Goal: Transaction & Acquisition: Book appointment/travel/reservation

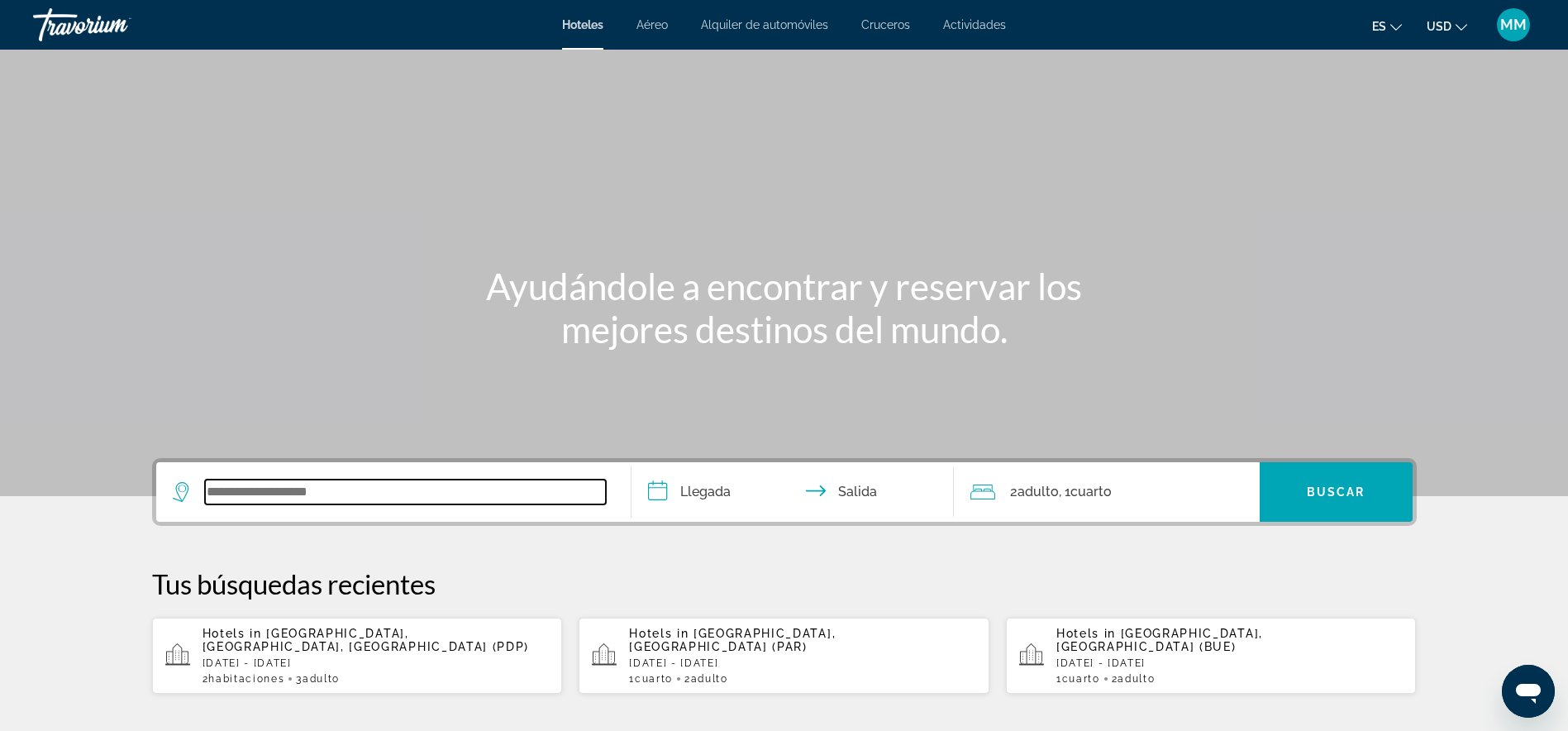
click at [264, 489] on input "Search widget" at bounding box center [406, 492] width 401 height 25
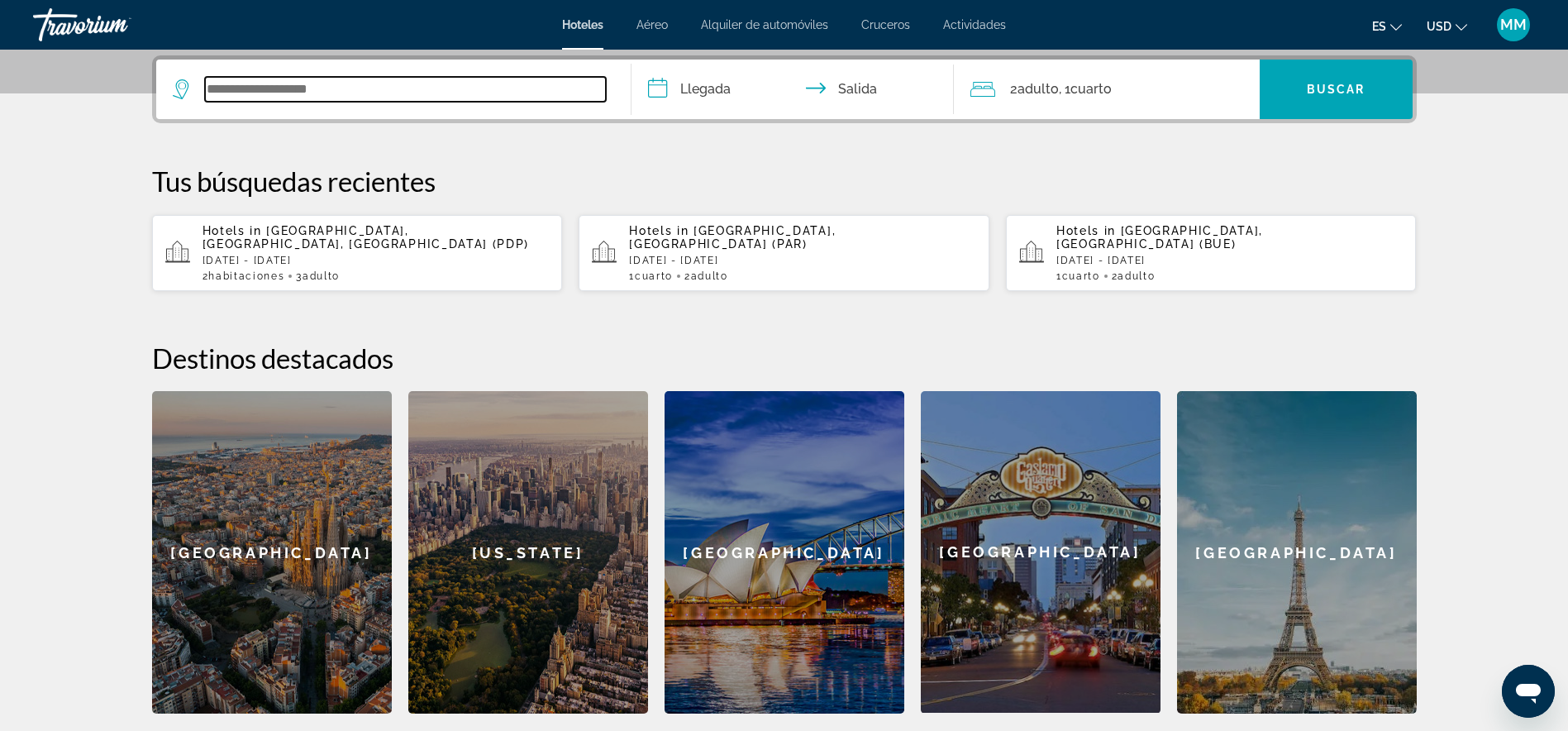
scroll to position [404, 0]
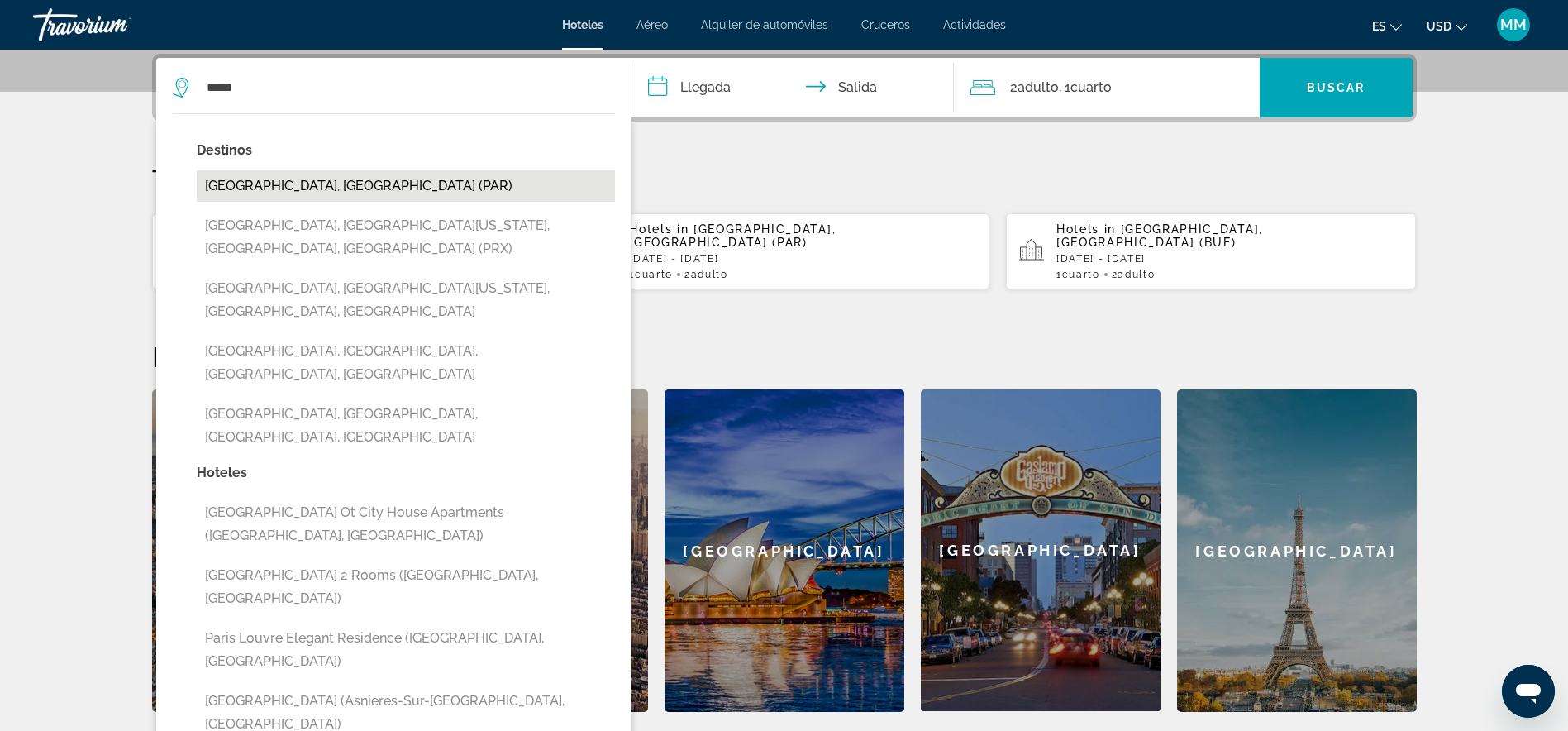
click at [289, 175] on button "[GEOGRAPHIC_DATA], [GEOGRAPHIC_DATA] (PAR)" at bounding box center [406, 186] width 419 height 31
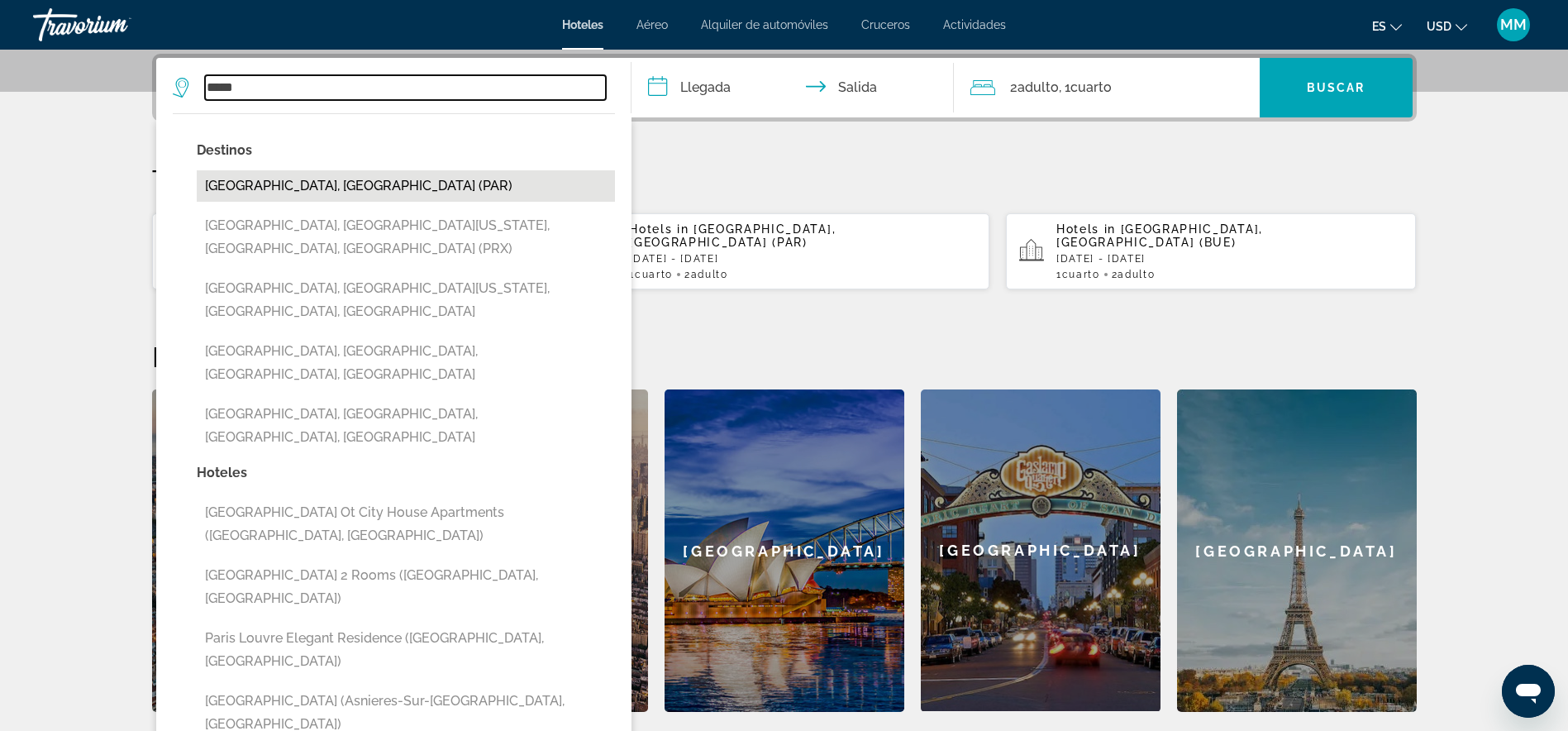
type input "**********"
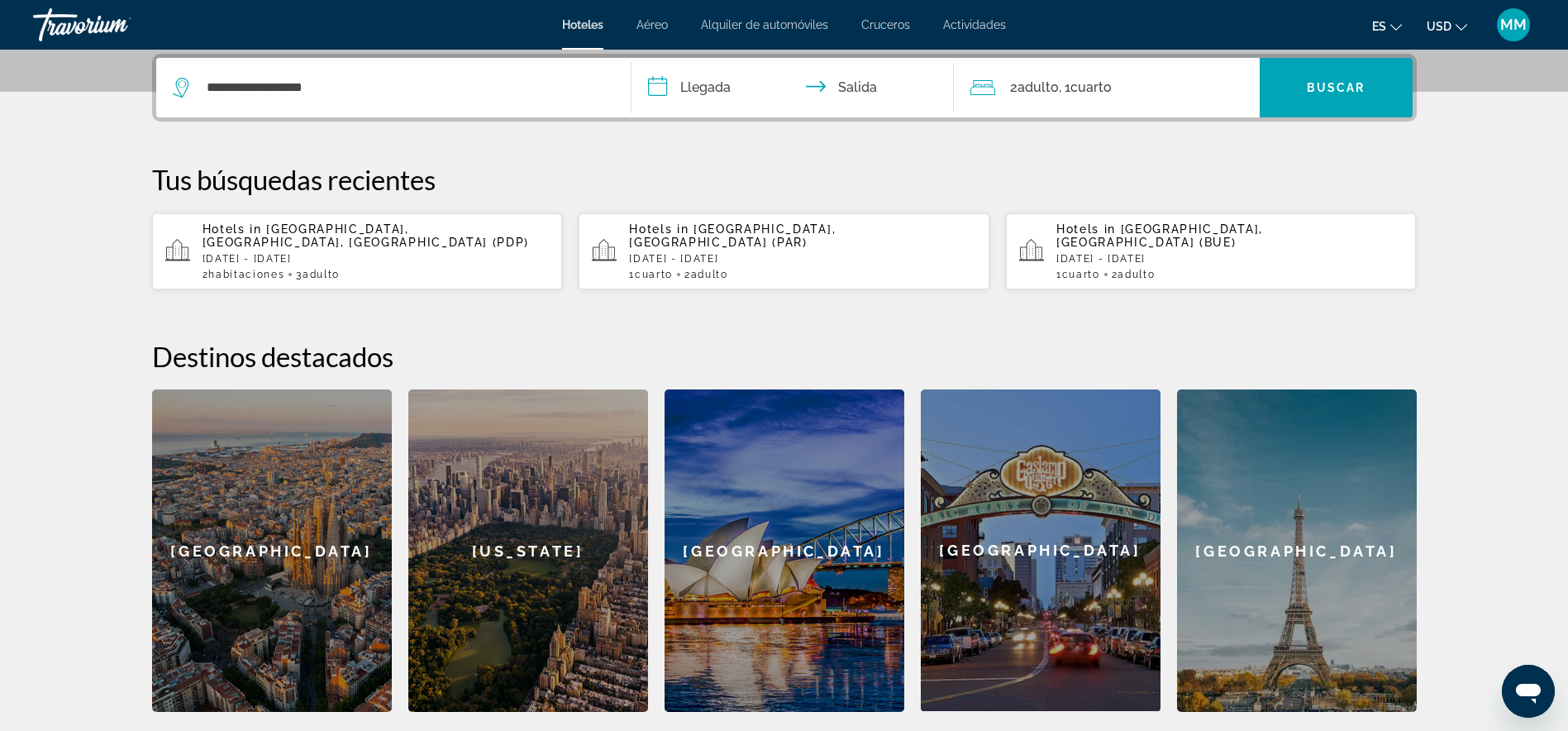
click at [719, 78] on input "**********" at bounding box center [795, 89] width 329 height 65
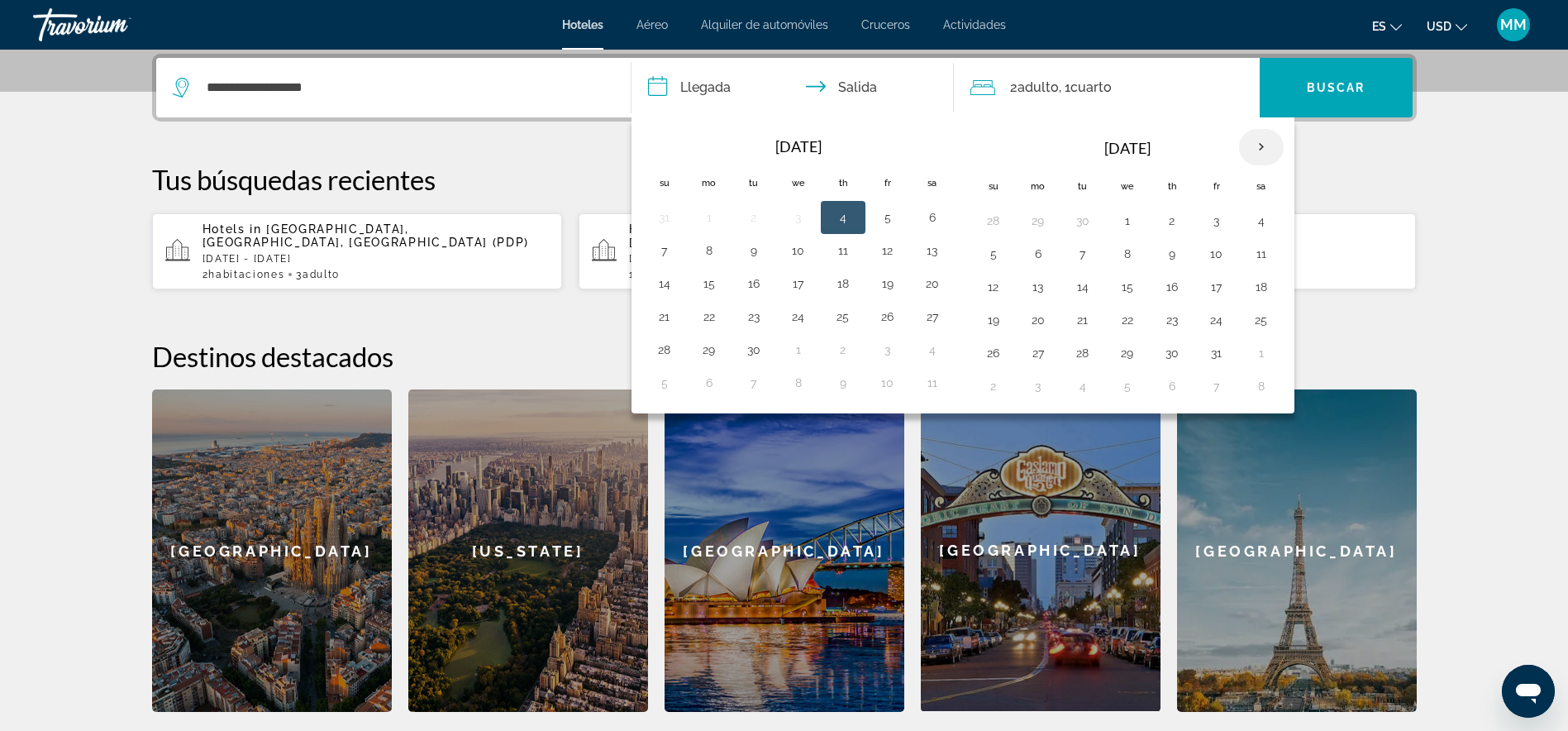
click at [1251, 149] on th "Next month" at bounding box center [1262, 147] width 45 height 37
click at [1076, 350] on button "25" at bounding box center [1083, 352] width 26 height 23
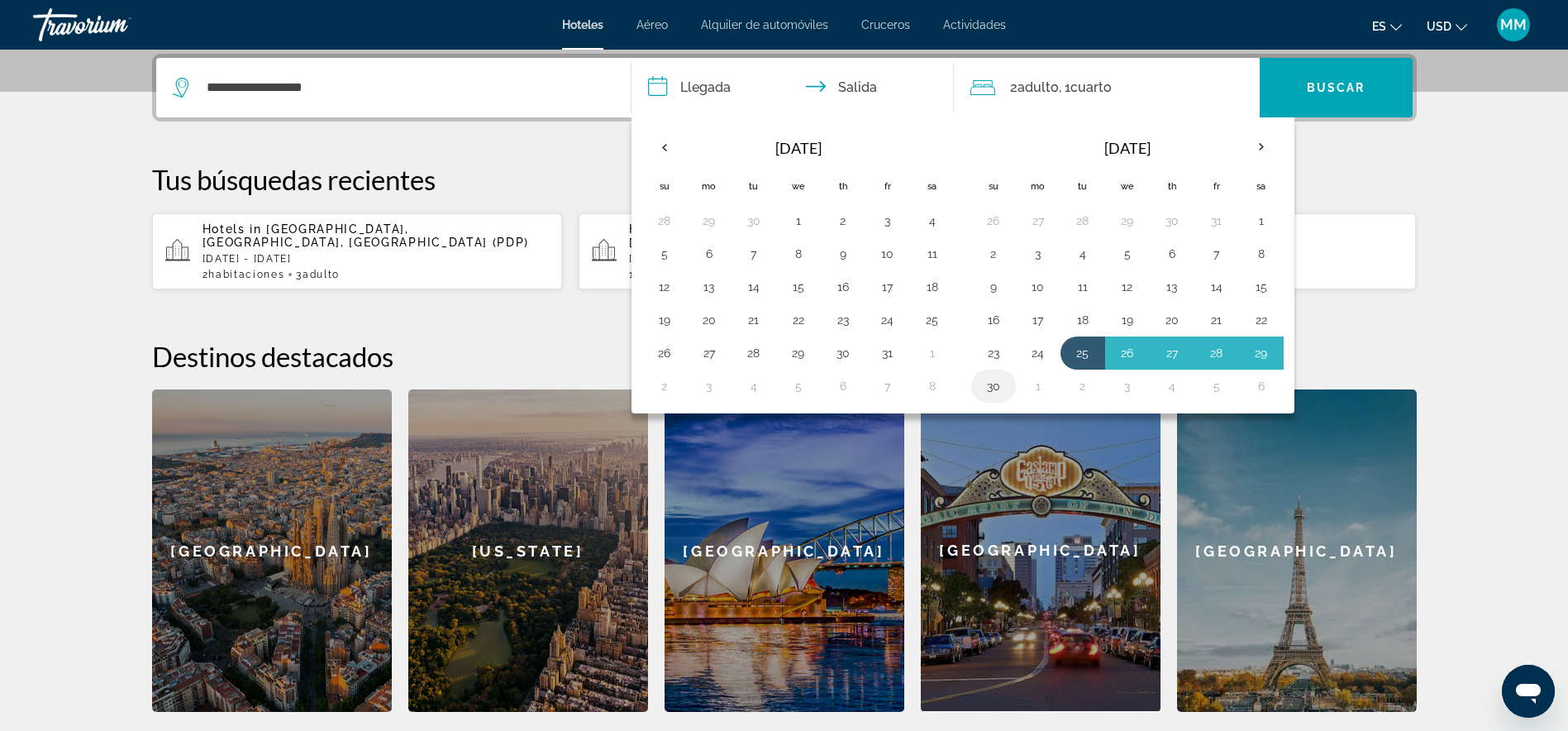
click at [992, 385] on button "30" at bounding box center [993, 386] width 26 height 23
type input "**********"
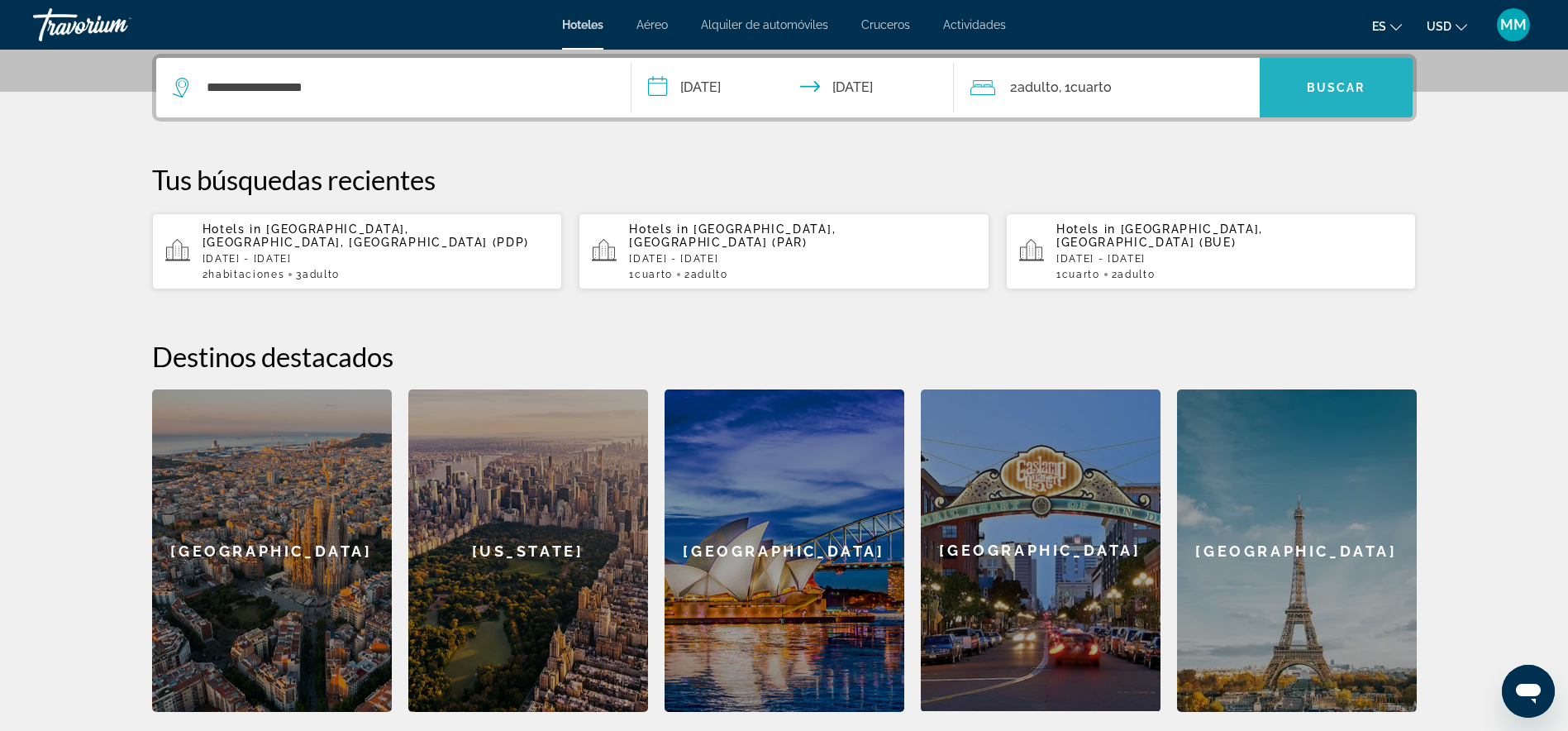
click at [1345, 90] on span "Buscar" at bounding box center [1336, 88] width 58 height 14
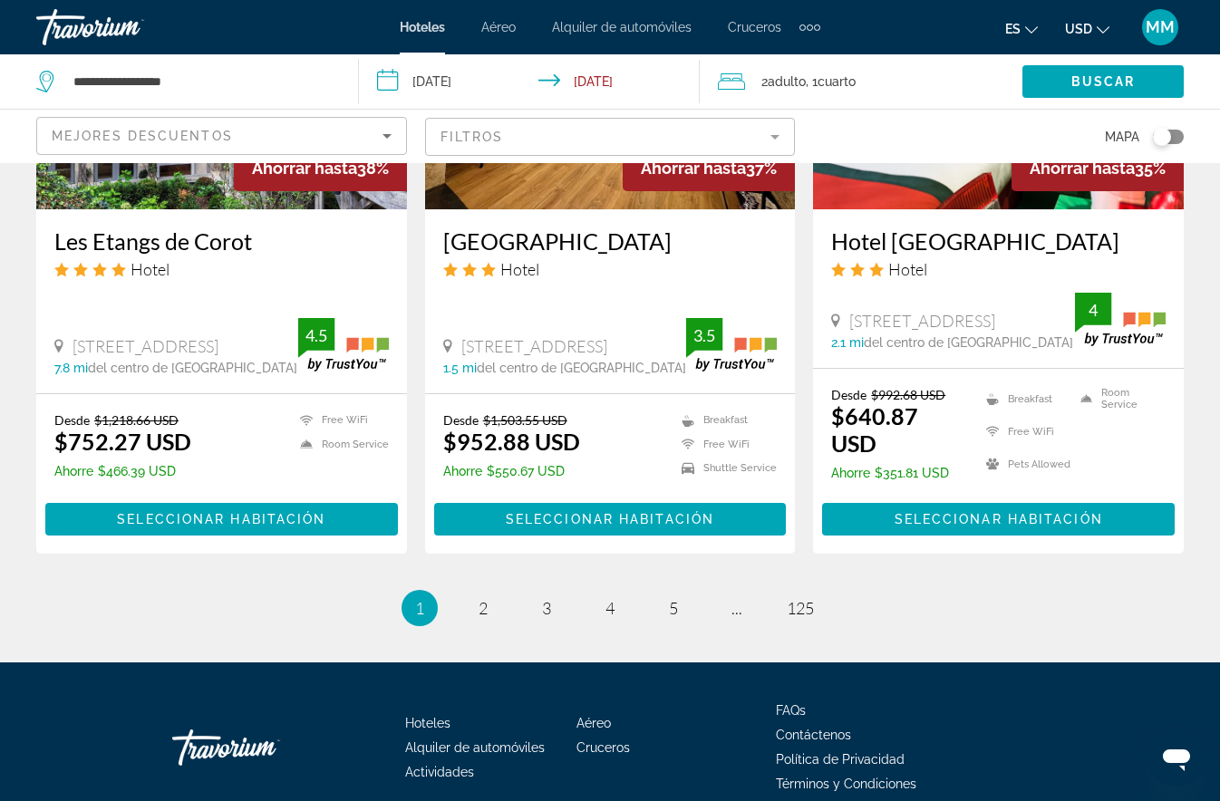
scroll to position [2468, 0]
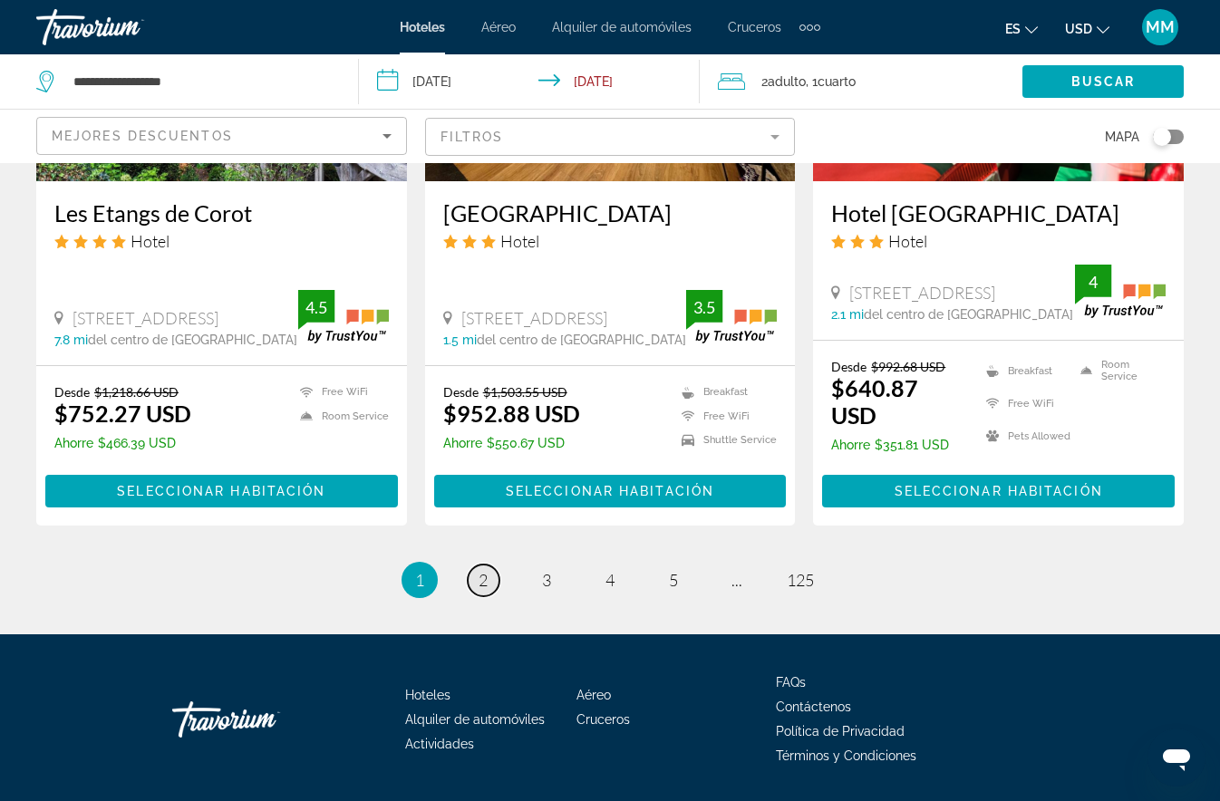
click at [477, 565] on link "page 2" at bounding box center [484, 581] width 32 height 32
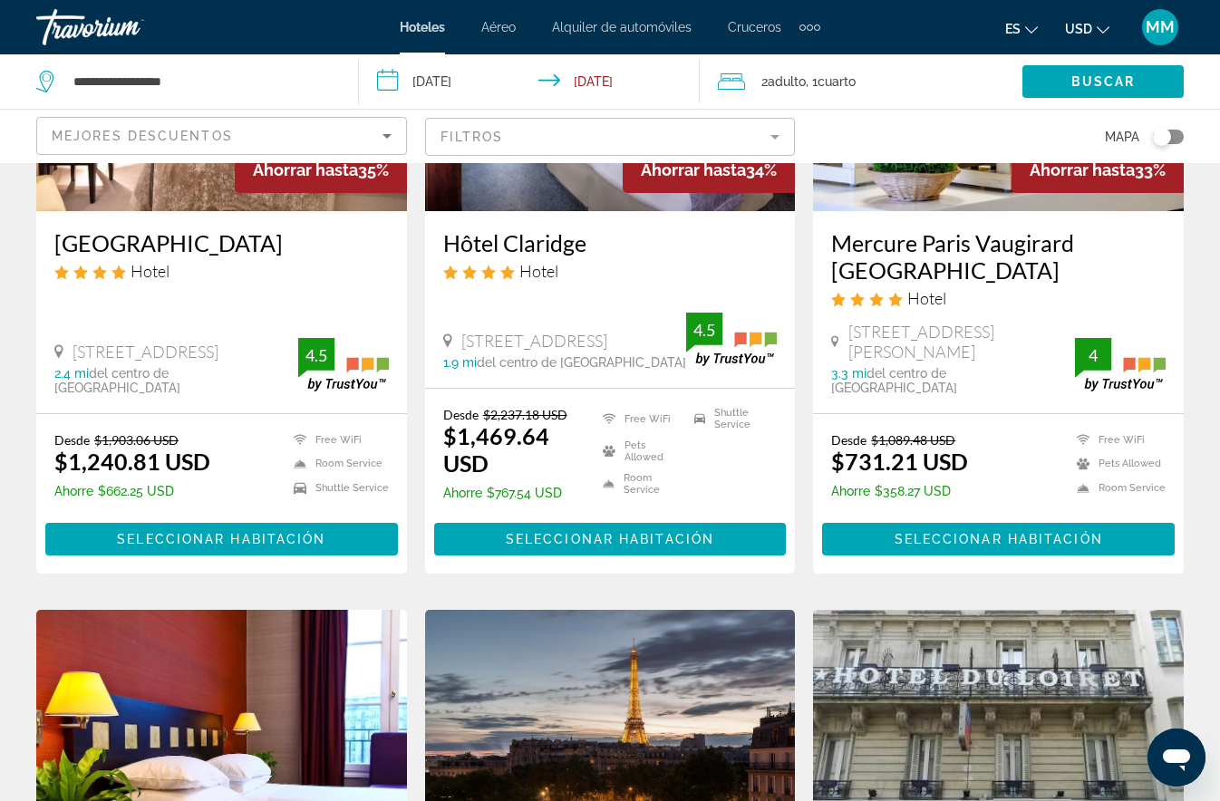
scroll to position [313, 0]
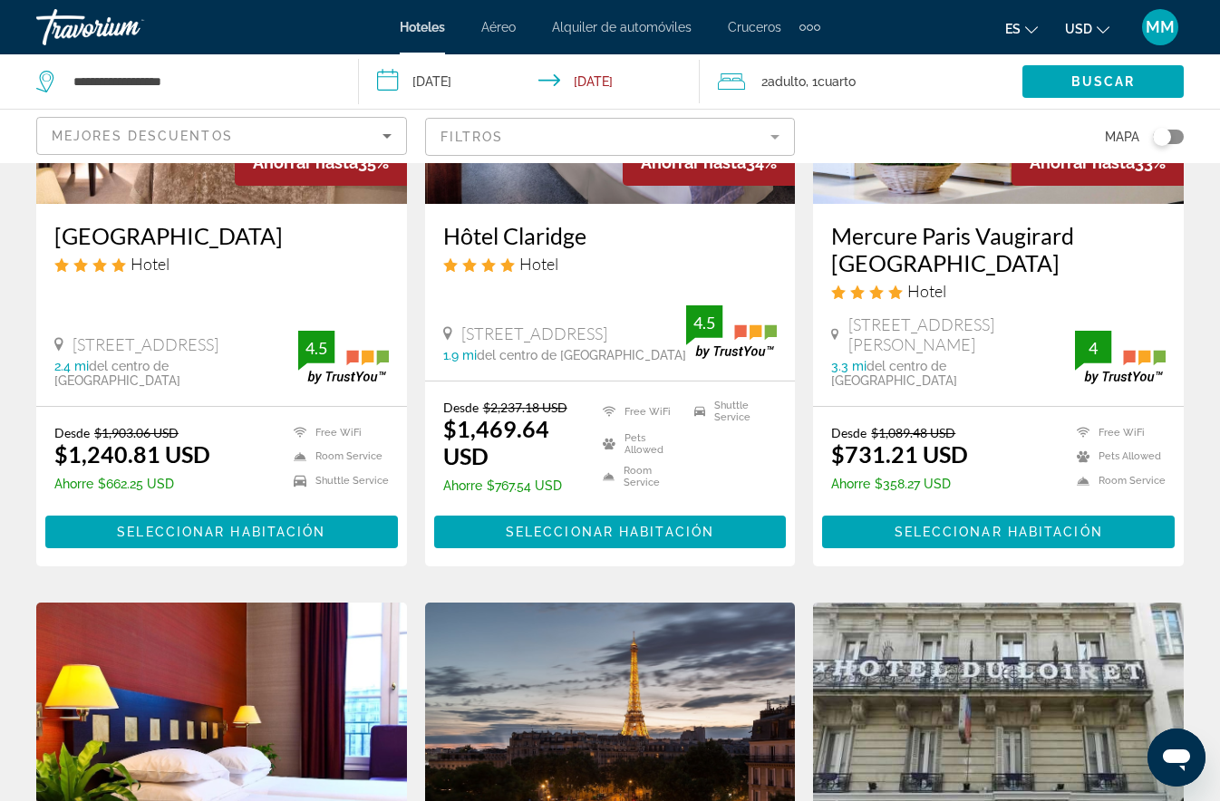
click at [1034, 26] on icon "Change language" at bounding box center [1031, 30] width 13 height 13
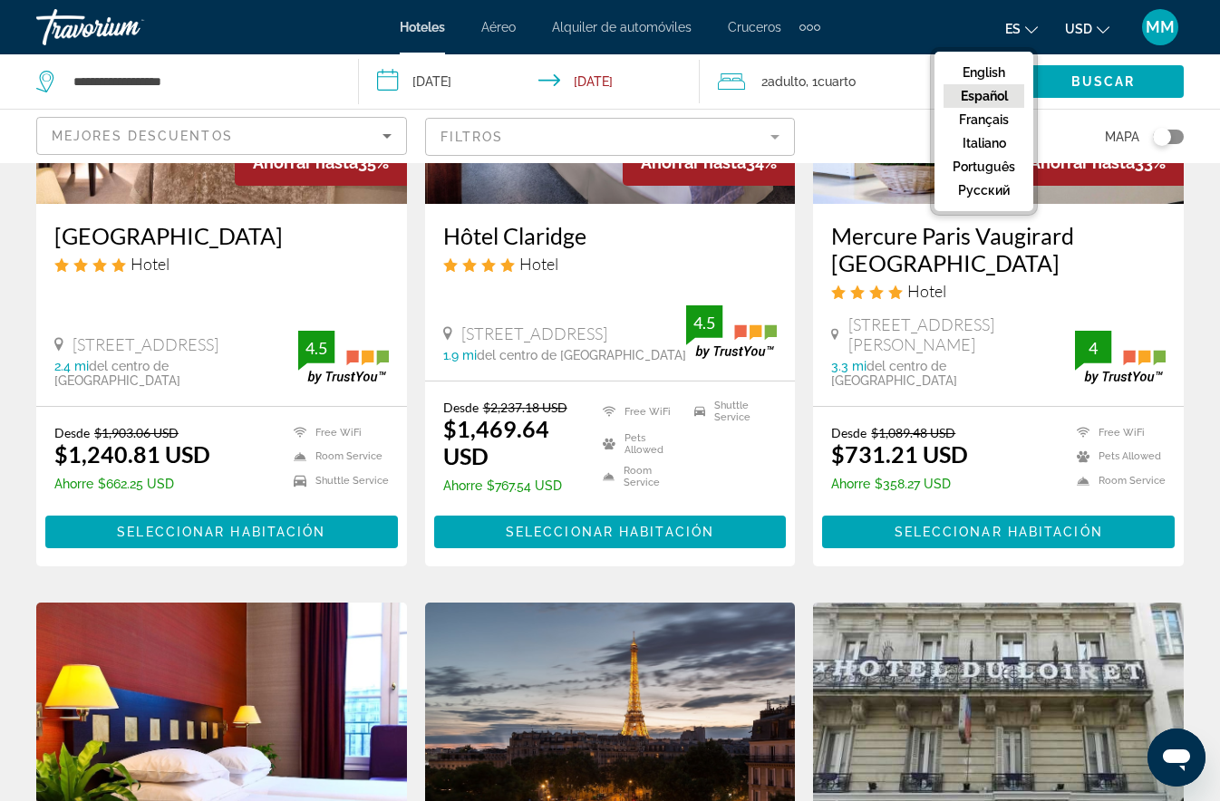
click at [996, 91] on button "Español" at bounding box center [983, 96] width 81 height 24
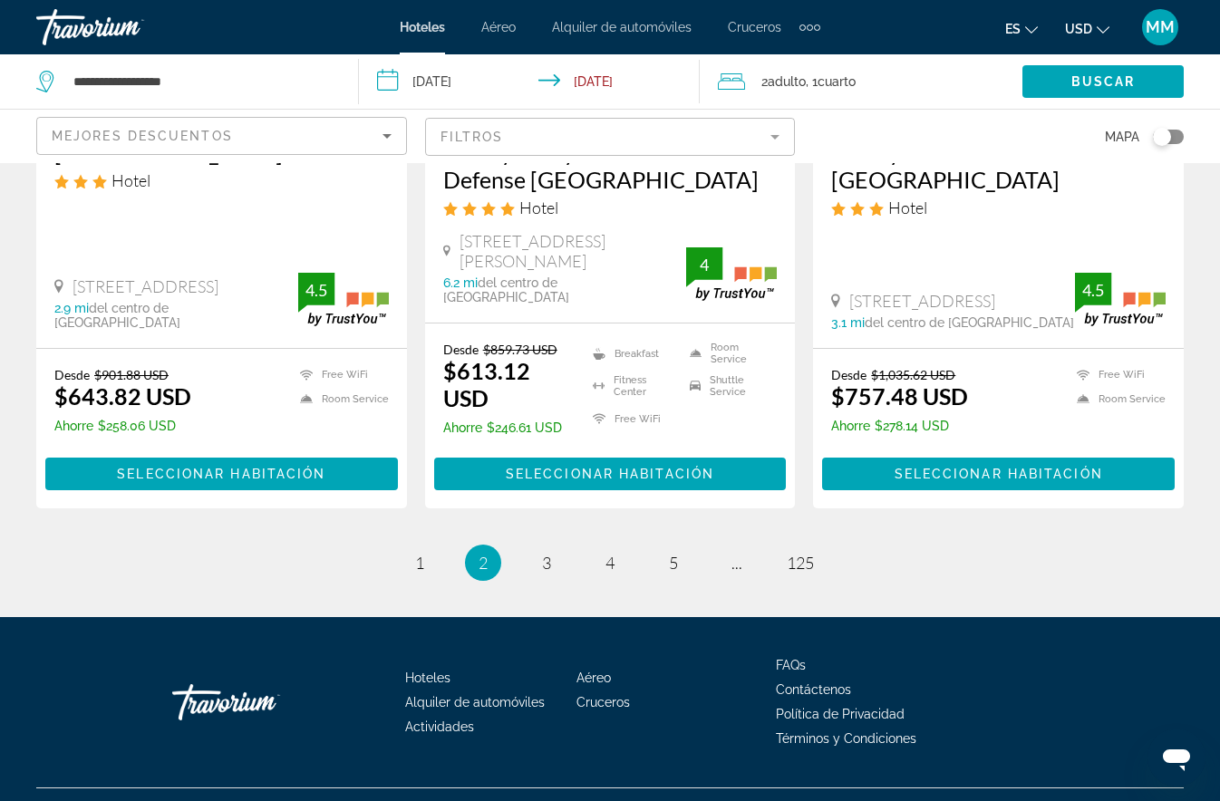
scroll to position [2438, 0]
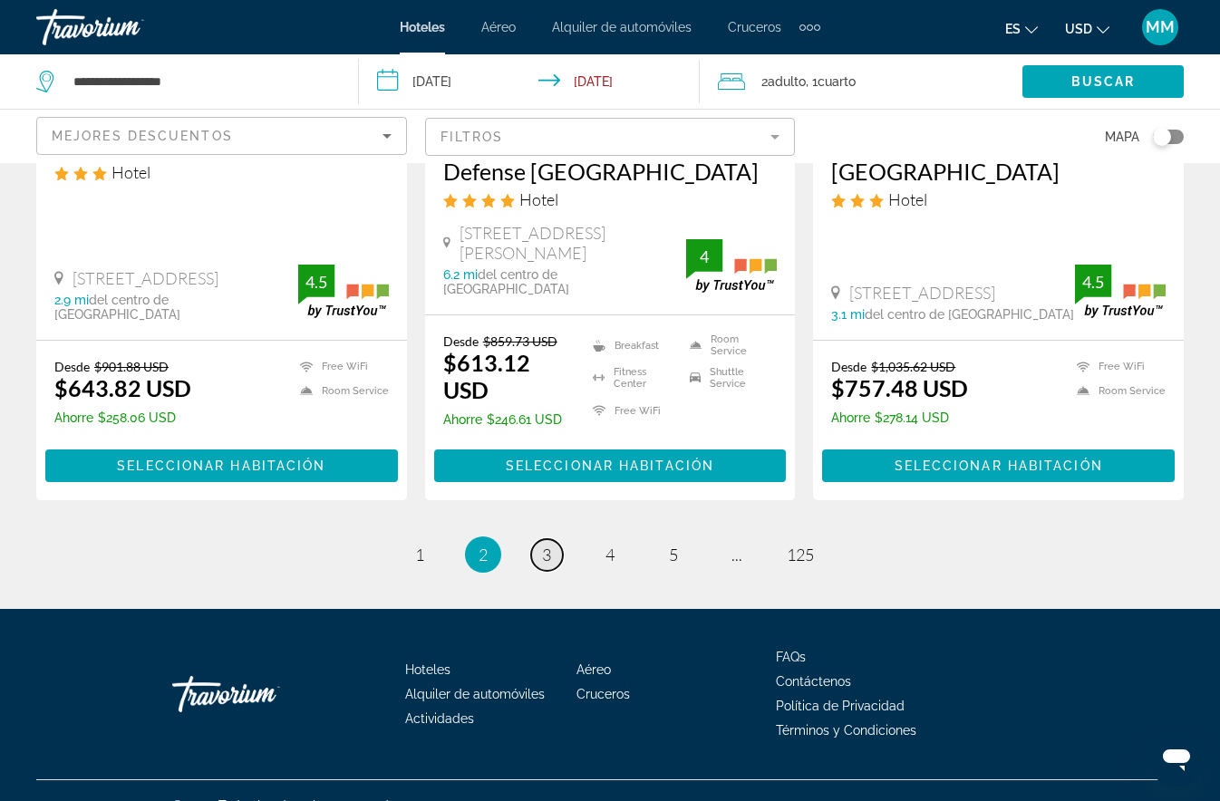
click at [545, 545] on span "3" at bounding box center [546, 555] width 9 height 20
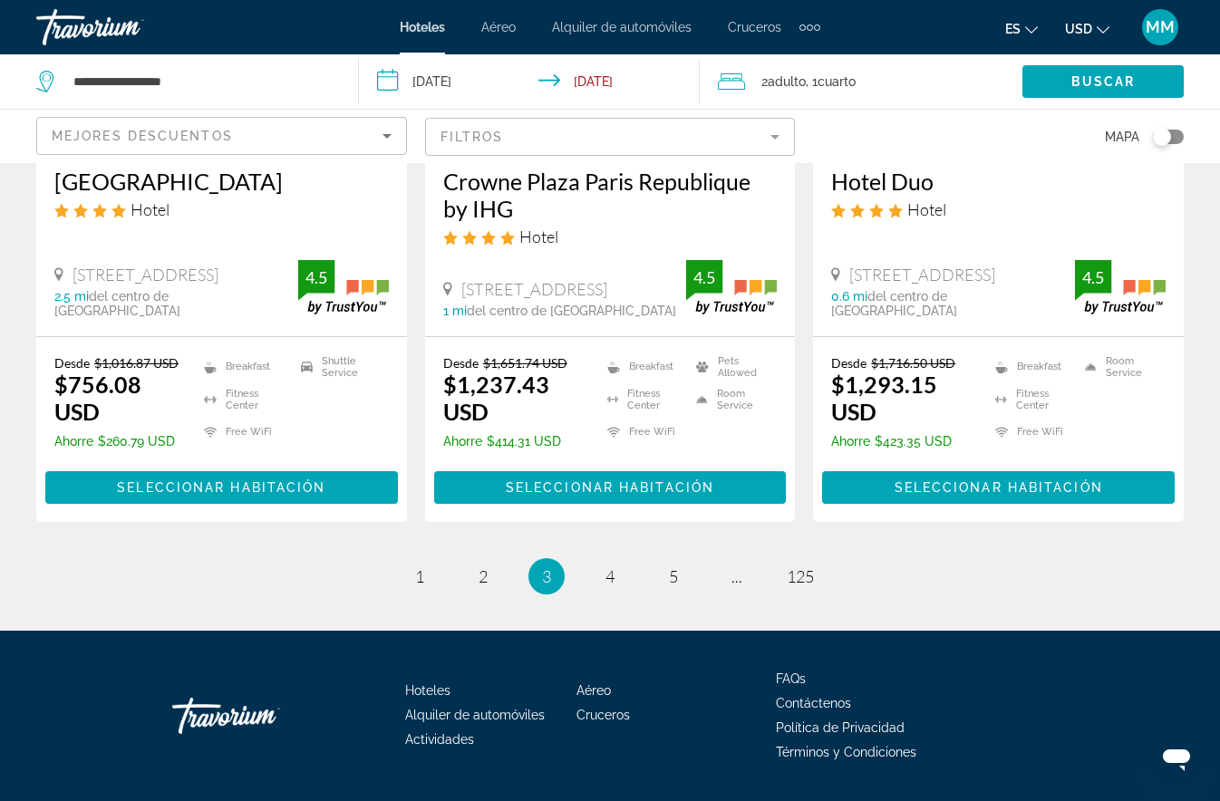
scroll to position [2442, 0]
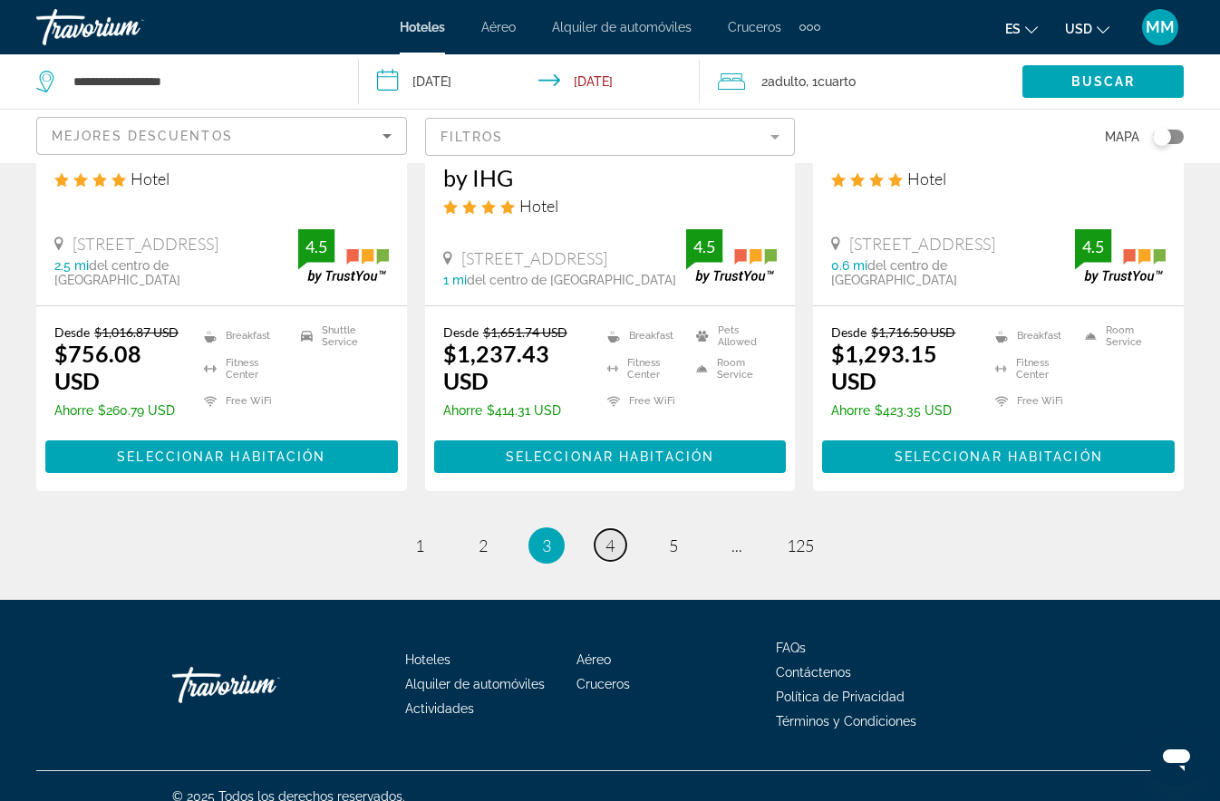
click at [608, 536] on span "4" at bounding box center [609, 546] width 9 height 20
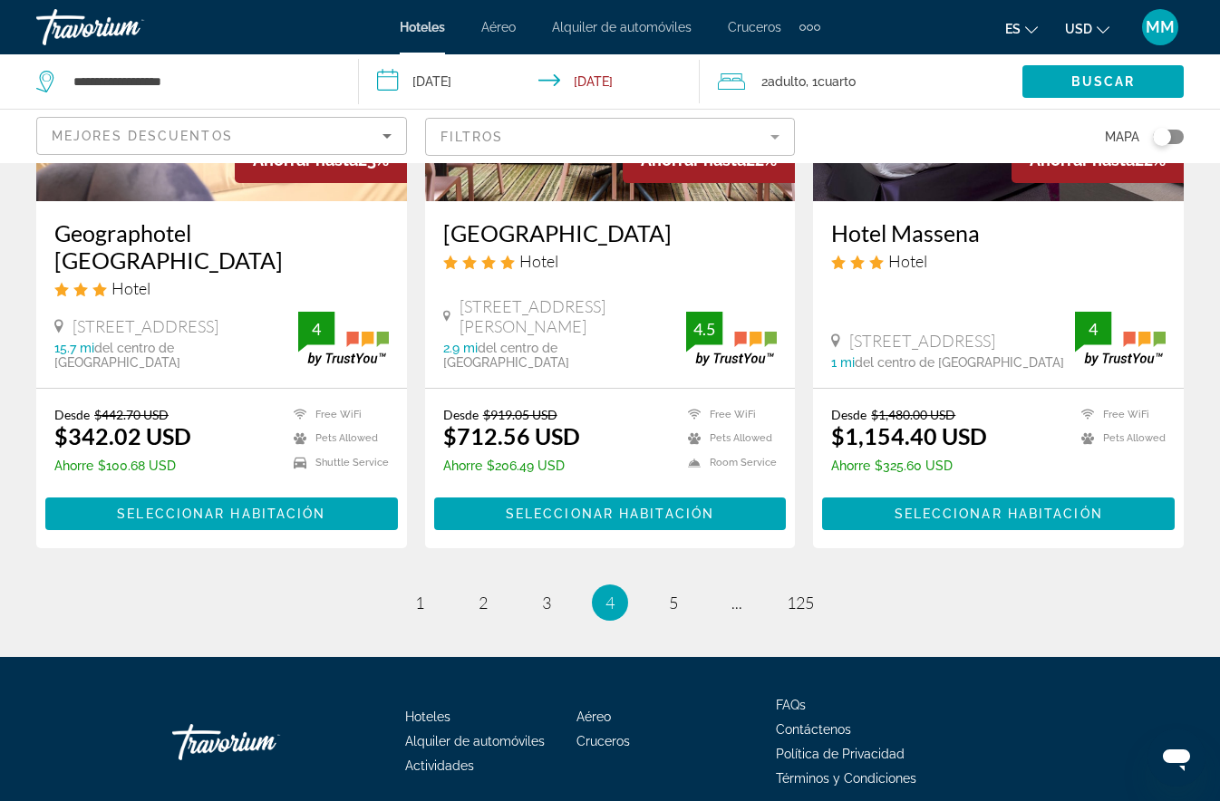
scroll to position [2409, 0]
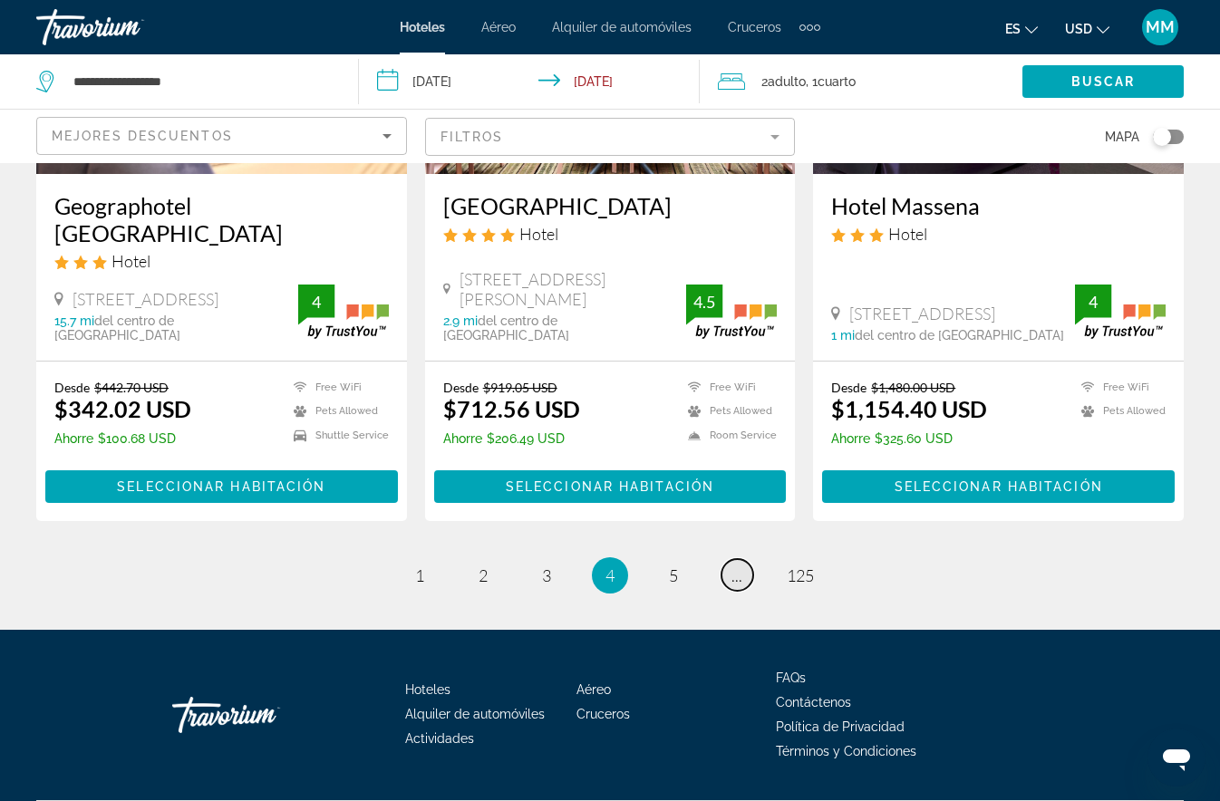
click at [733, 566] on span "..." at bounding box center [736, 576] width 11 height 20
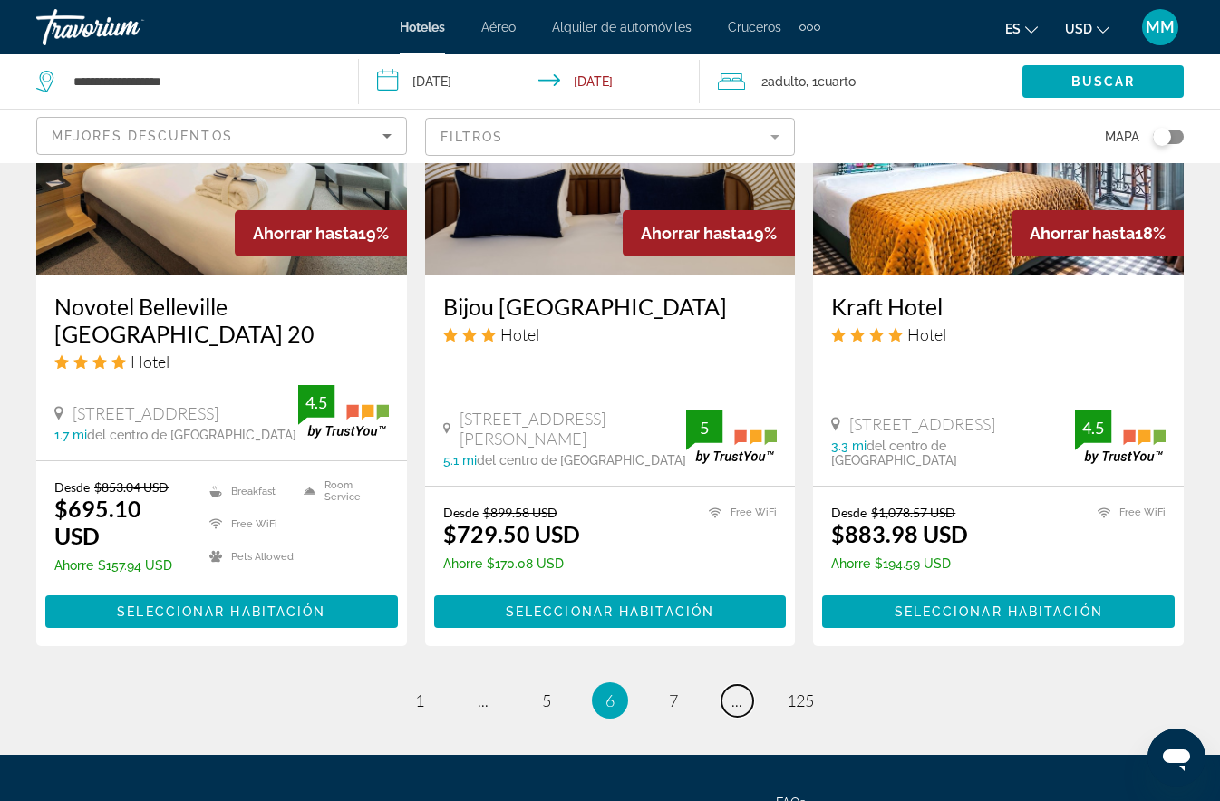
scroll to position [2436, 0]
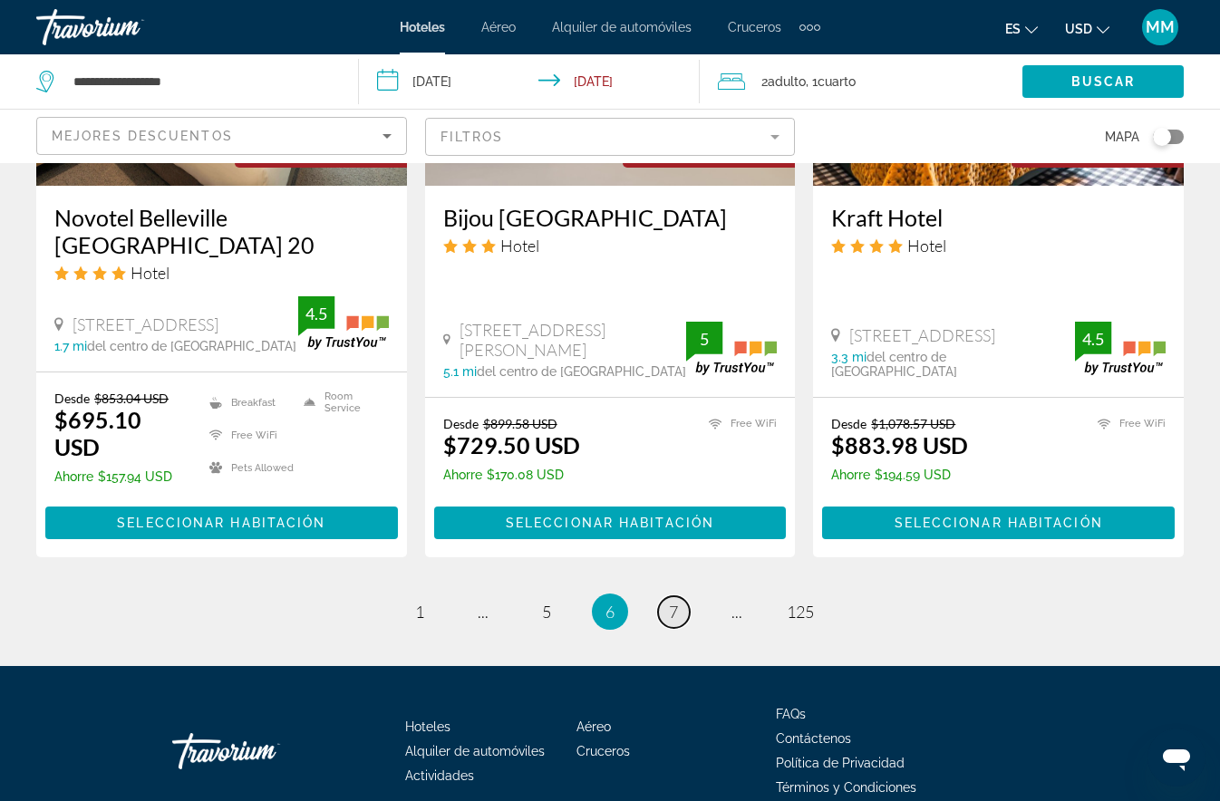
click at [672, 602] on span "7" at bounding box center [673, 612] width 9 height 20
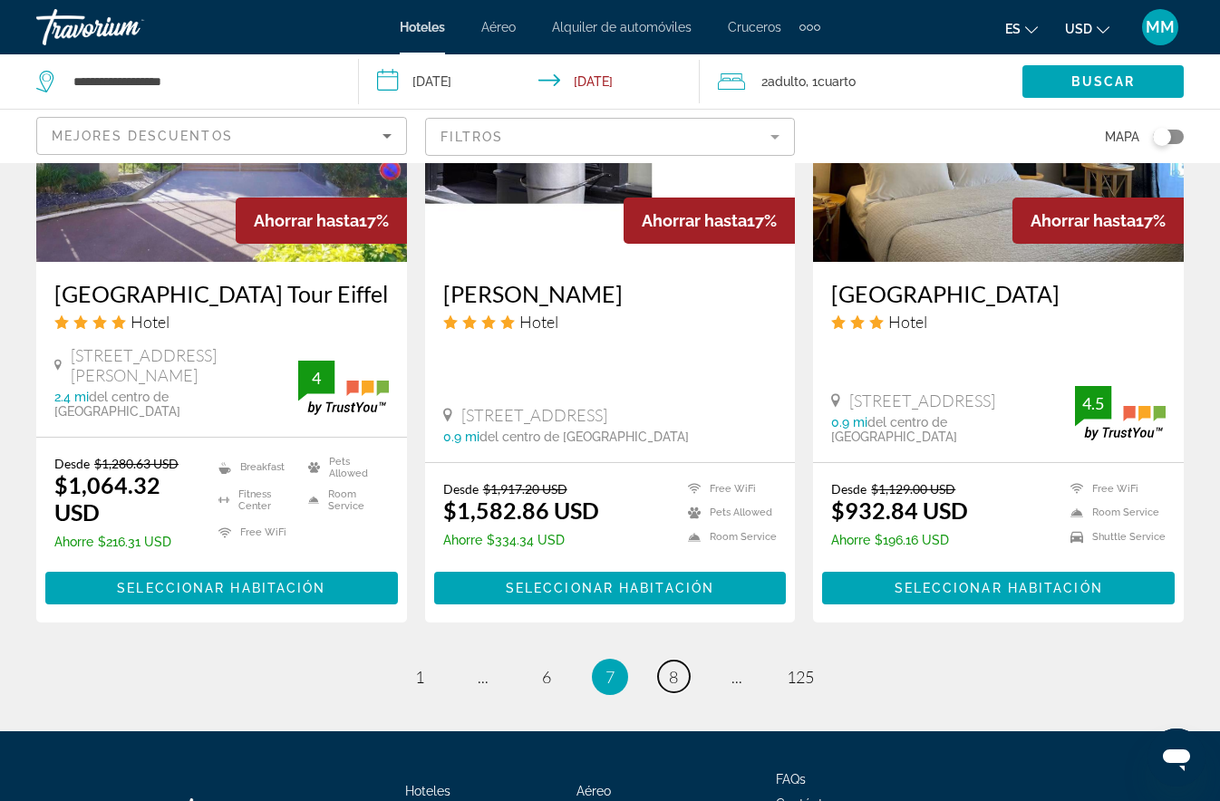
scroll to position [2384, 0]
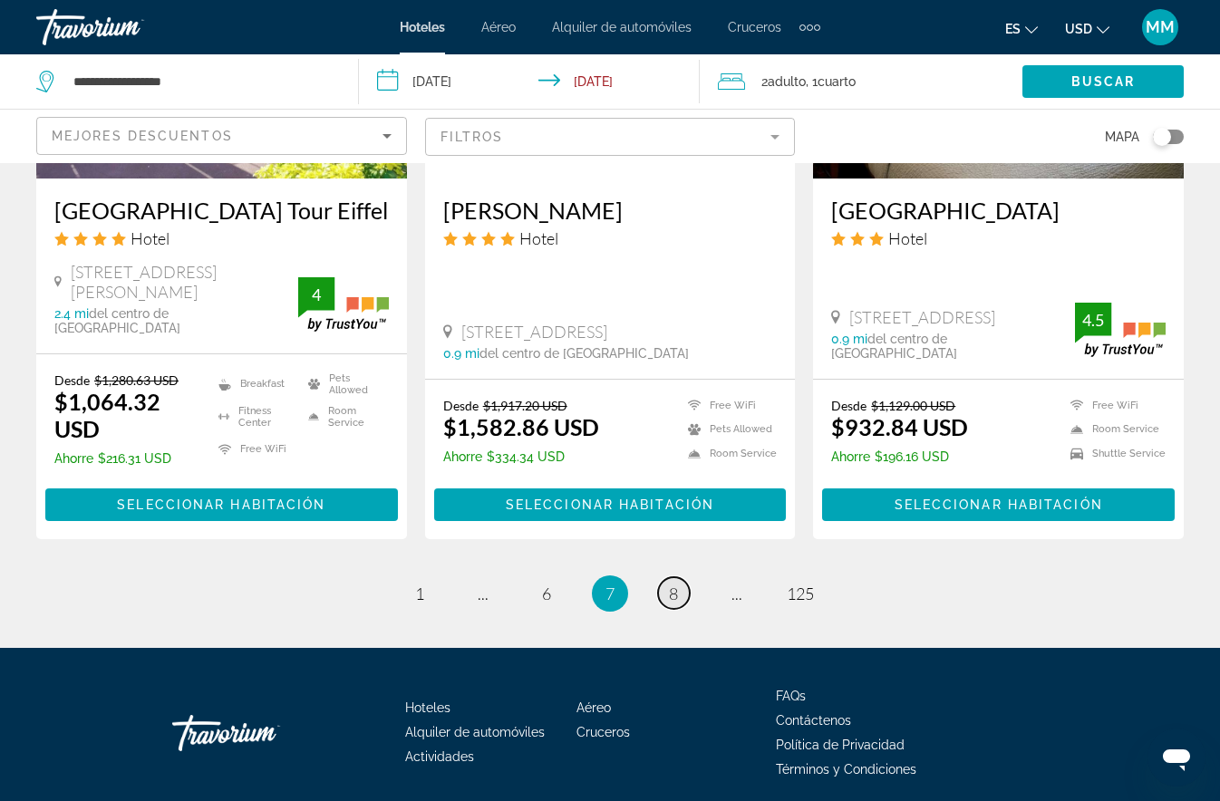
click at [663, 577] on link "page 8" at bounding box center [674, 593] width 32 height 32
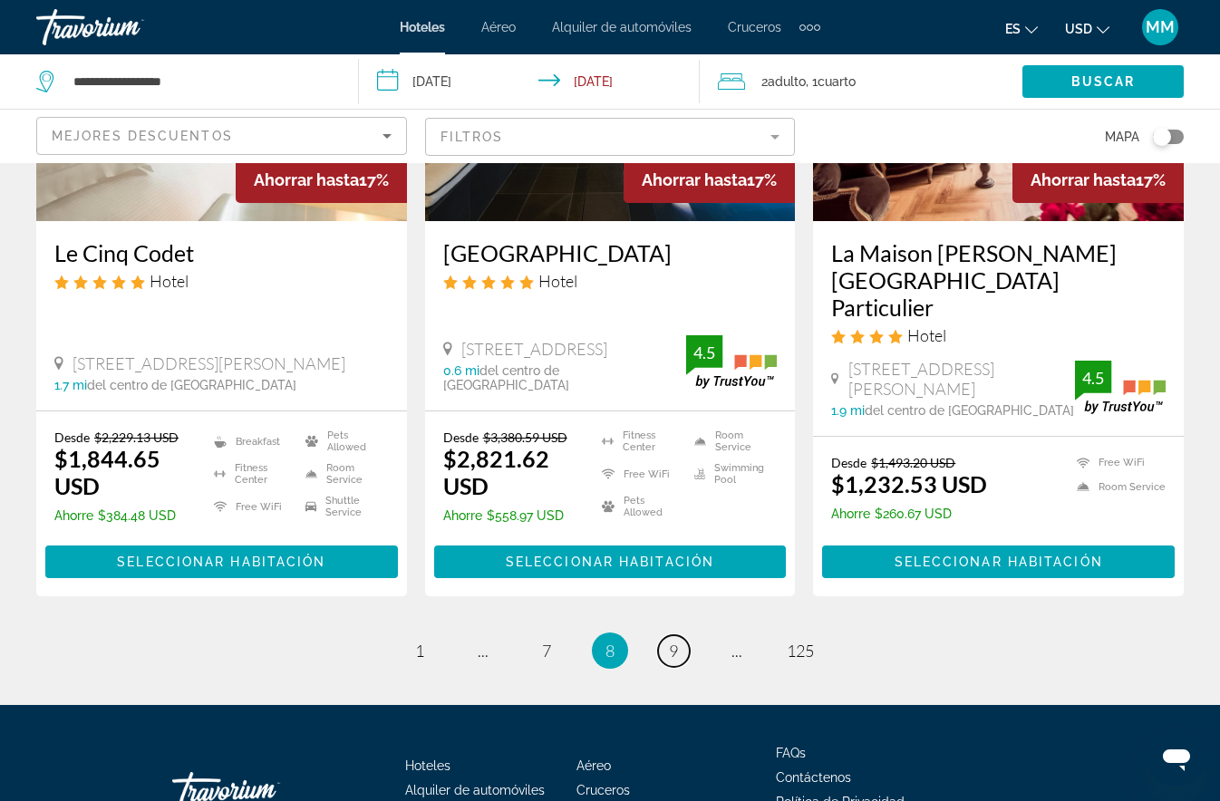
scroll to position [2411, 0]
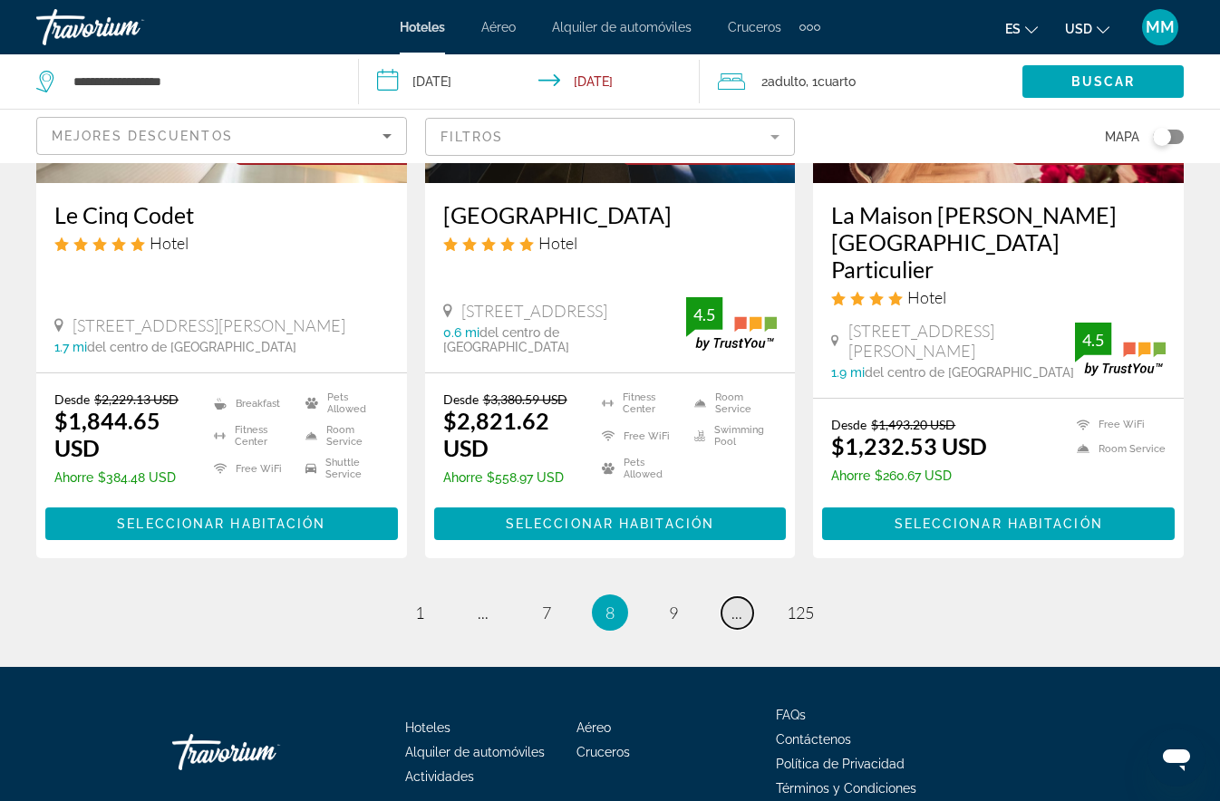
click at [734, 603] on span "..." at bounding box center [736, 613] width 11 height 20
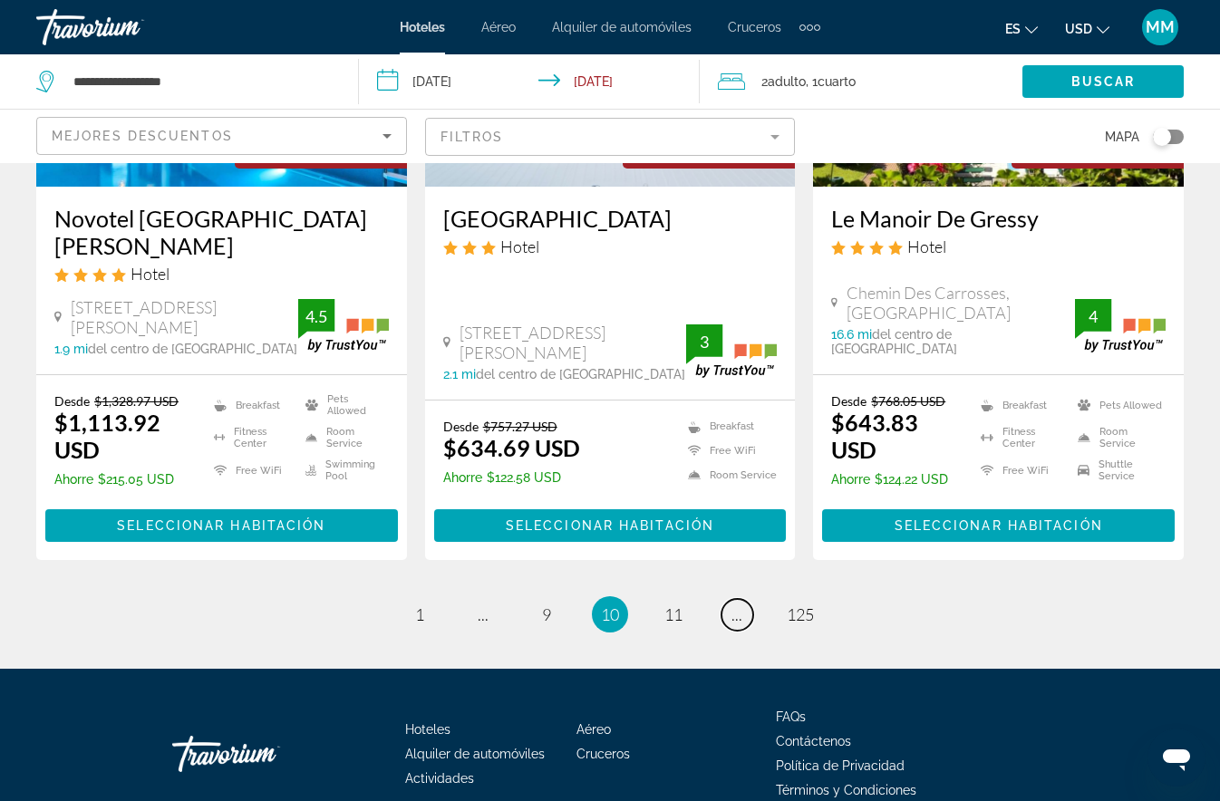
scroll to position [2436, 0]
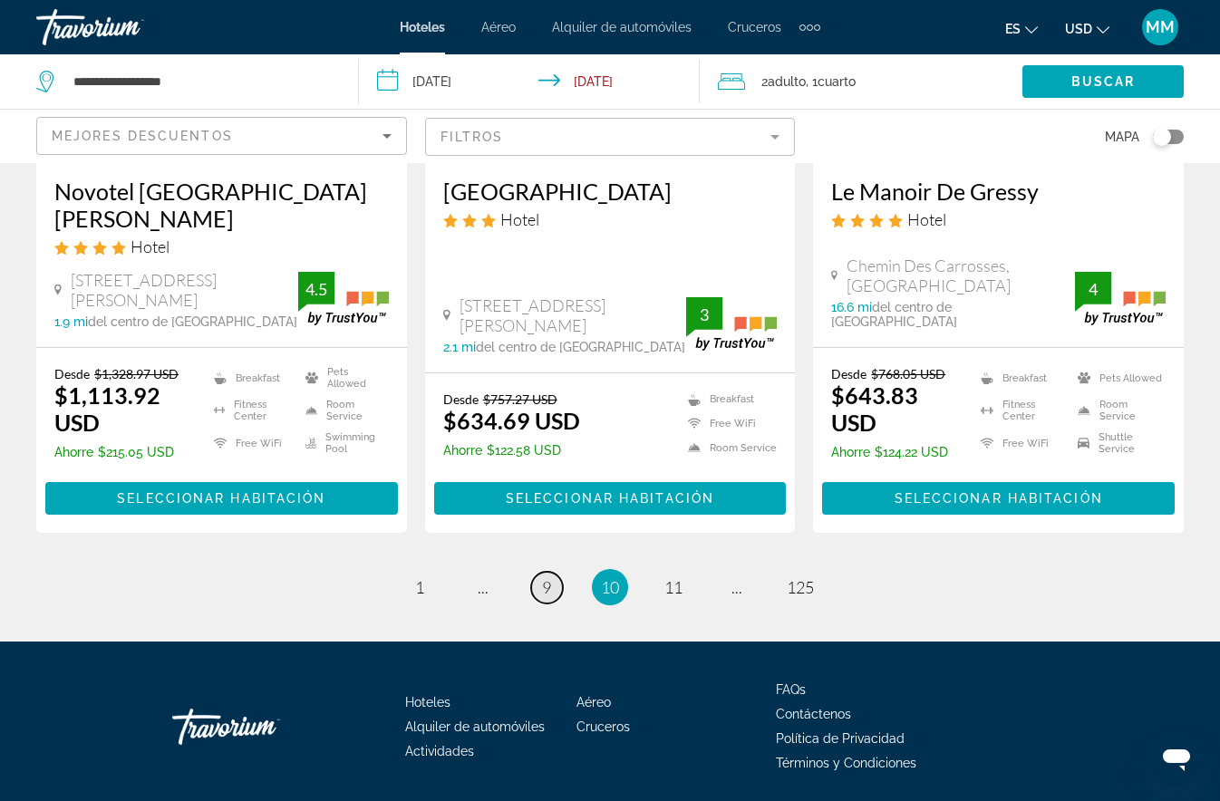
click at [551, 577] on span "9" at bounding box center [546, 587] width 9 height 20
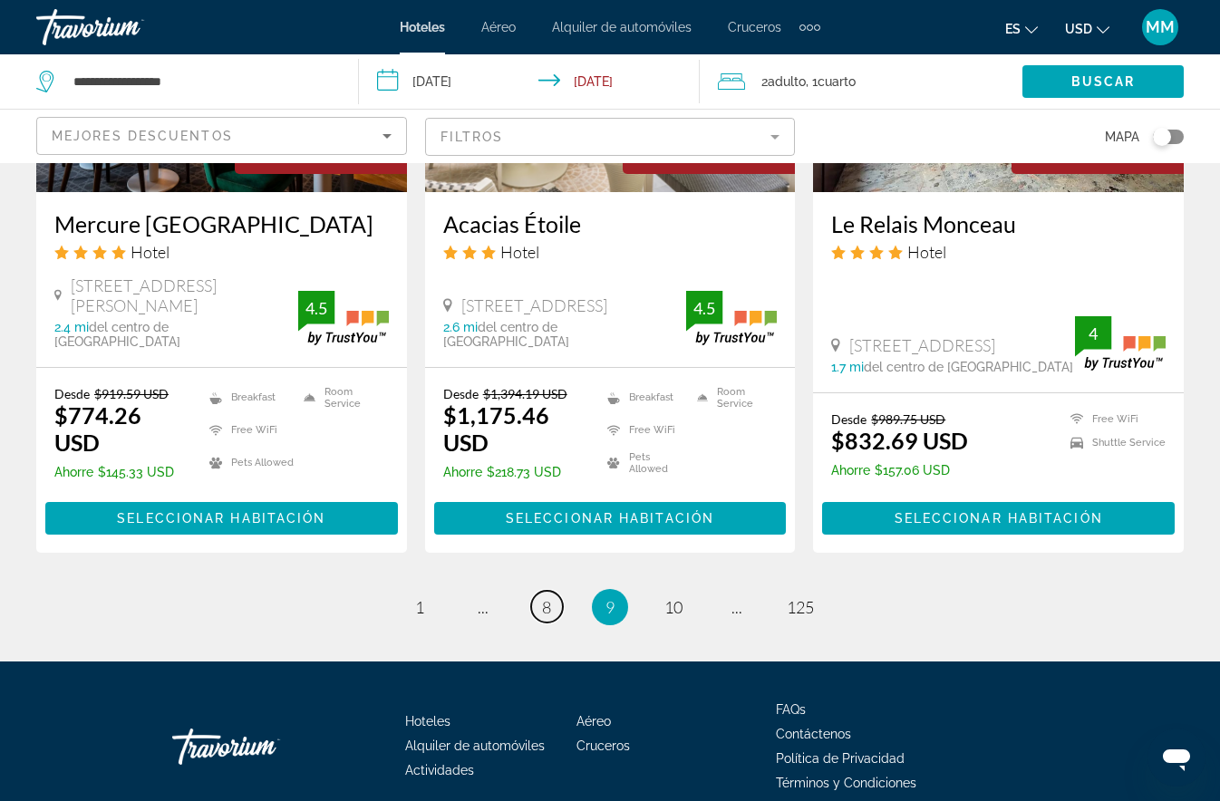
scroll to position [2486, 0]
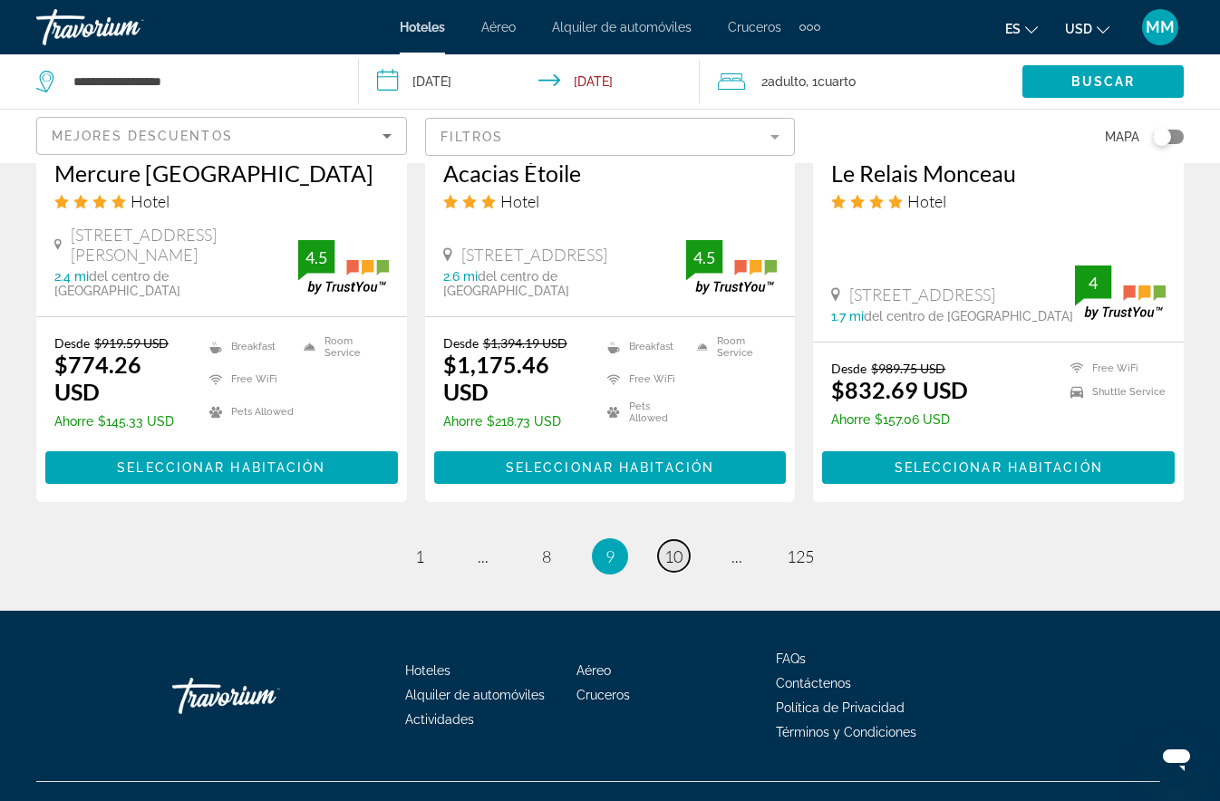
click at [669, 547] on span "10" at bounding box center [673, 557] width 18 height 20
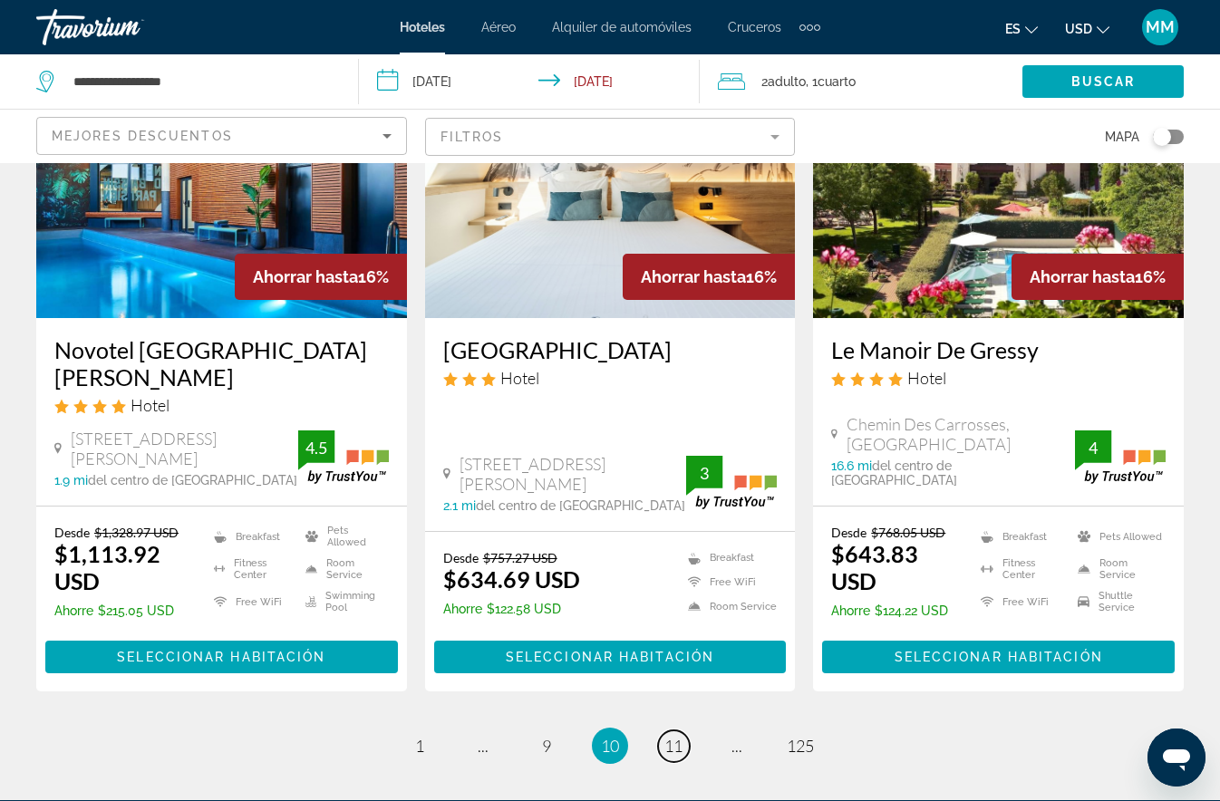
scroll to position [2436, 0]
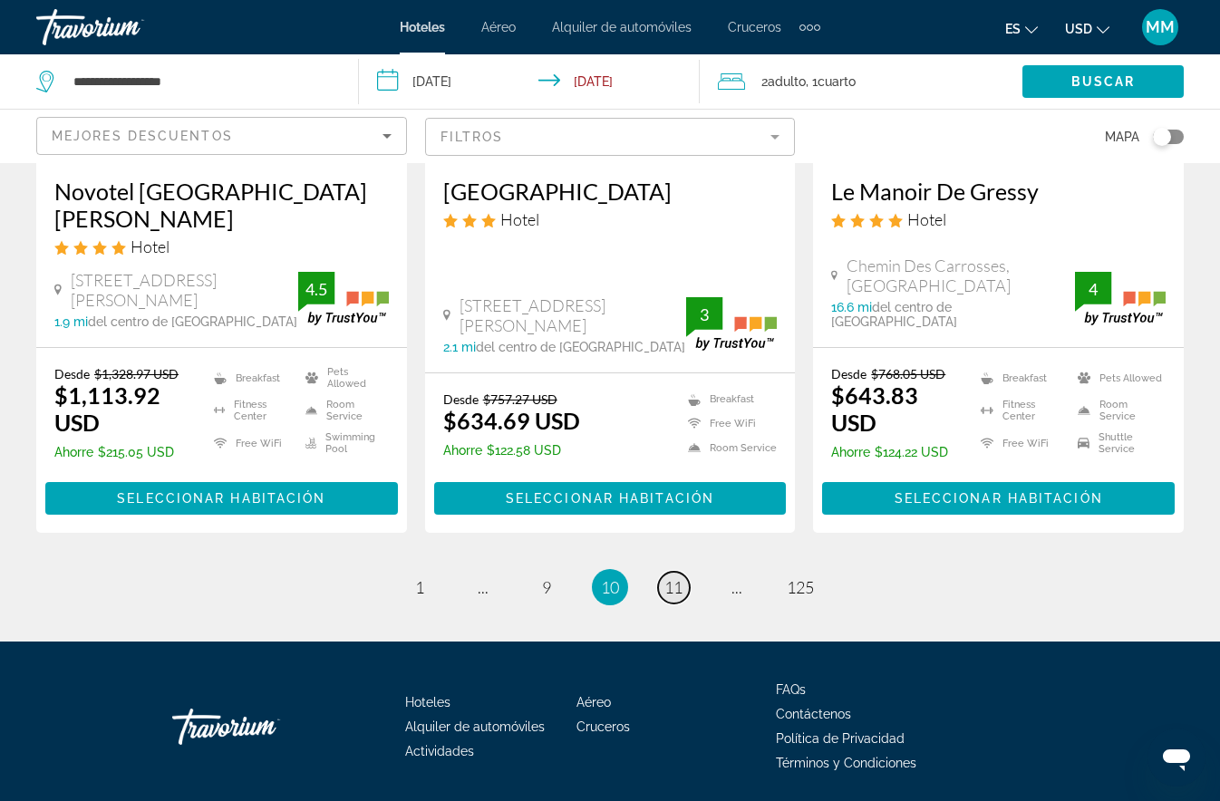
click at [671, 577] on span "11" at bounding box center [673, 587] width 18 height 20
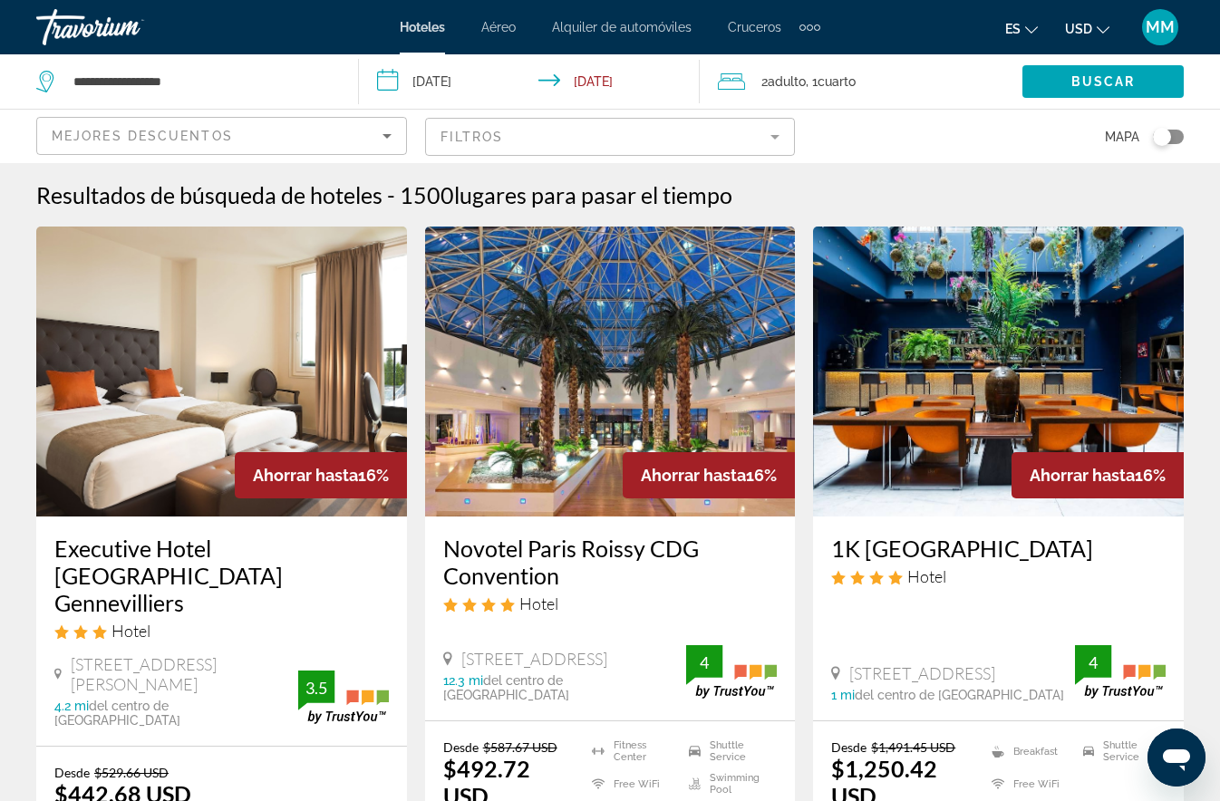
drag, startPoint x: 1170, startPoint y: 135, endPoint x: 1186, endPoint y: 136, distance: 16.3
click at [1186, 136] on app-hotels-search-filters "Mejores descuentos Filtros Mapa" at bounding box center [610, 136] width 1220 height 54
click at [1168, 139] on div "Toggle map" at bounding box center [1162, 137] width 18 height 18
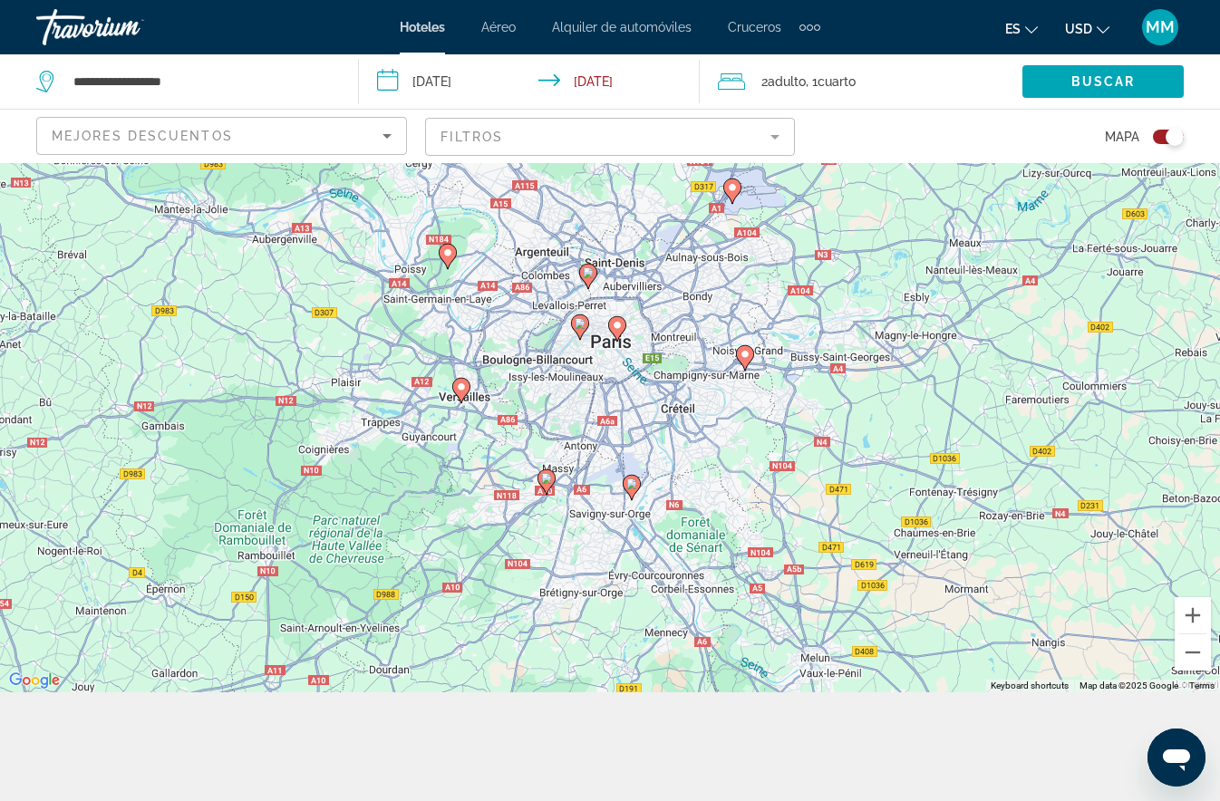
scroll to position [78, 0]
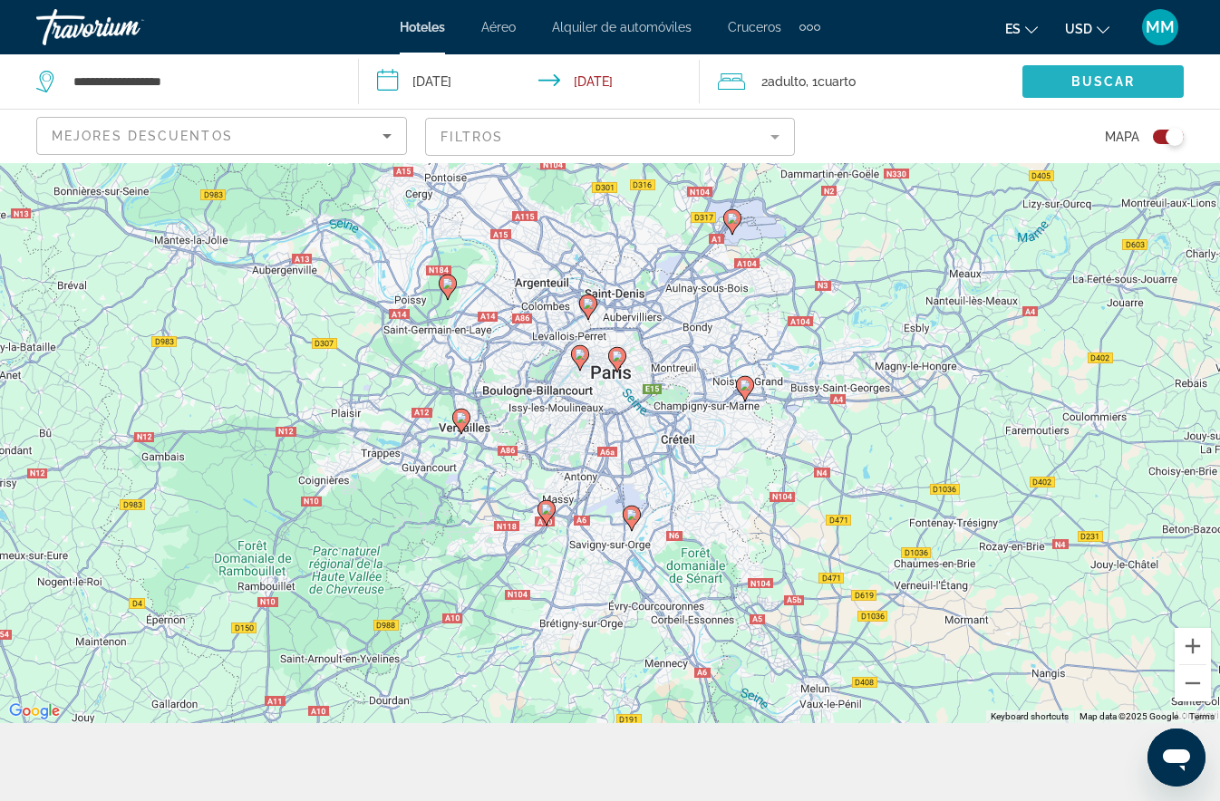
click at [1079, 88] on span "Buscar" at bounding box center [1103, 81] width 64 height 15
click at [392, 77] on input "**********" at bounding box center [533, 84] width 348 height 60
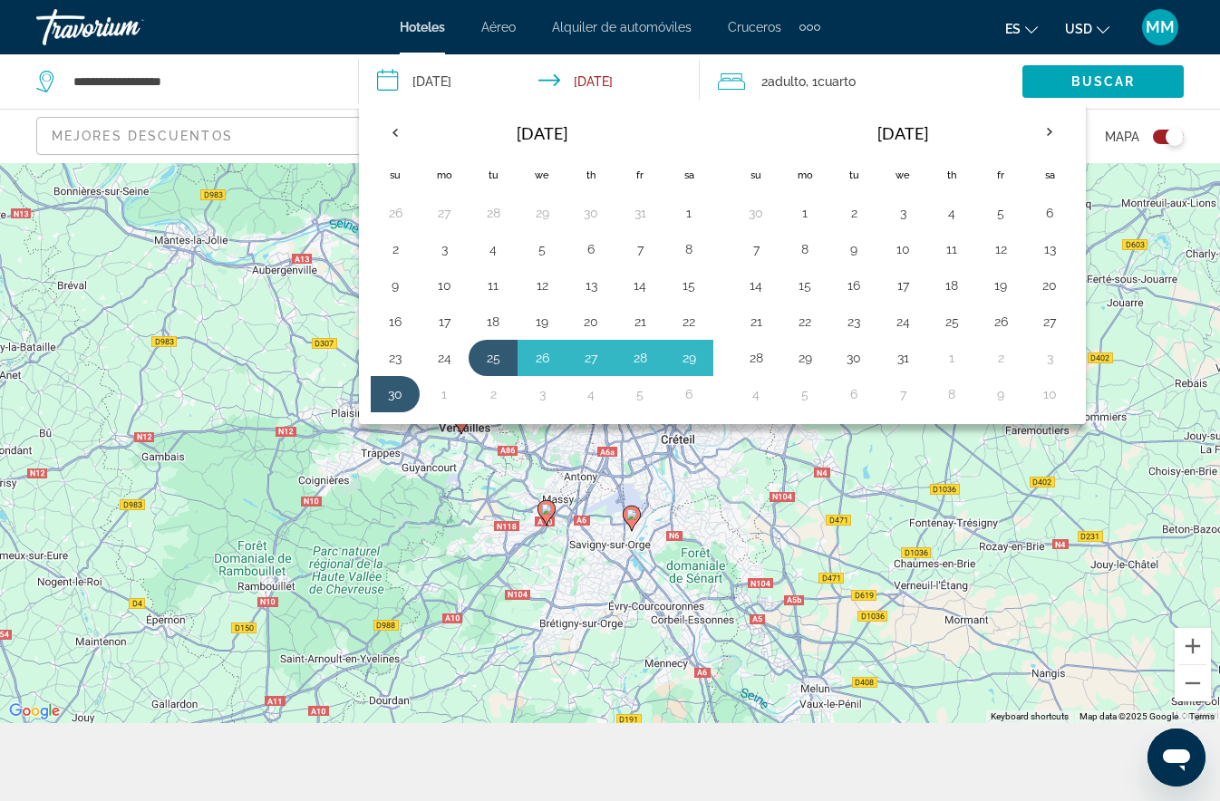
click at [1195, 70] on div "Buscar" at bounding box center [1121, 81] width 198 height 54
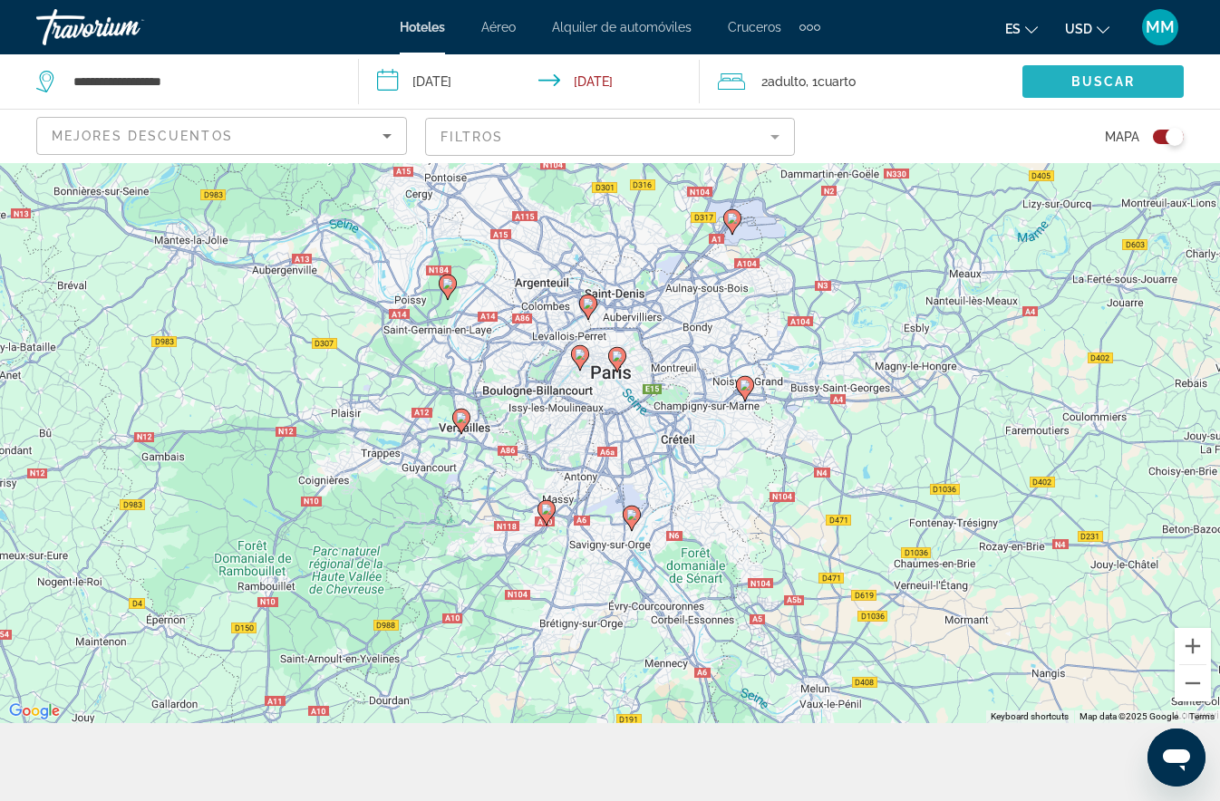
click at [1083, 83] on span "Buscar" at bounding box center [1103, 81] width 64 height 15
click at [980, 117] on div "Mapa" at bounding box center [998, 136] width 371 height 53
click at [1204, 69] on div "Buscar" at bounding box center [1121, 81] width 198 height 54
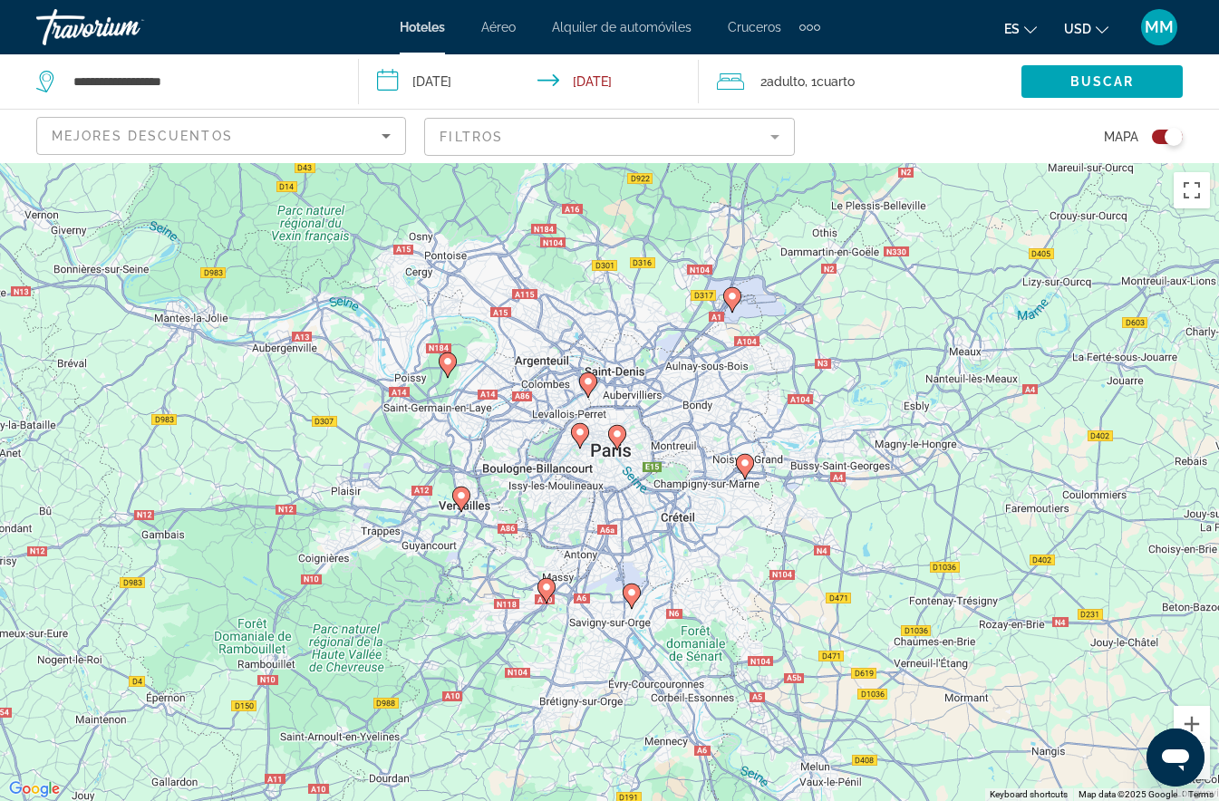
click at [582, 434] on image "Main content" at bounding box center [580, 432] width 11 height 11
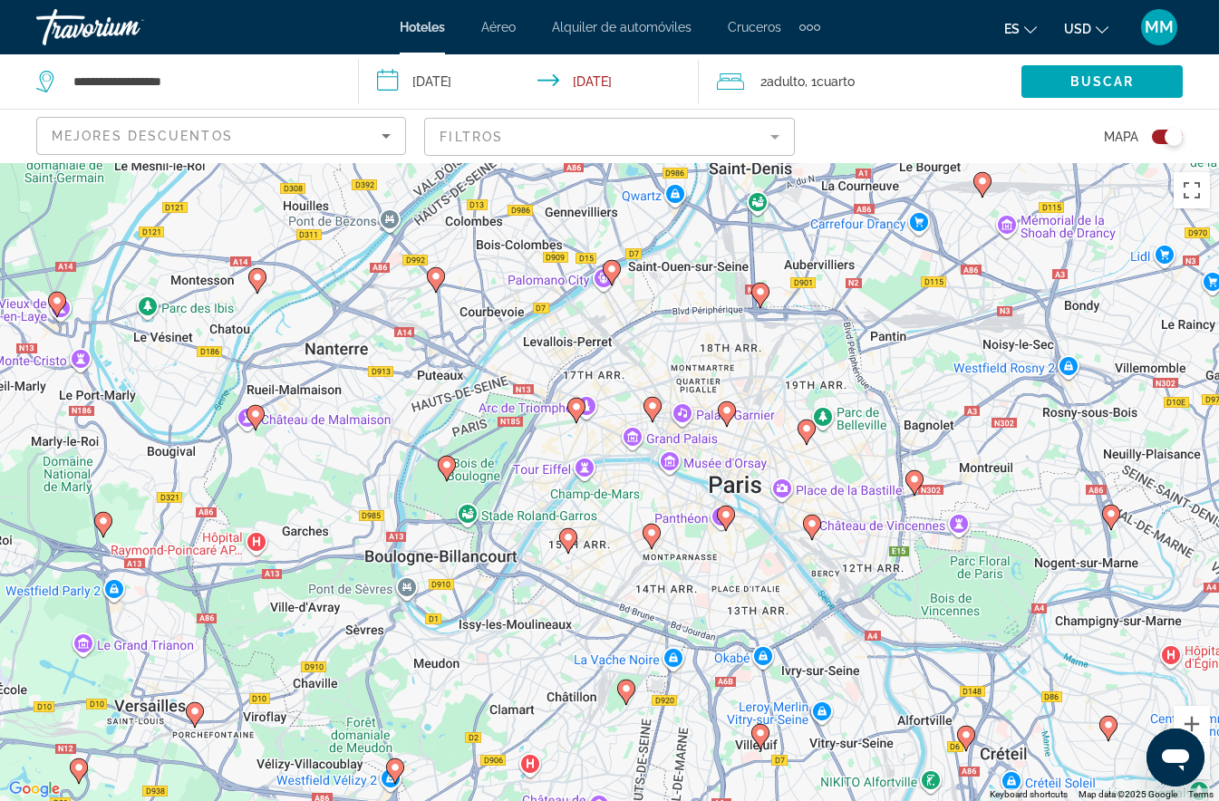
click at [729, 517] on image "Main content" at bounding box center [726, 514] width 11 height 11
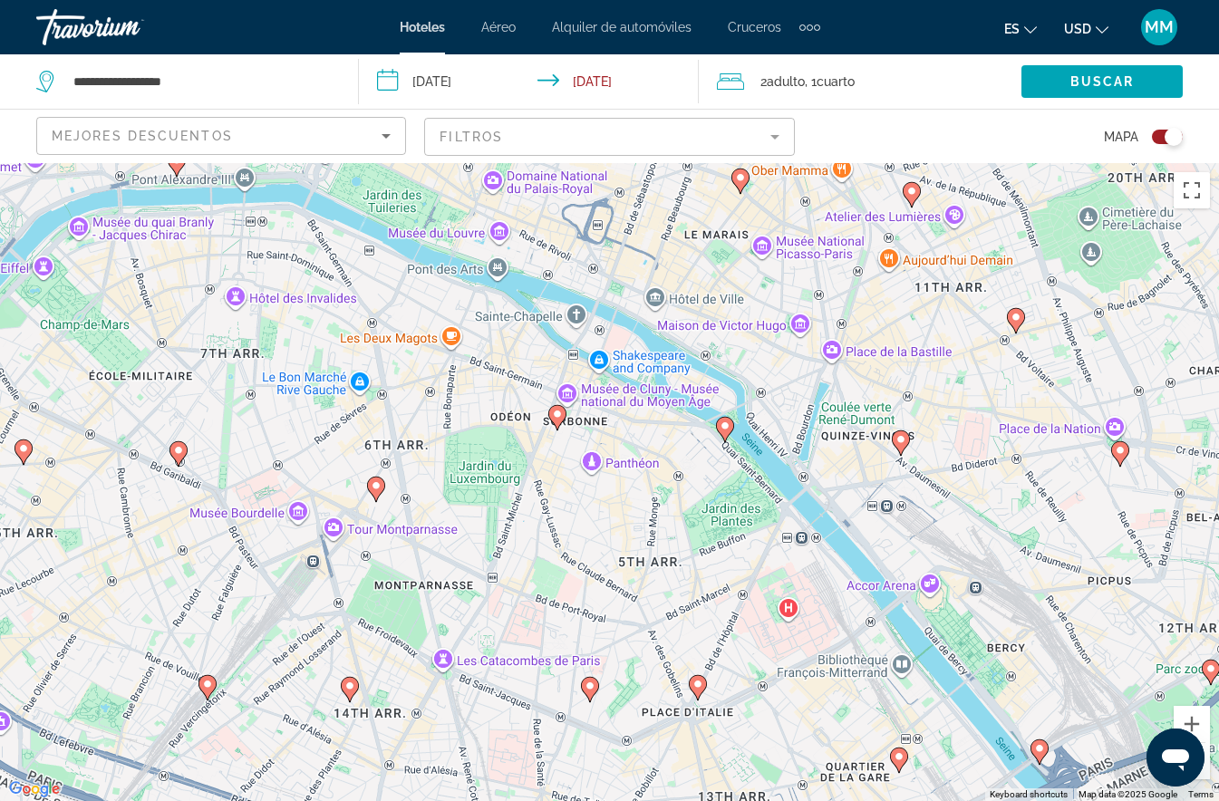
click at [589, 464] on div "To navigate, press the arrow keys. To activate drag with keyboard, press Alt + …" at bounding box center [609, 482] width 1219 height 638
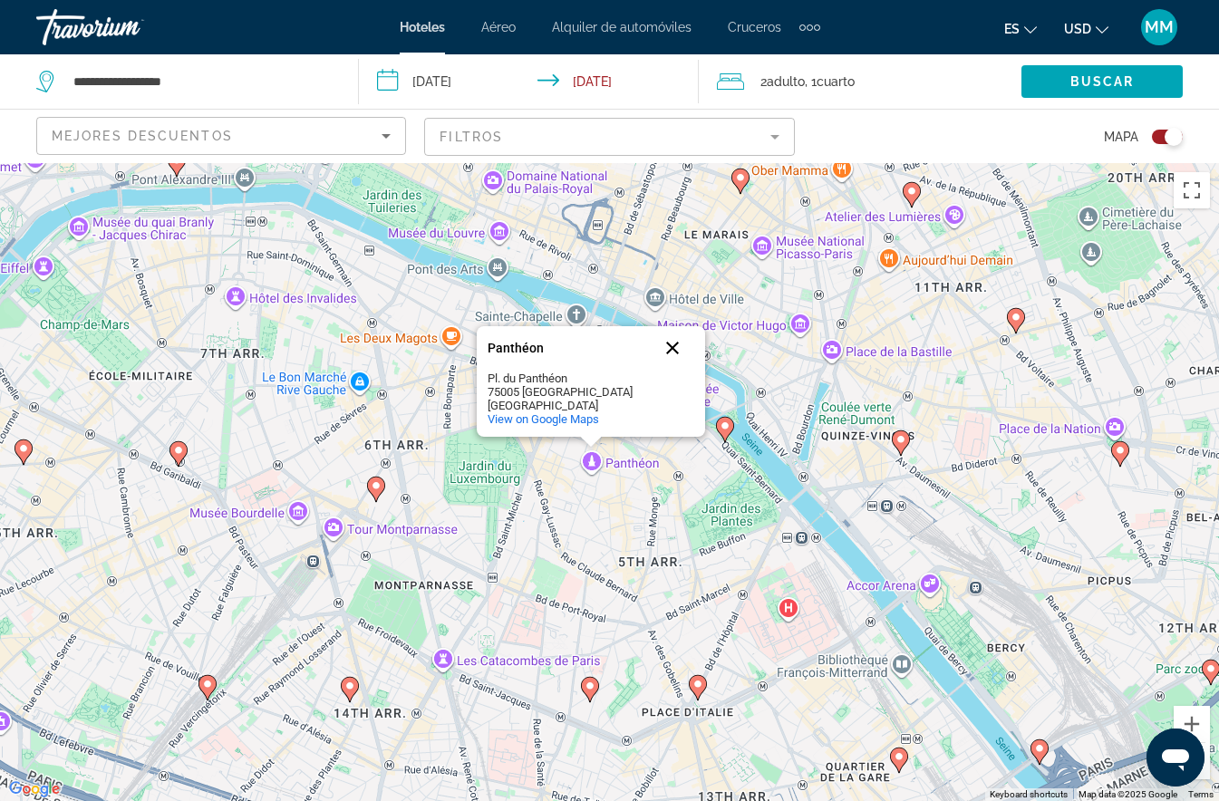
click at [675, 351] on button "Close" at bounding box center [673, 348] width 44 height 44
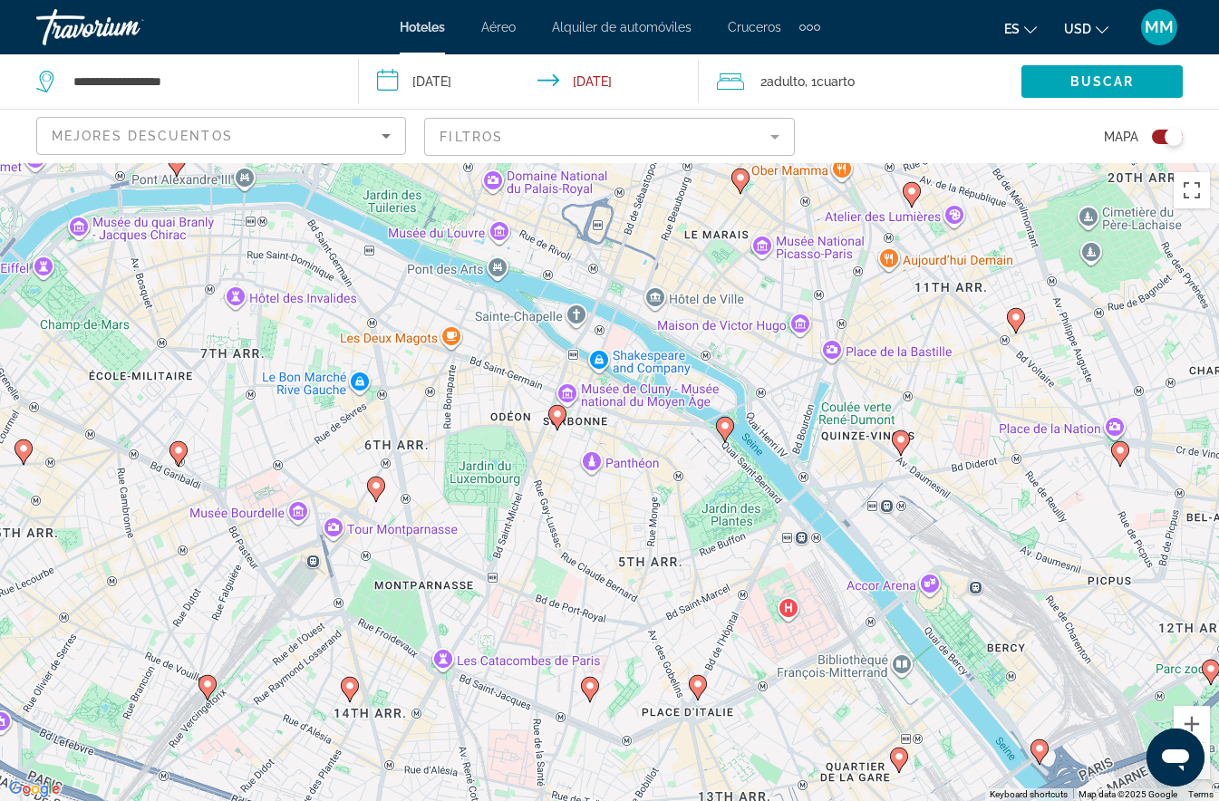
click at [515, 469] on div "To navigate, press the arrow keys. To activate drag with keyboard, press Alt + …" at bounding box center [609, 482] width 1219 height 638
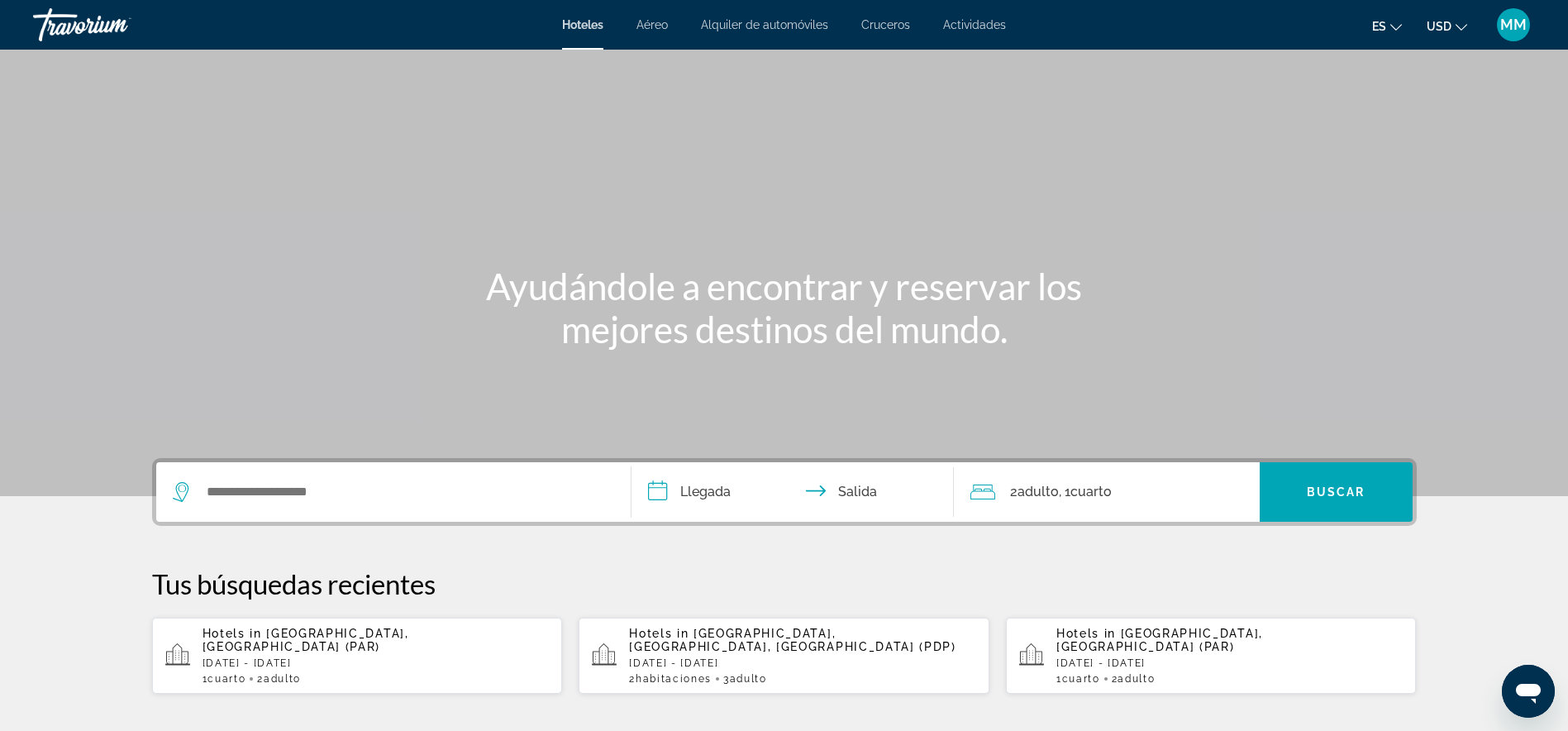
click at [322, 658] on p "Tue, 25 Nov - Sun, 30 Nov" at bounding box center [376, 663] width 348 height 12
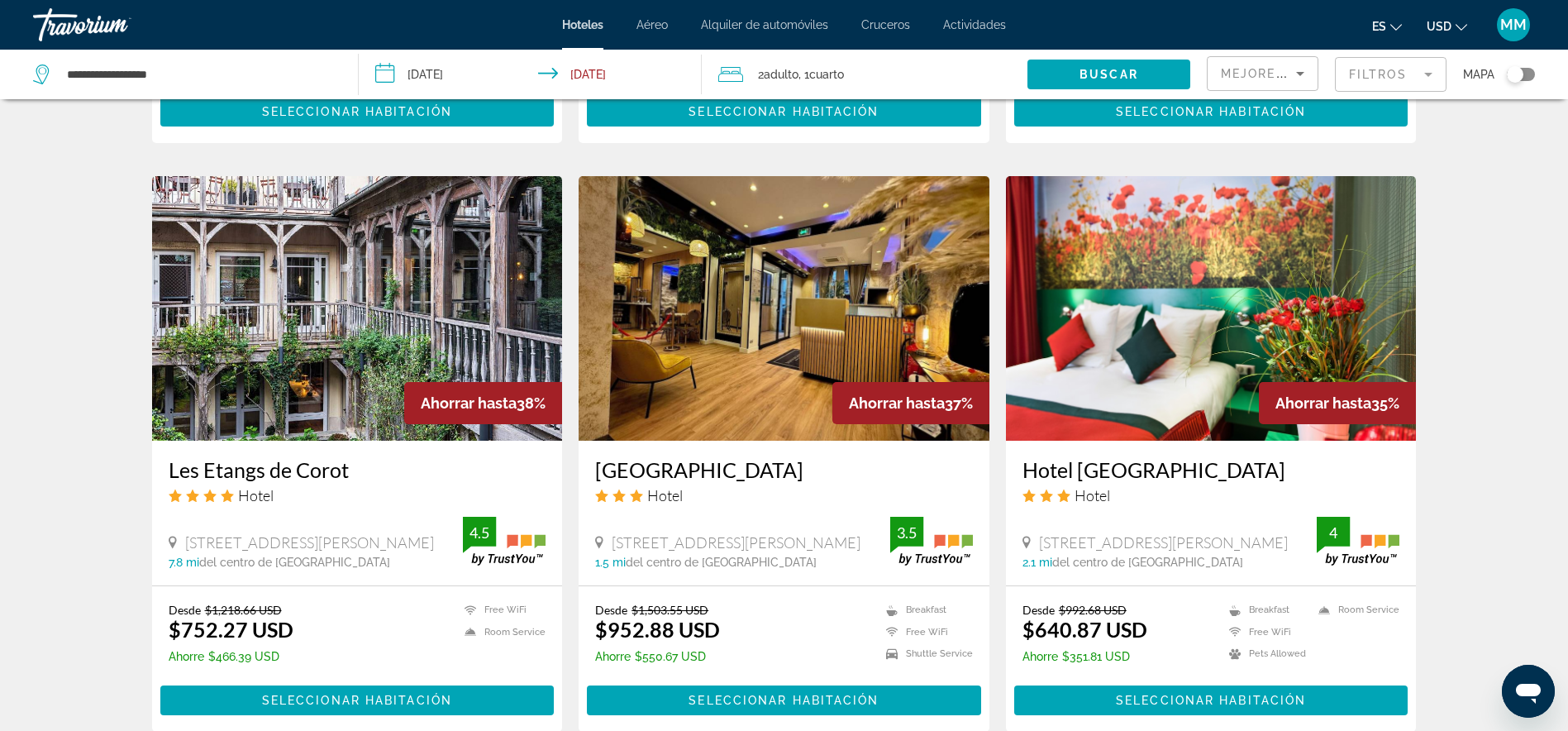
scroll to position [2103, 0]
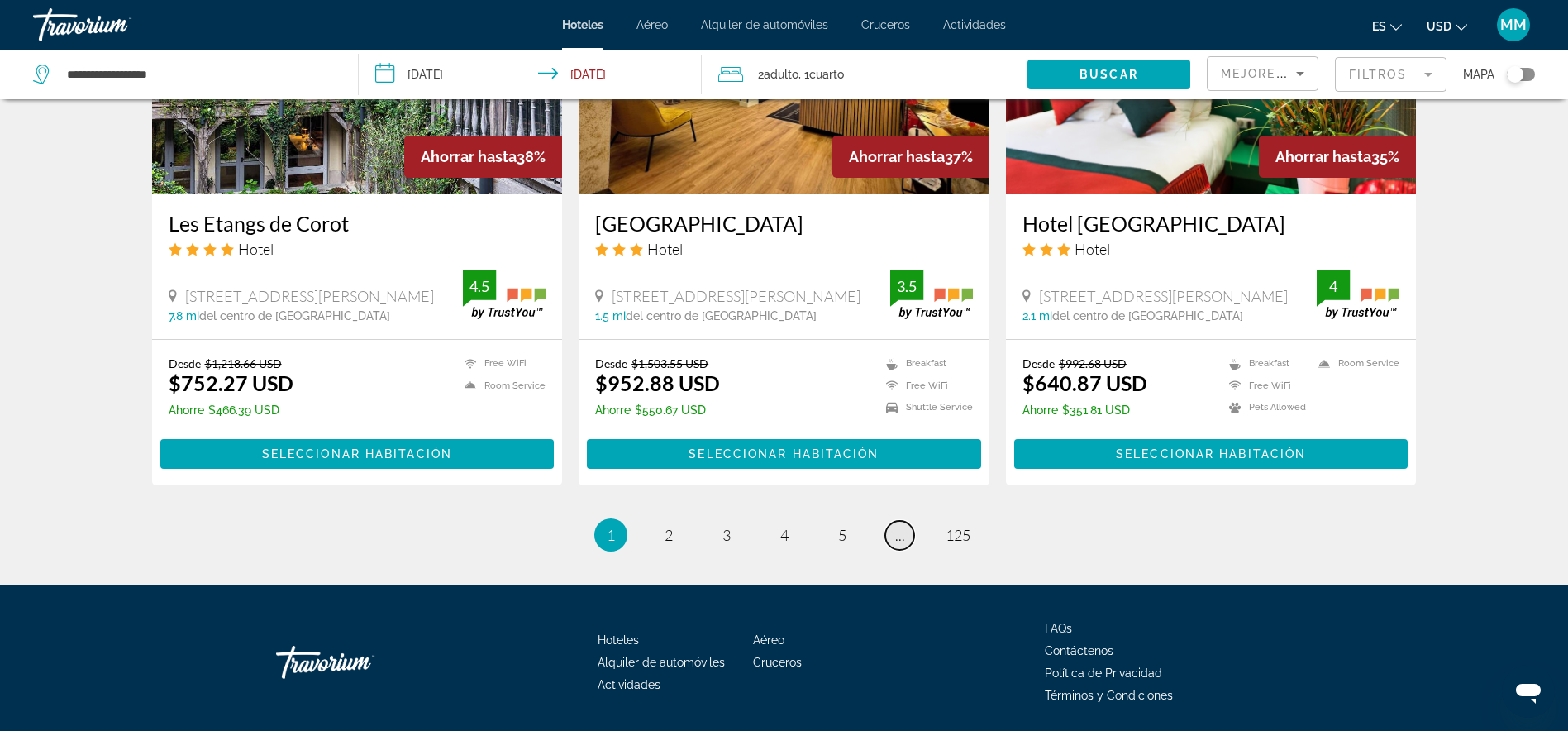
click at [904, 526] on span "..." at bounding box center [900, 535] width 10 height 18
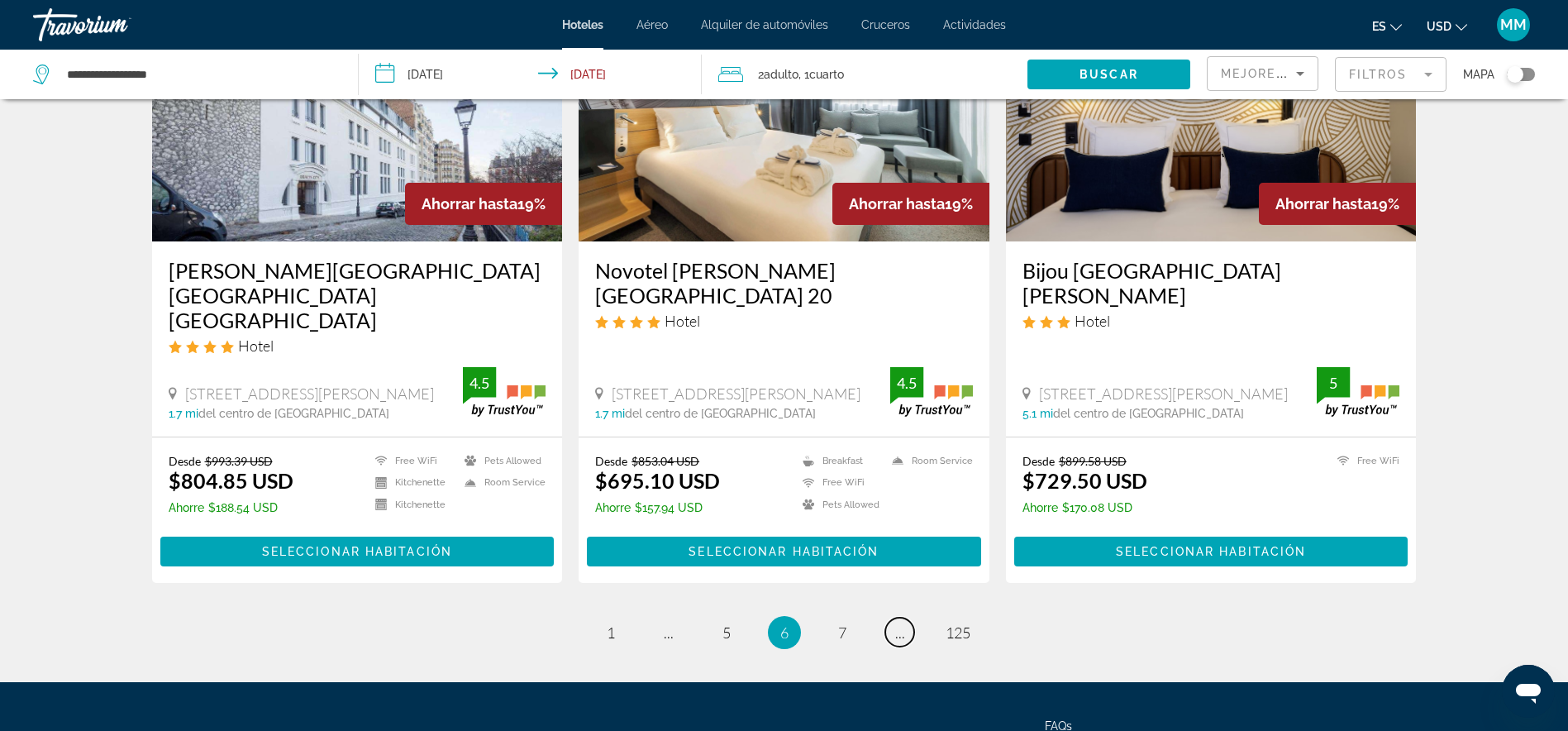
scroll to position [2078, 0]
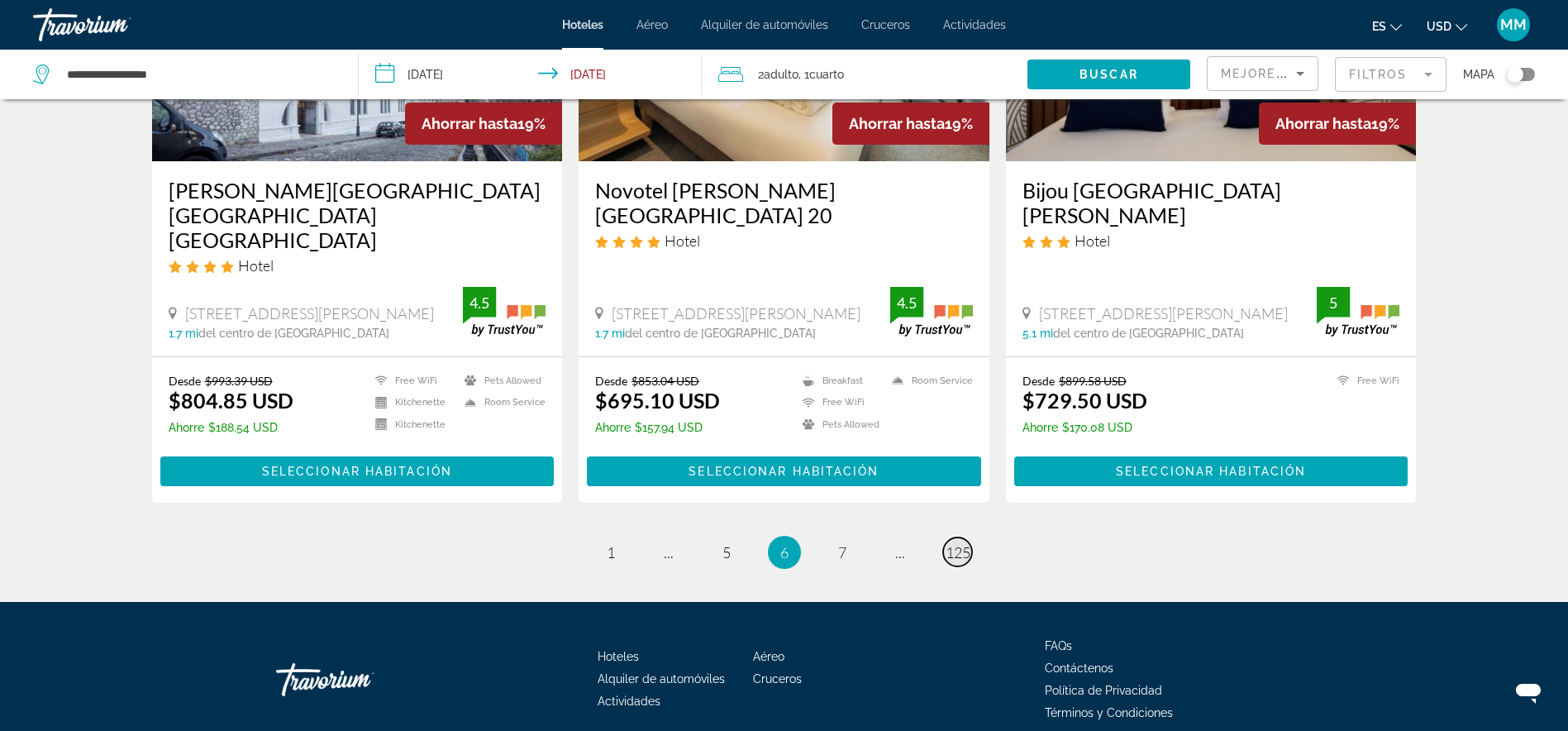
click at [962, 543] on span "125" at bounding box center [958, 552] width 25 height 18
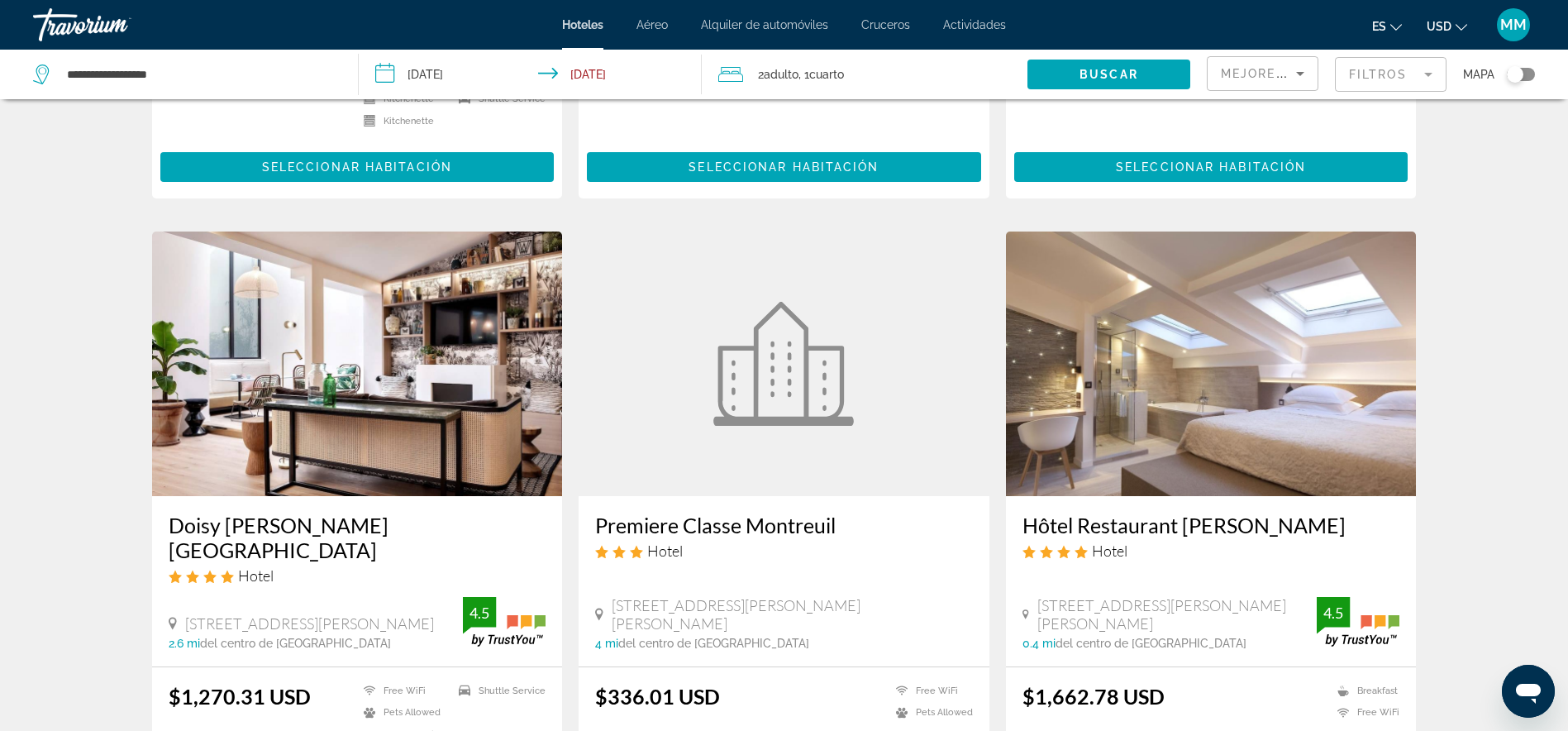
scroll to position [462, 0]
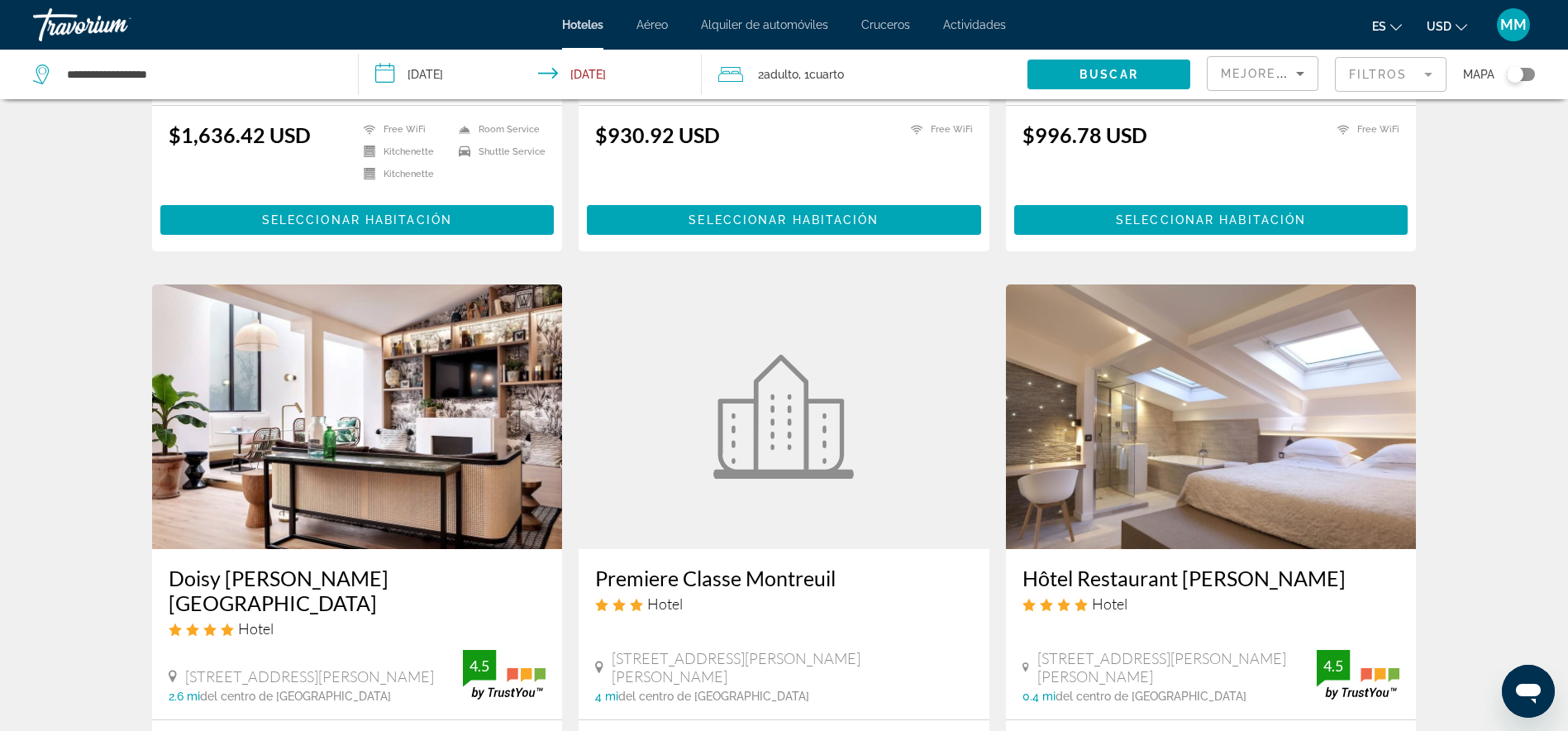
click at [732, 548] on figure "Main content" at bounding box center [784, 417] width 410 height 265
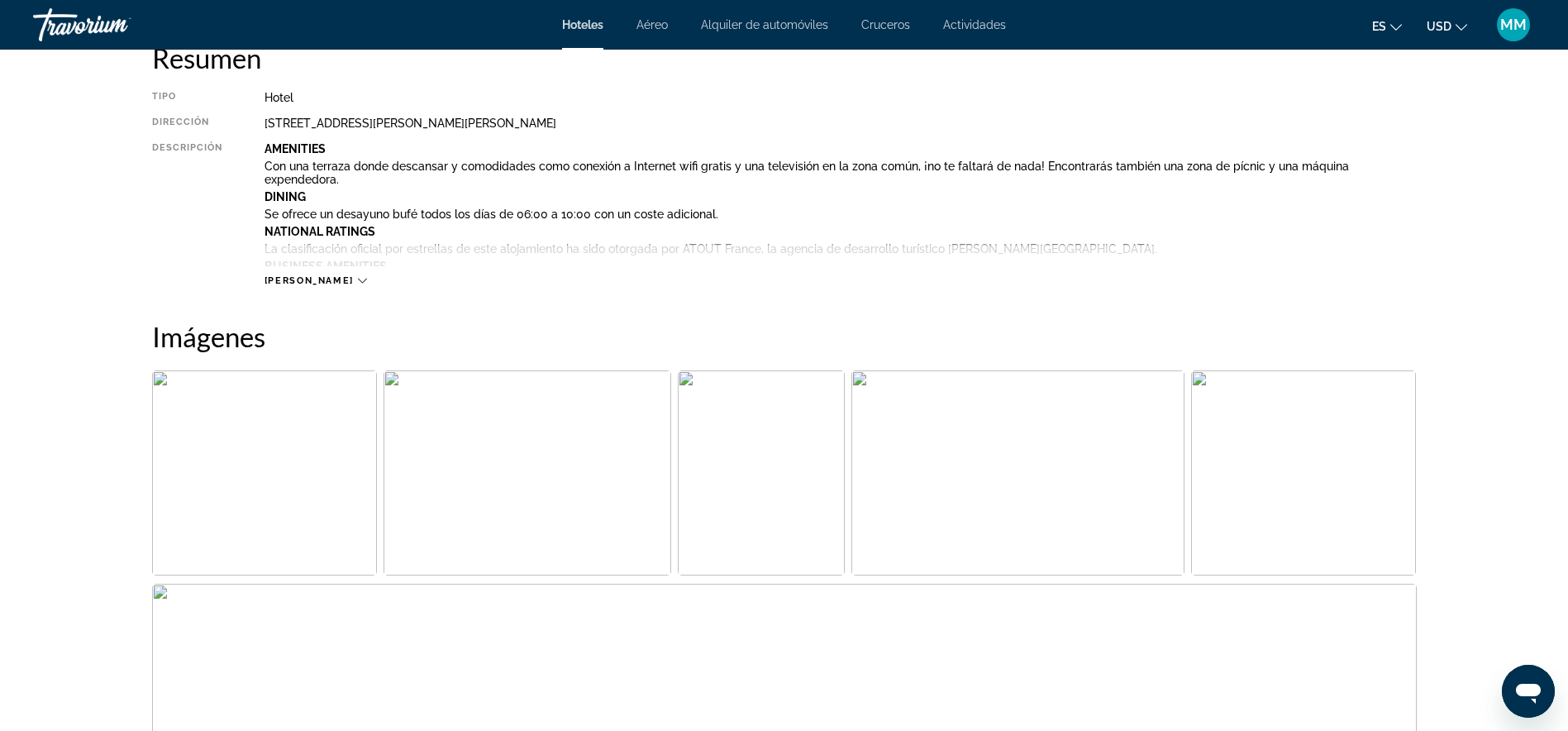
scroll to position [354, 0]
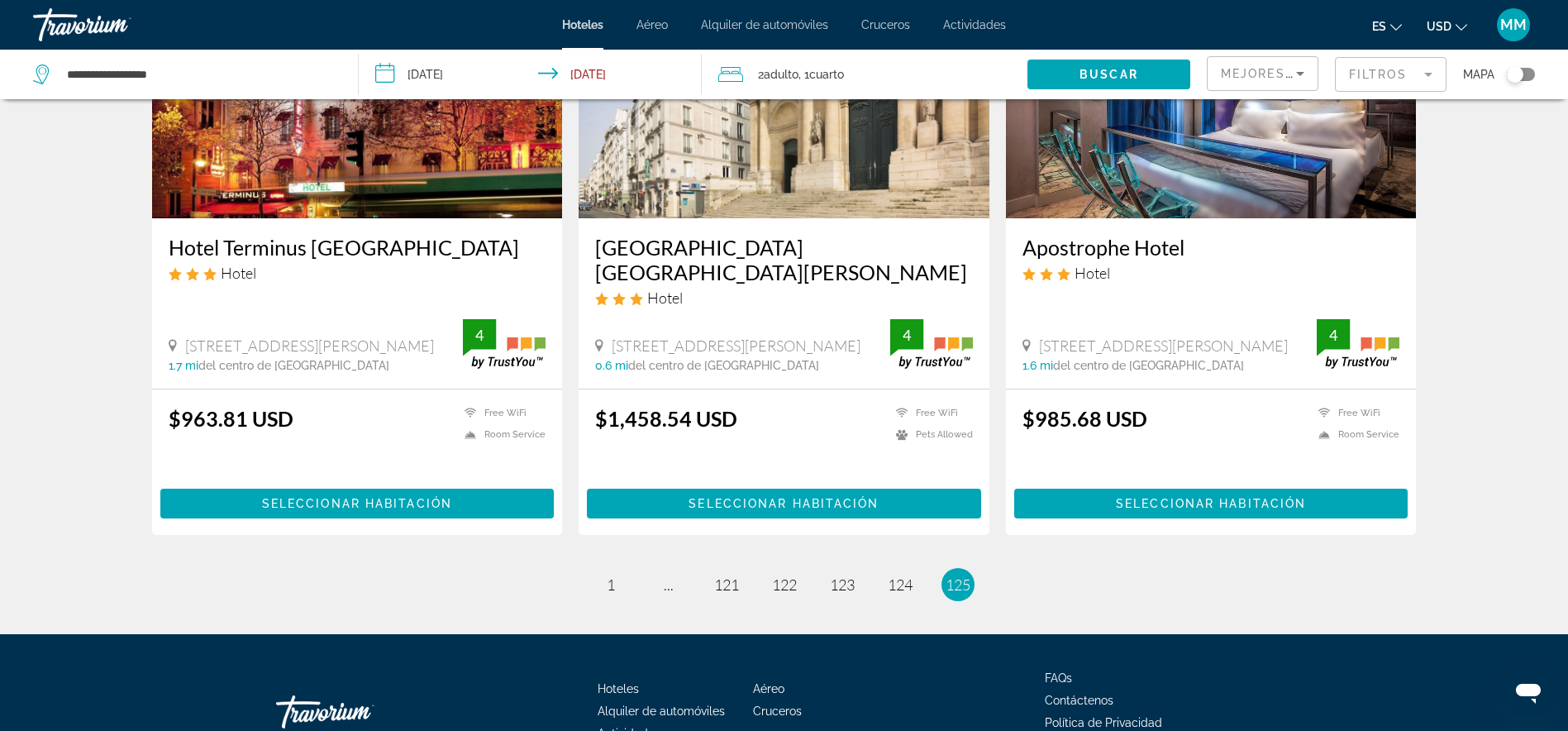
scroll to position [2052, 0]
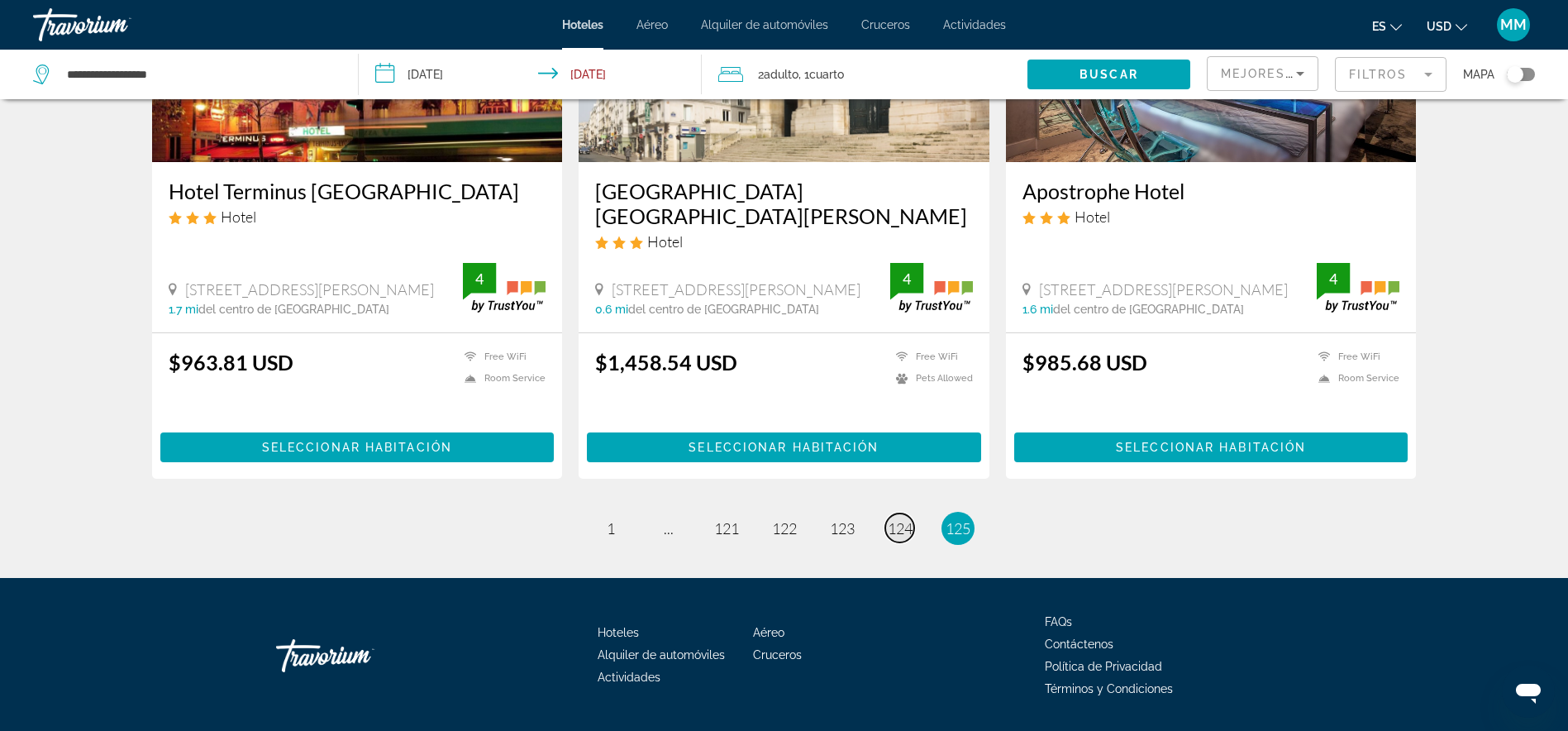
click at [904, 519] on span "124" at bounding box center [899, 528] width 25 height 18
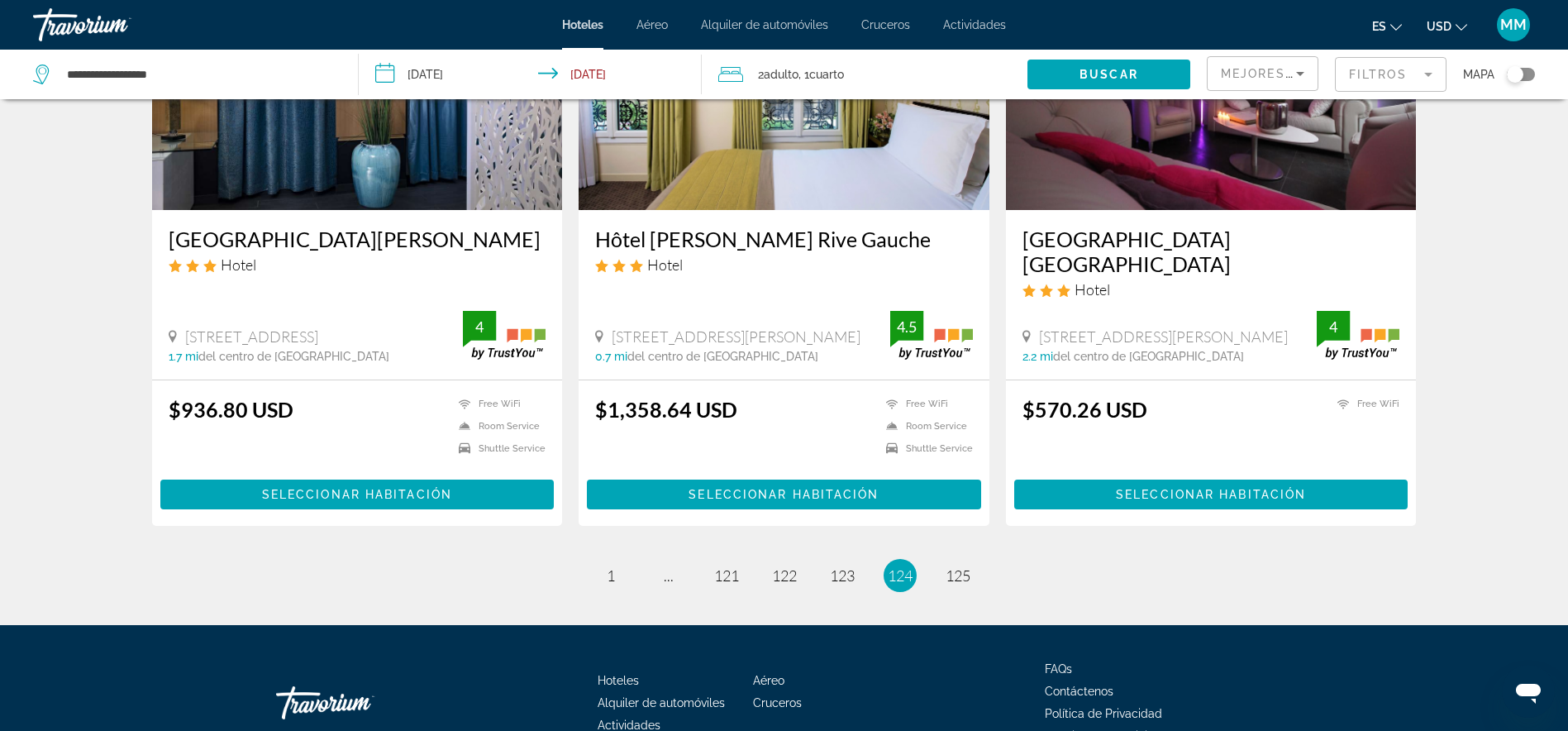
scroll to position [2052, 0]
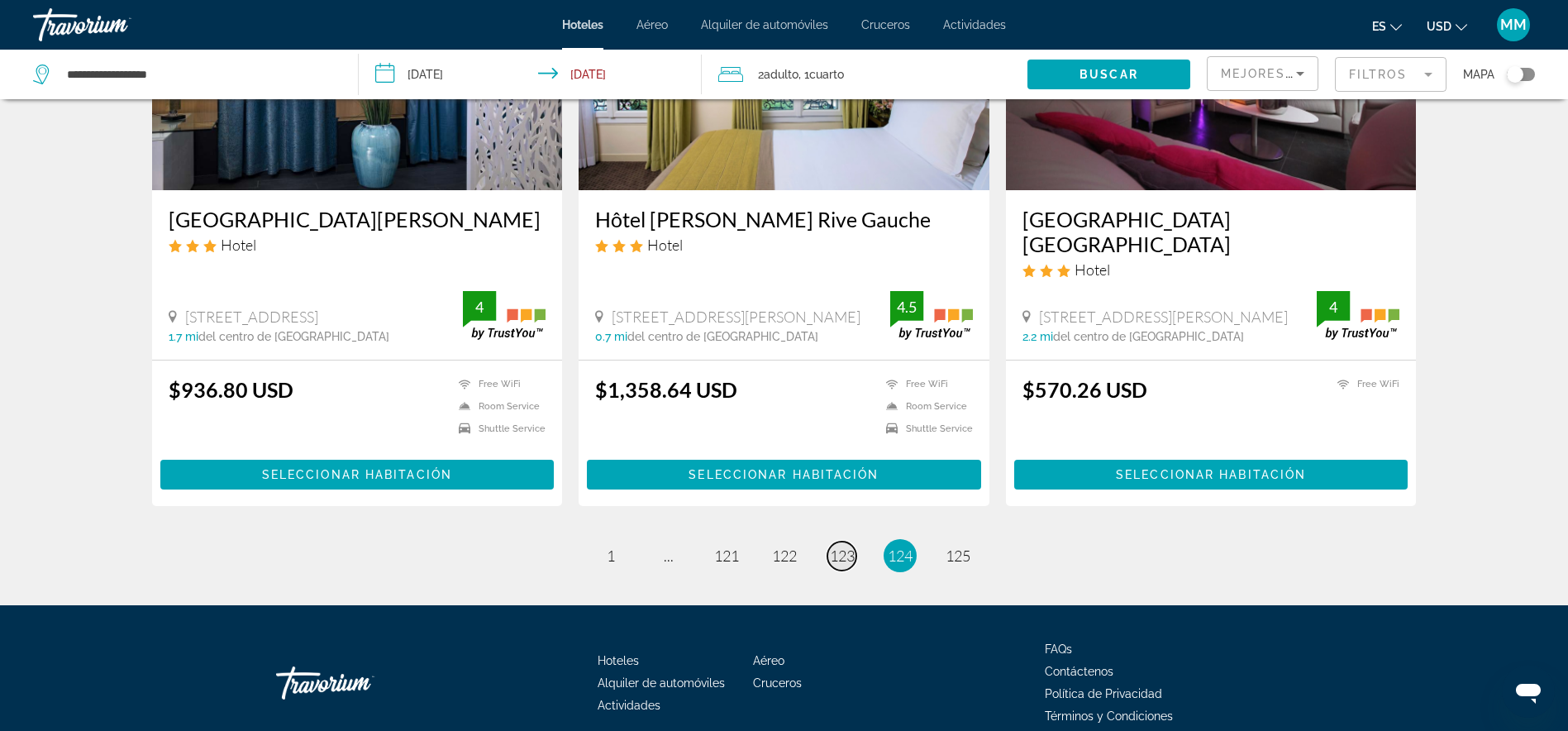
click at [844, 547] on span "123" at bounding box center [842, 556] width 25 height 18
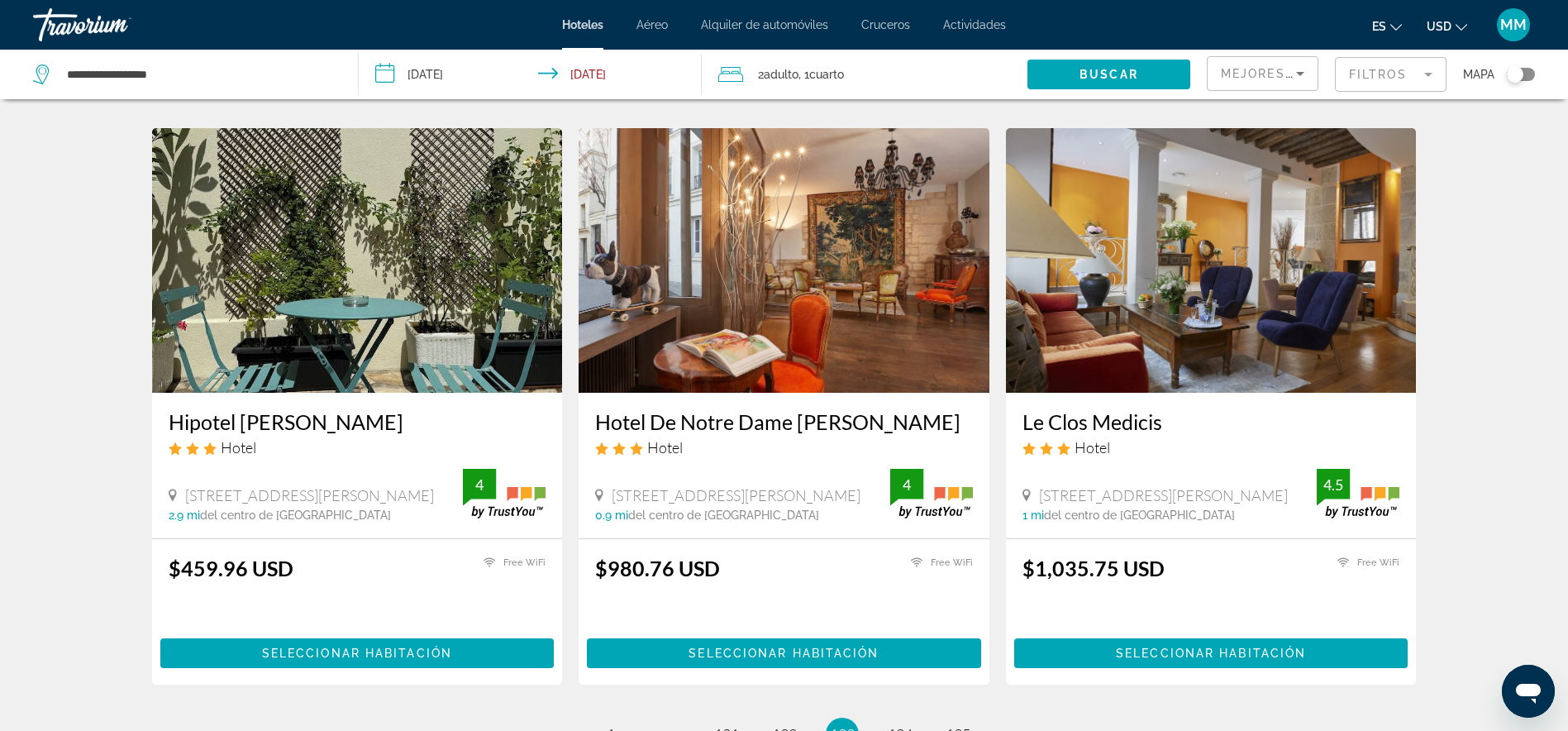
scroll to position [2077, 0]
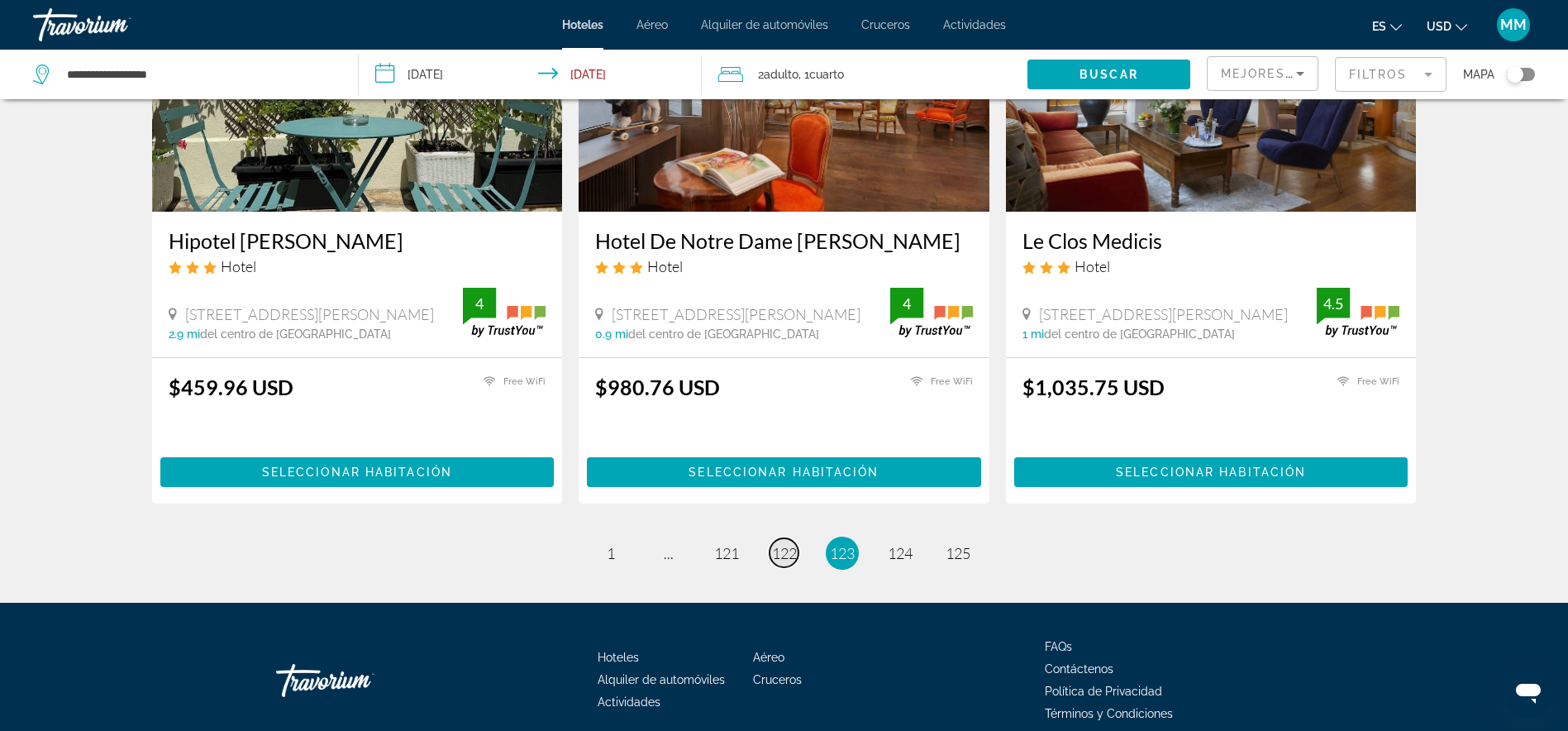
click at [794, 544] on span "122" at bounding box center [784, 553] width 25 height 18
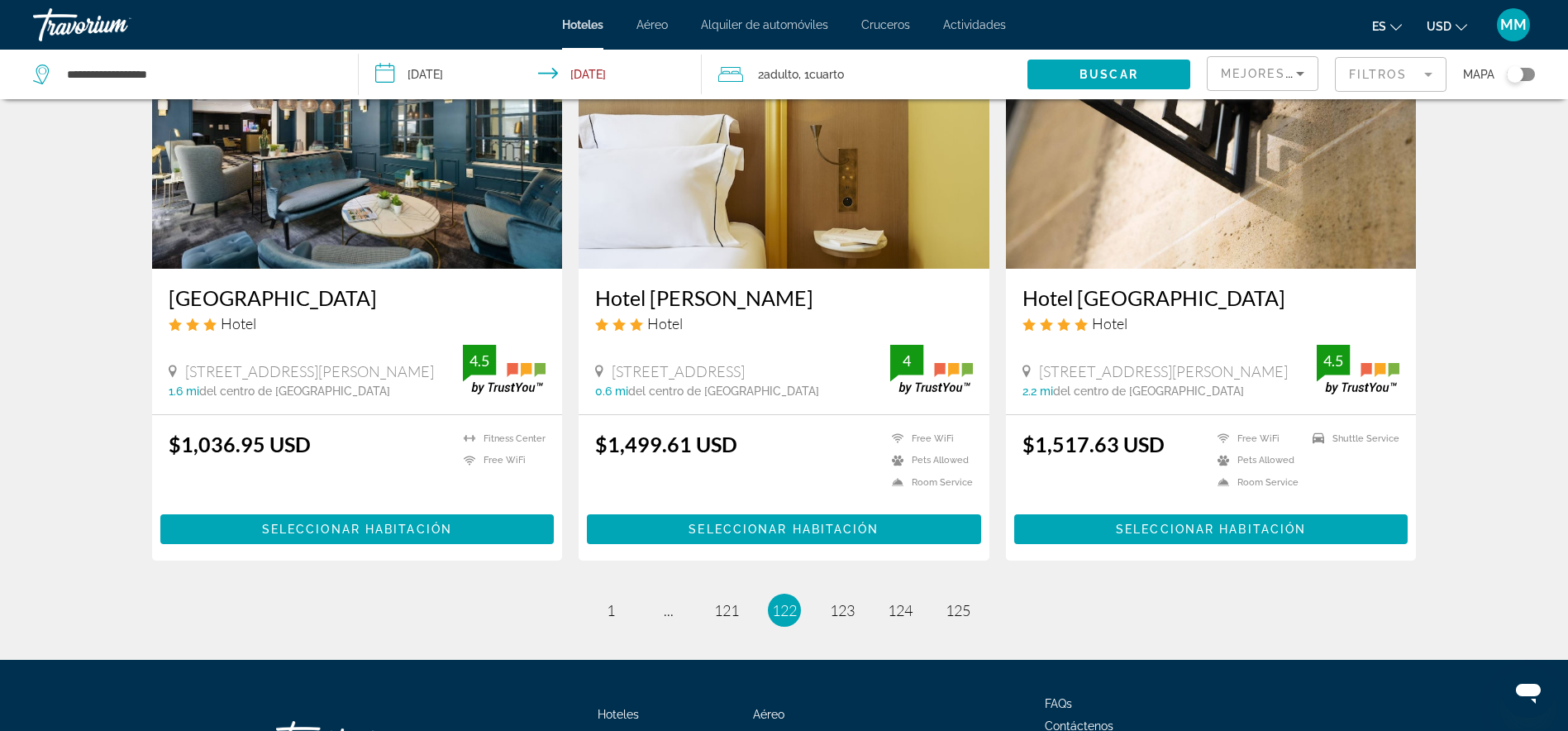
scroll to position [1973, 0]
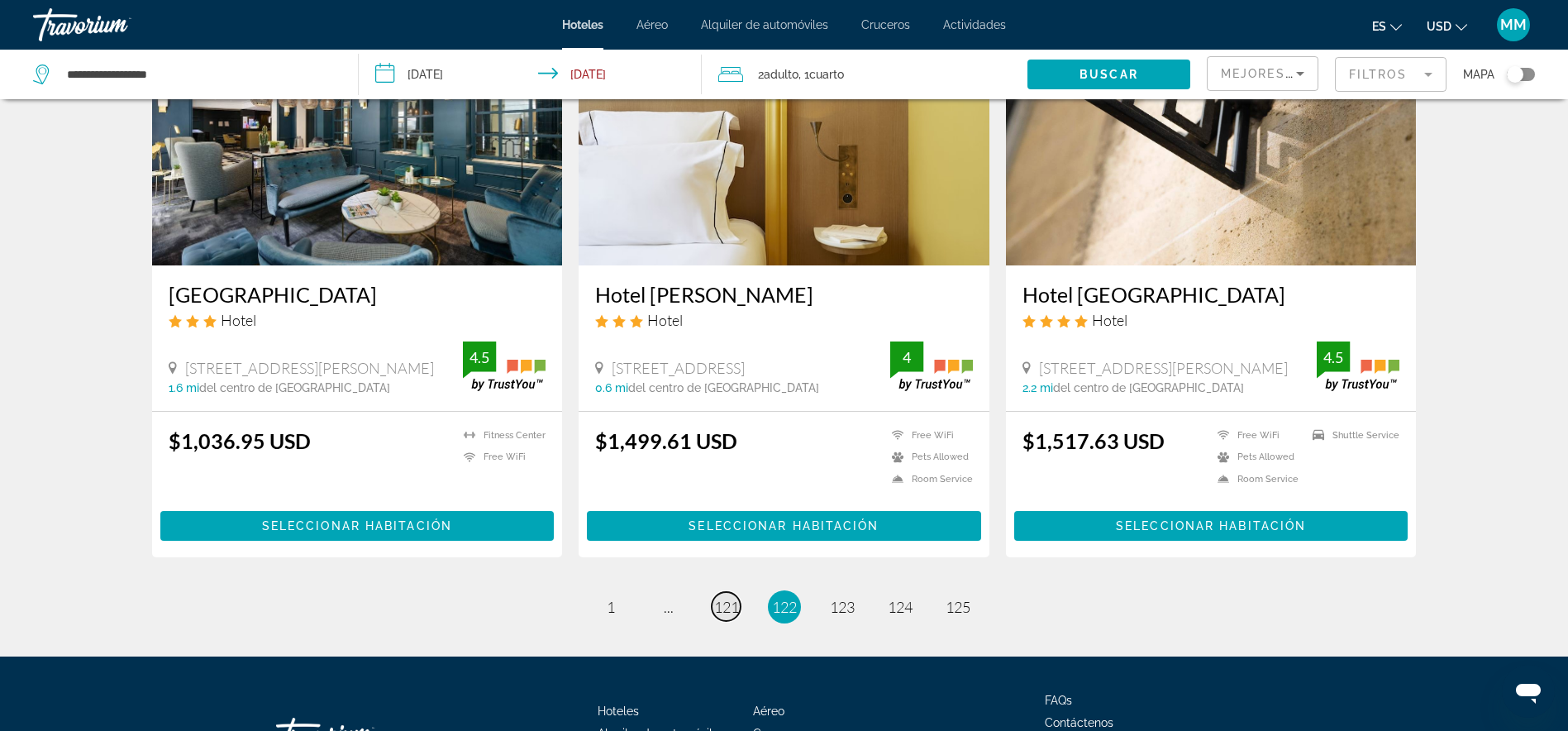
click at [724, 598] on span "121" at bounding box center [726, 607] width 25 height 18
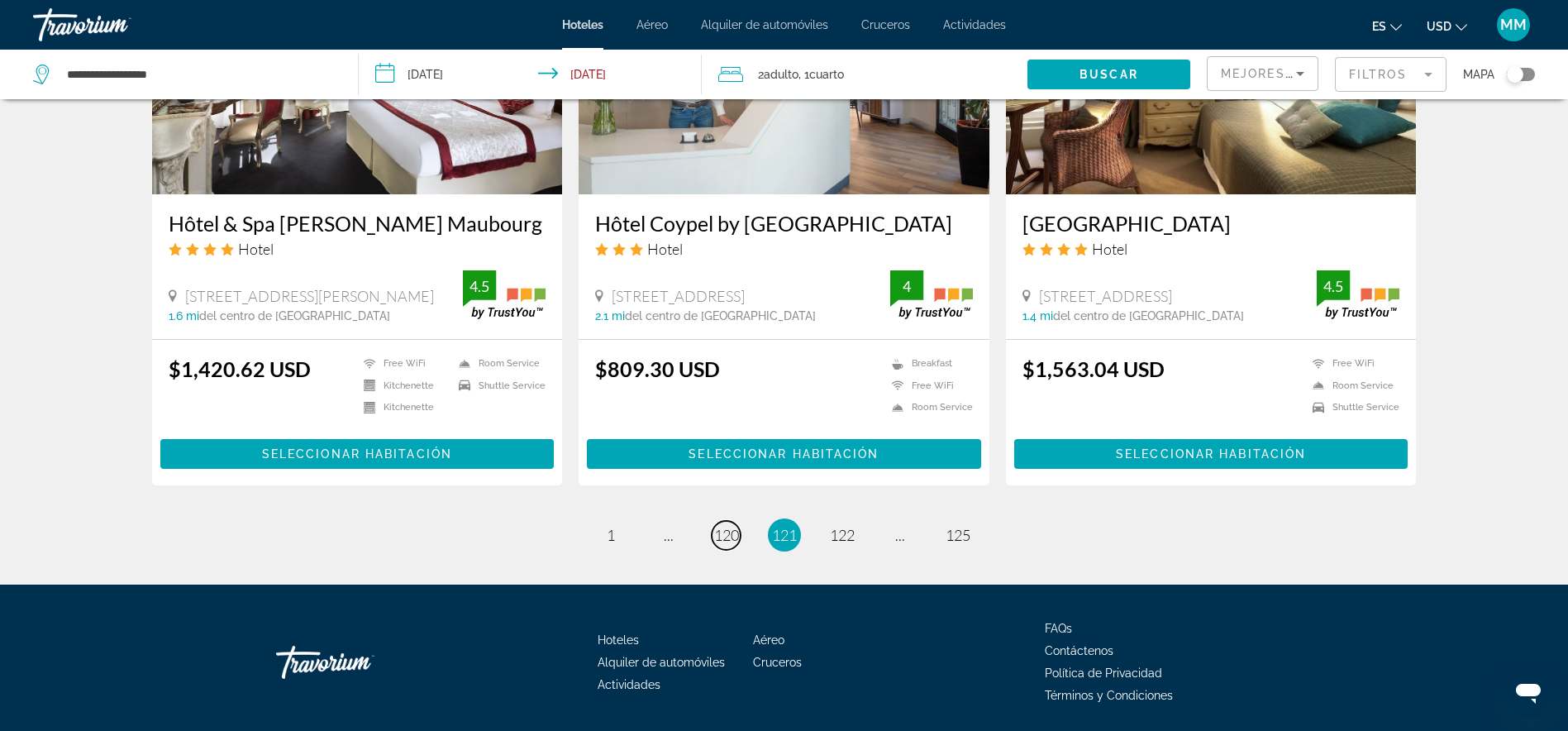
scroll to position [2003, 0]
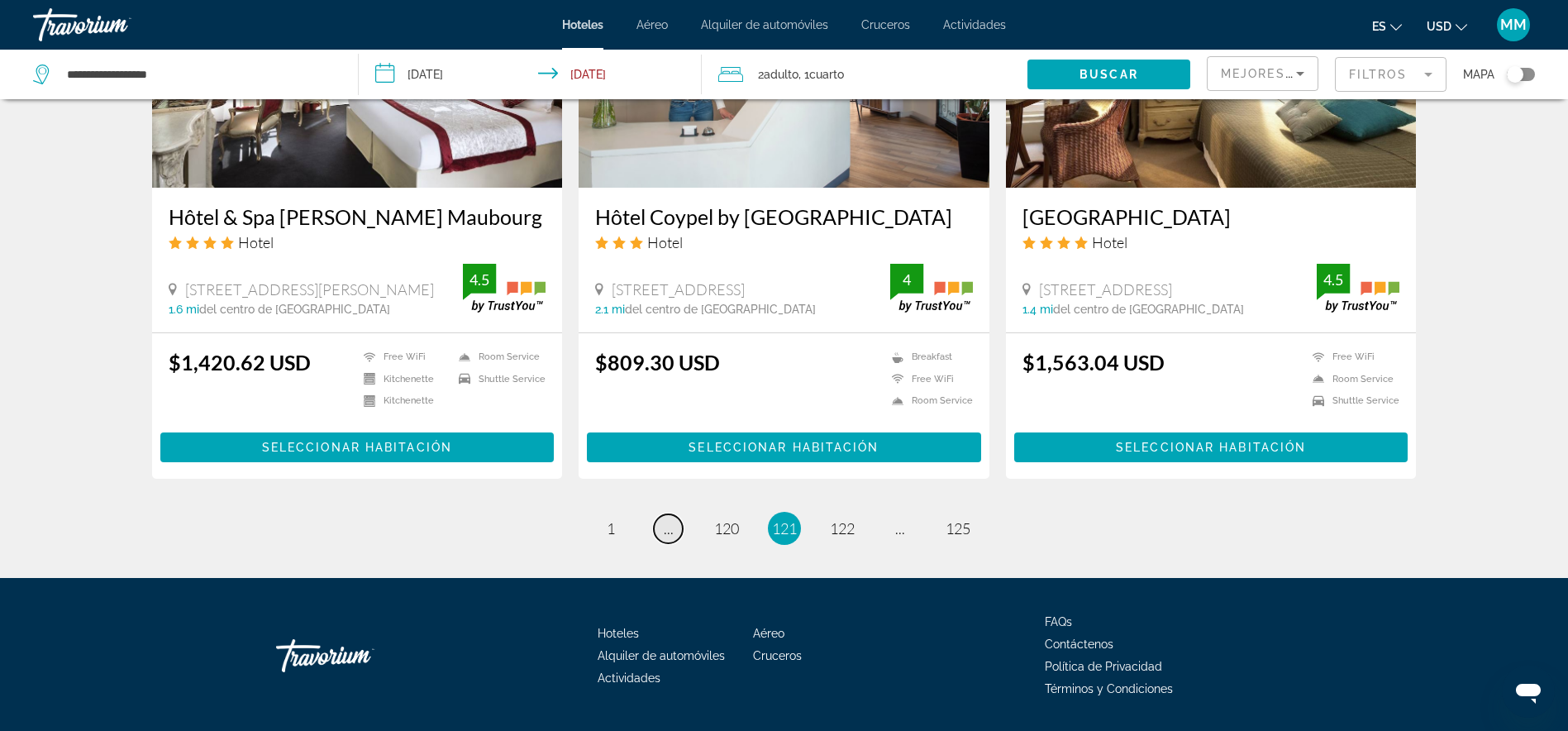
click at [673, 528] on link "page ..." at bounding box center [669, 529] width 29 height 29
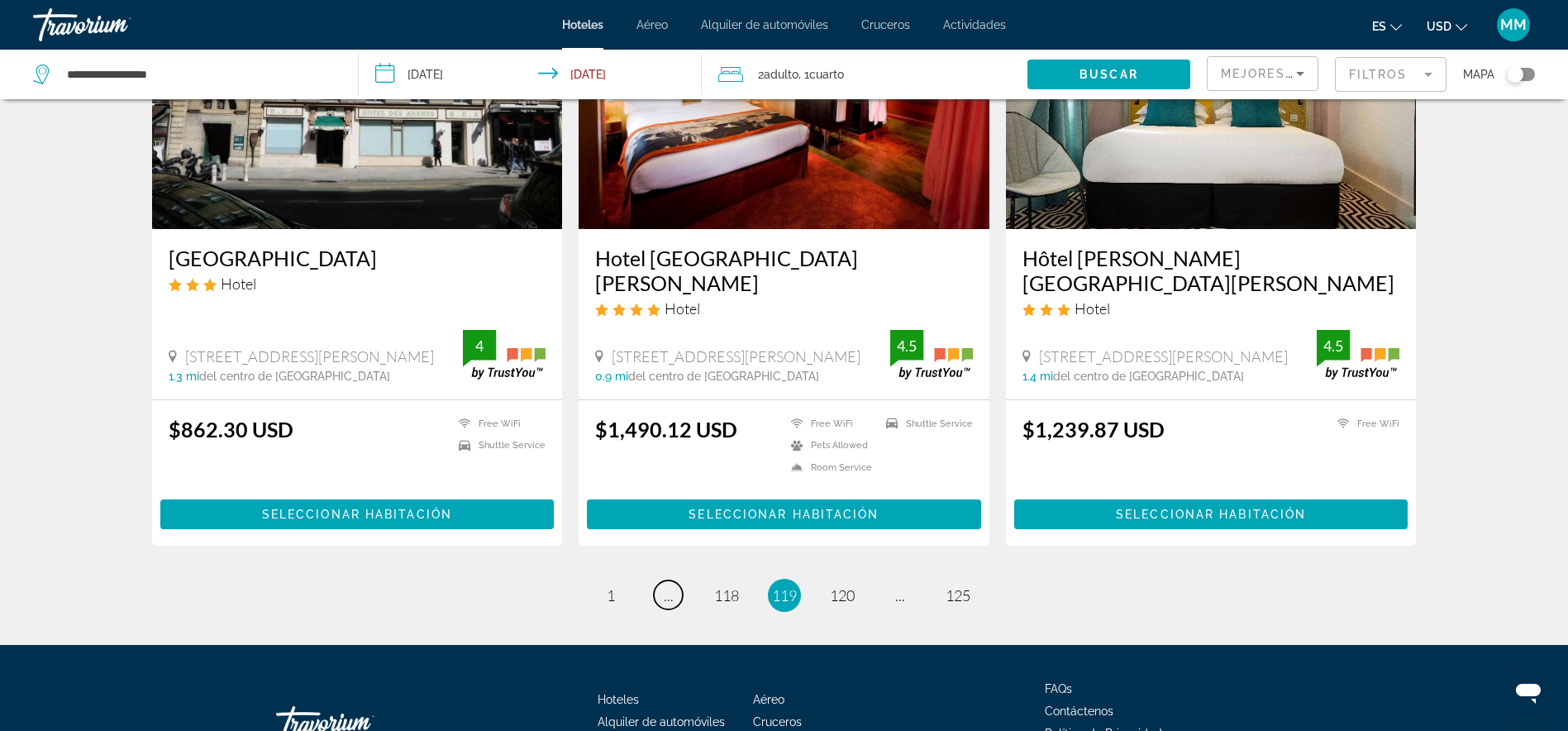
scroll to position [2077, 0]
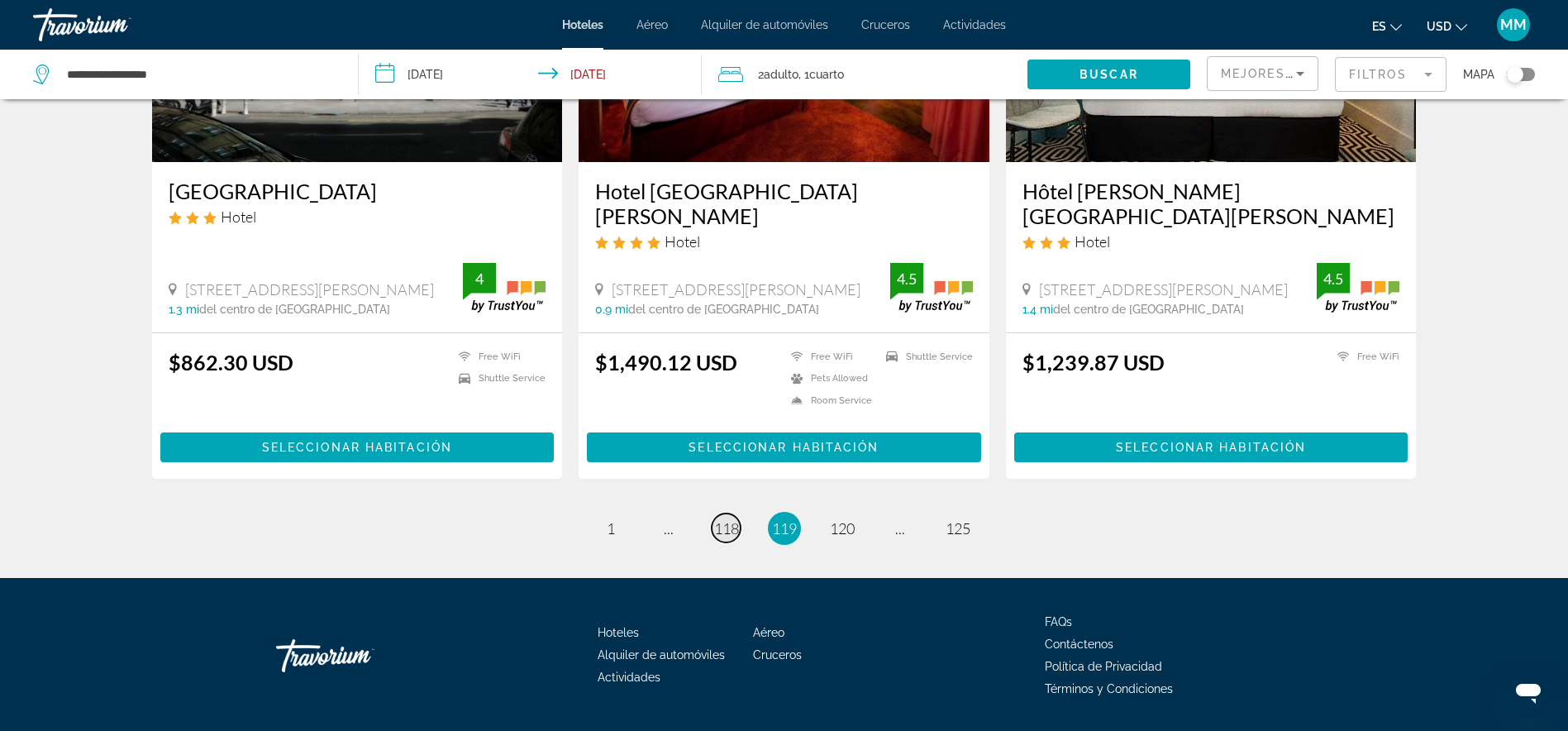
click at [723, 519] on span "118" at bounding box center [726, 528] width 25 height 18
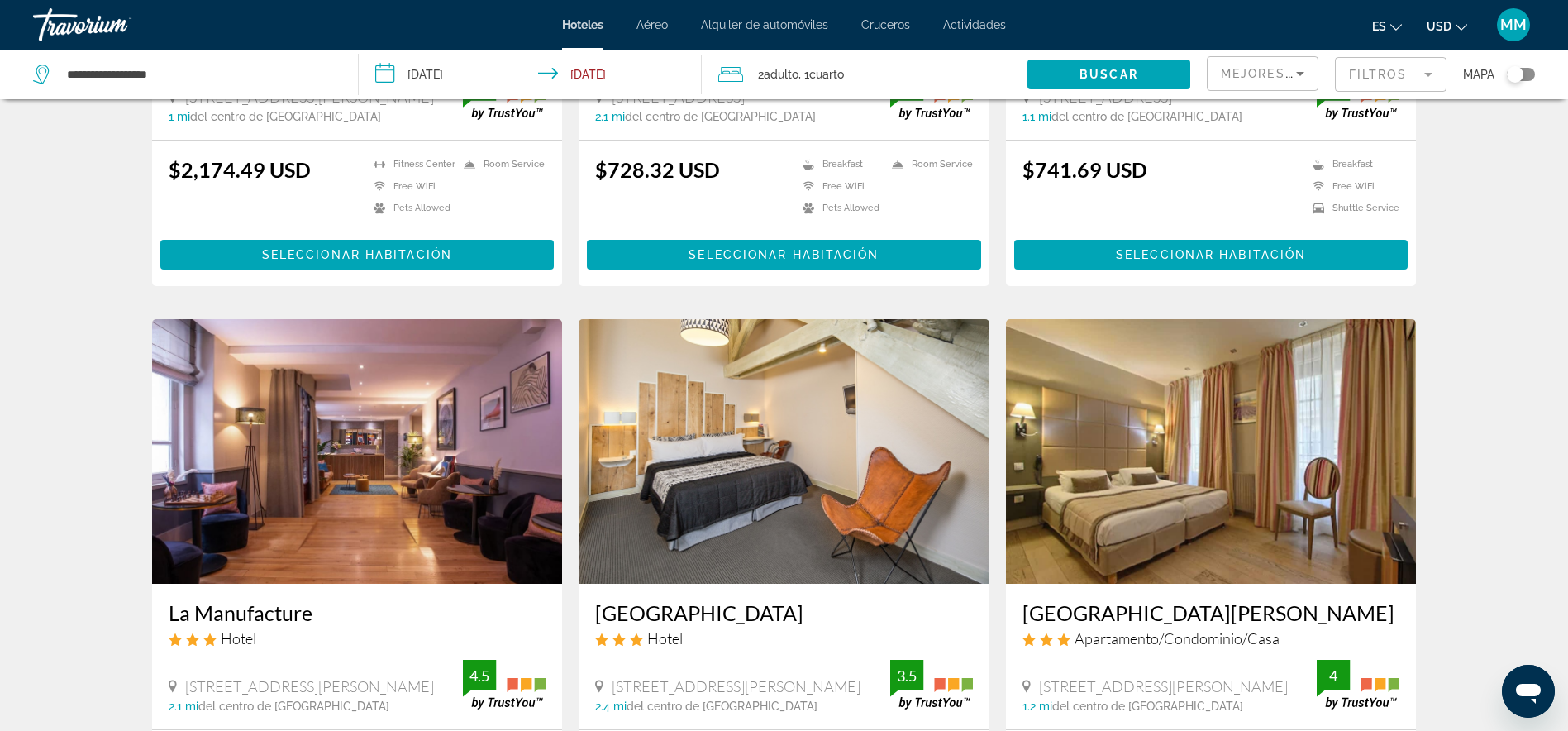
scroll to position [1744, 0]
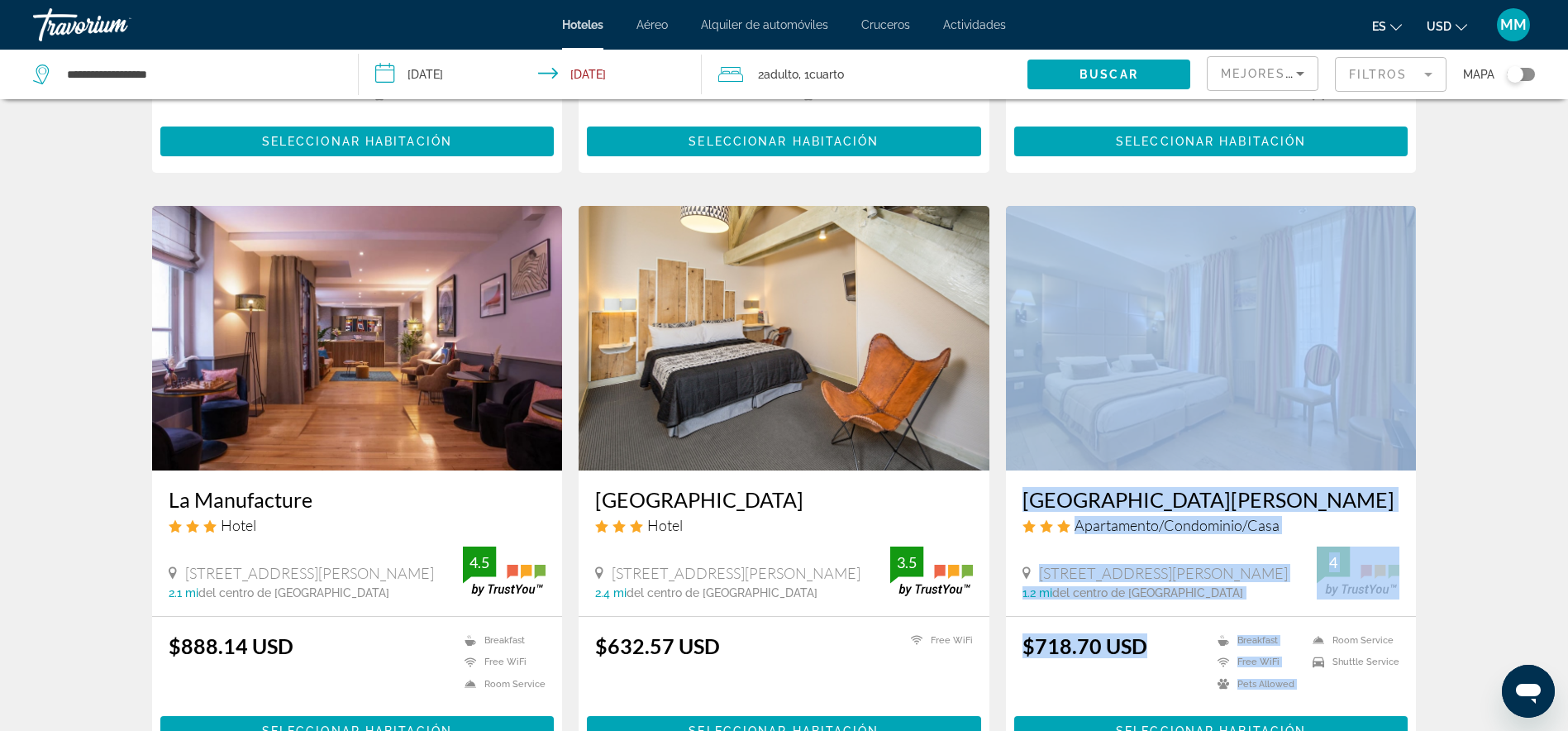
drag, startPoint x: 1453, startPoint y: 556, endPoint x: 1428, endPoint y: 620, distance: 68.7
drag, startPoint x: 1428, startPoint y: 620, endPoint x: 1527, endPoint y: 458, distance: 189.9
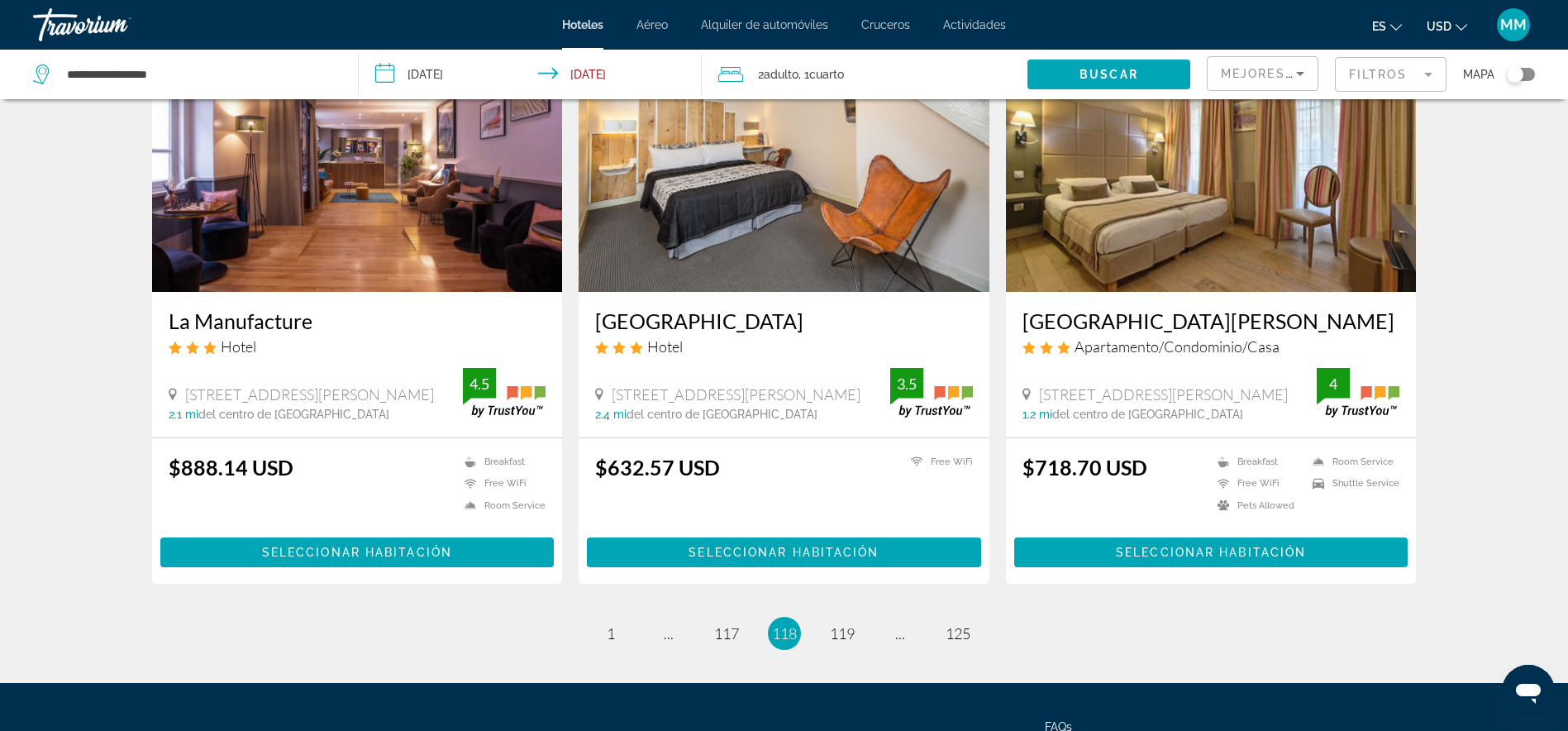
scroll to position [2052, 0]
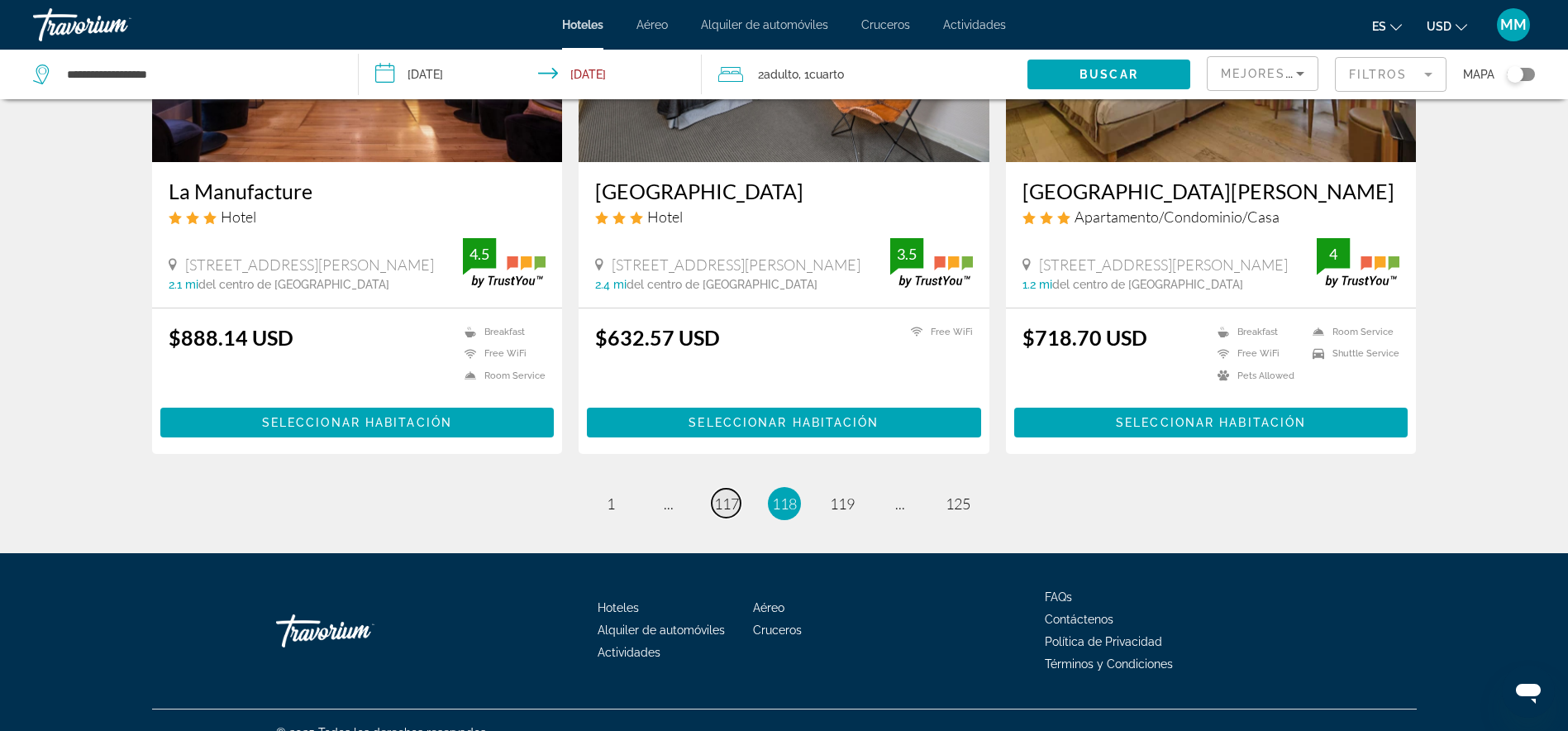
click at [732, 495] on span "117" at bounding box center [726, 504] width 25 height 18
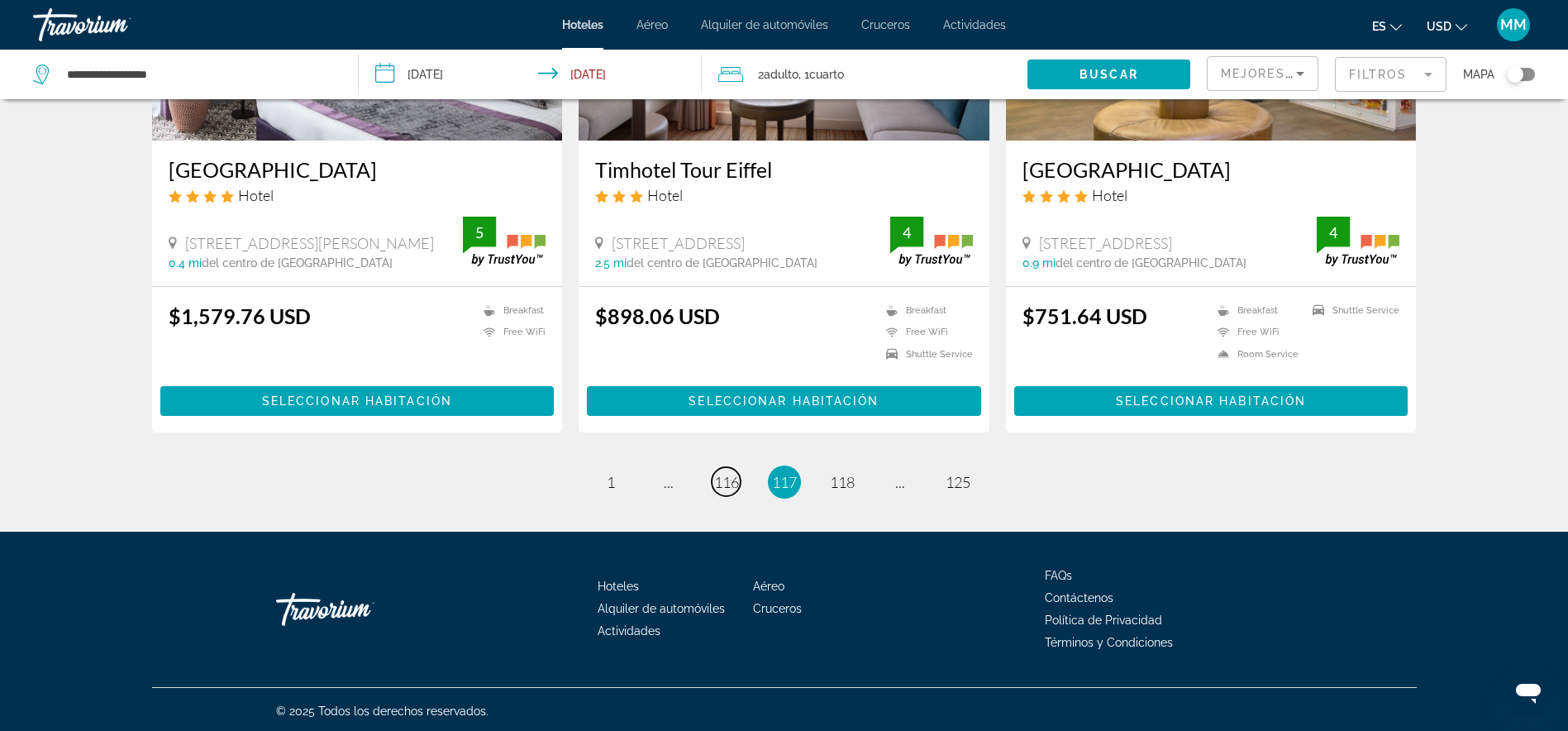
scroll to position [2052, 0]
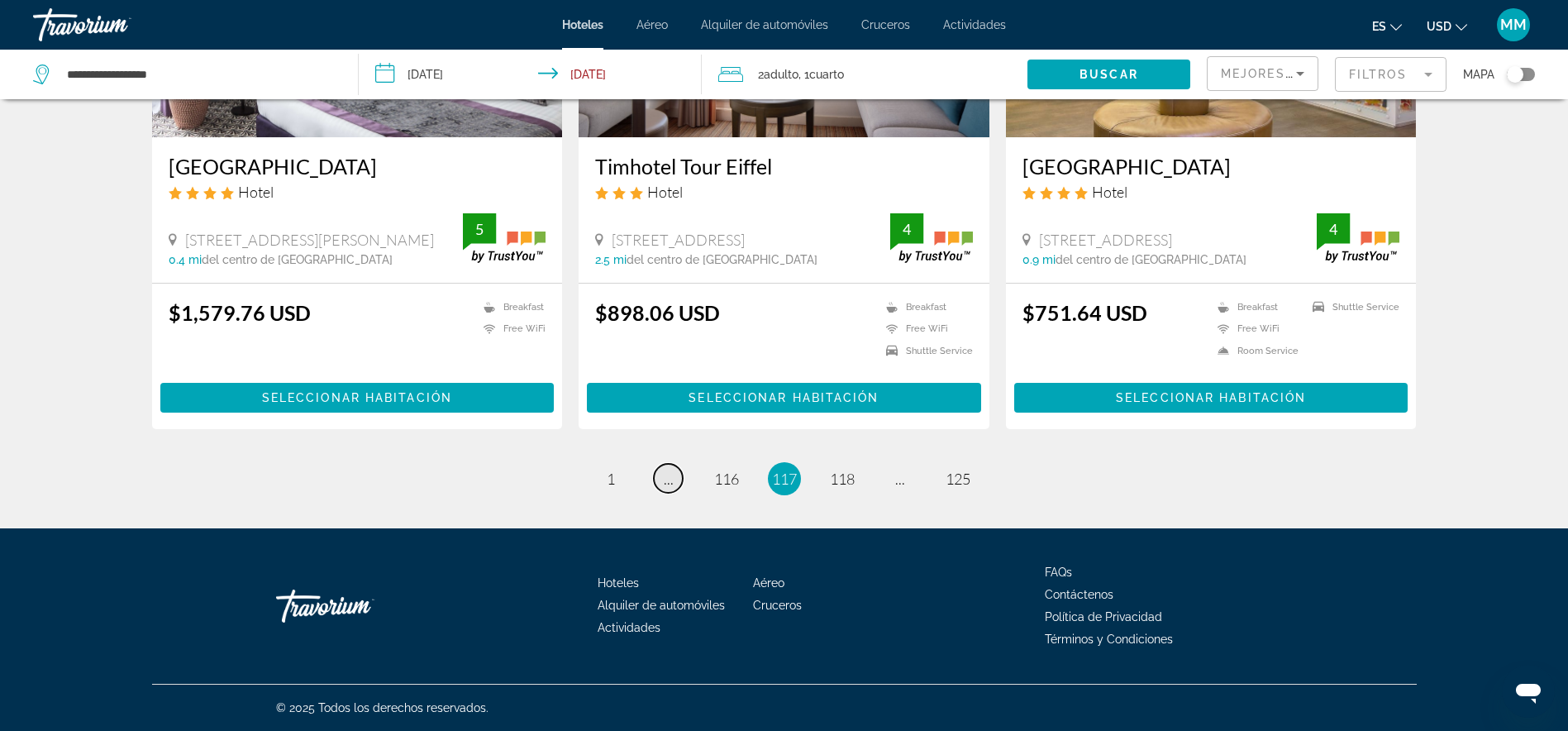
click at [674, 490] on link "page ..." at bounding box center [669, 478] width 29 height 29
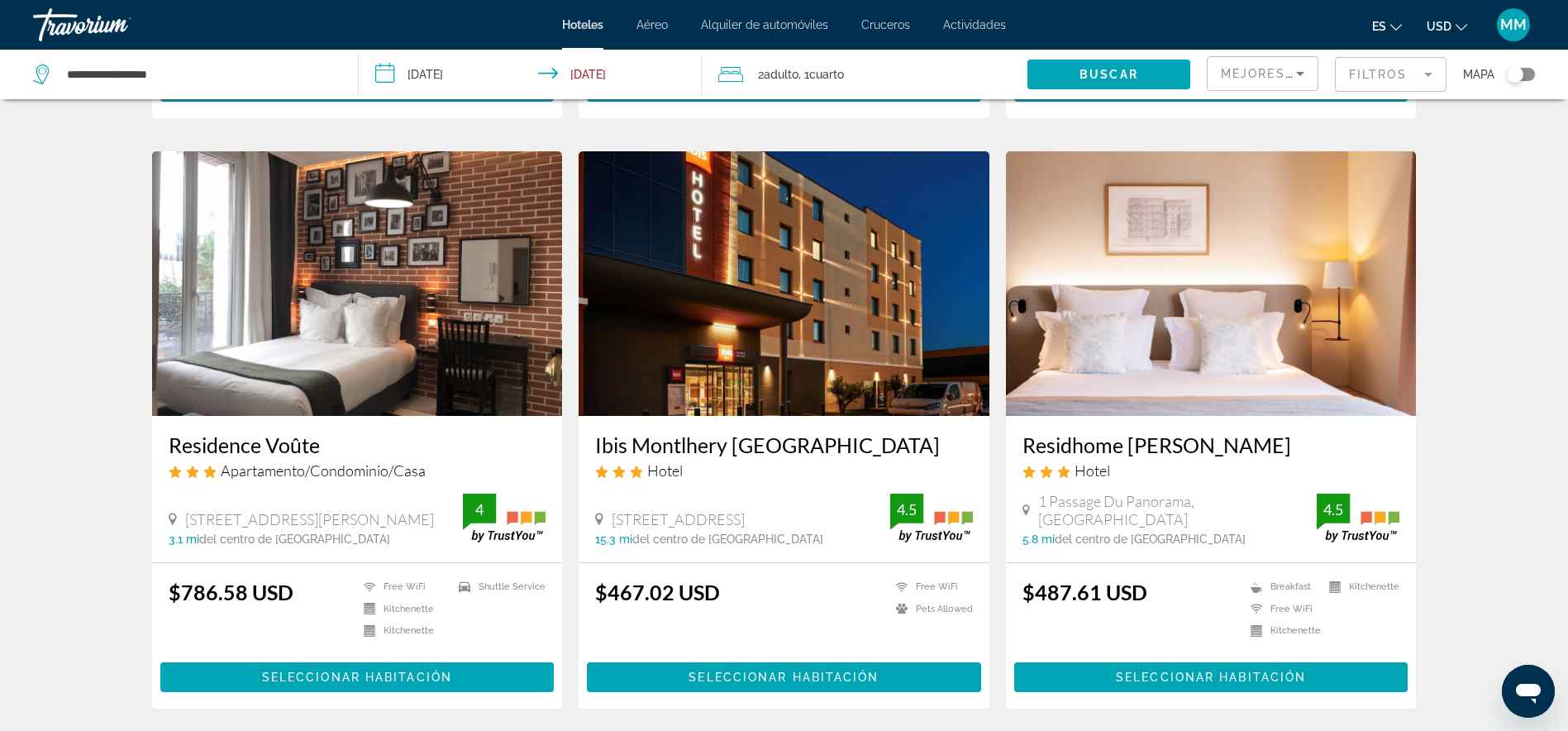
scroll to position [2077, 0]
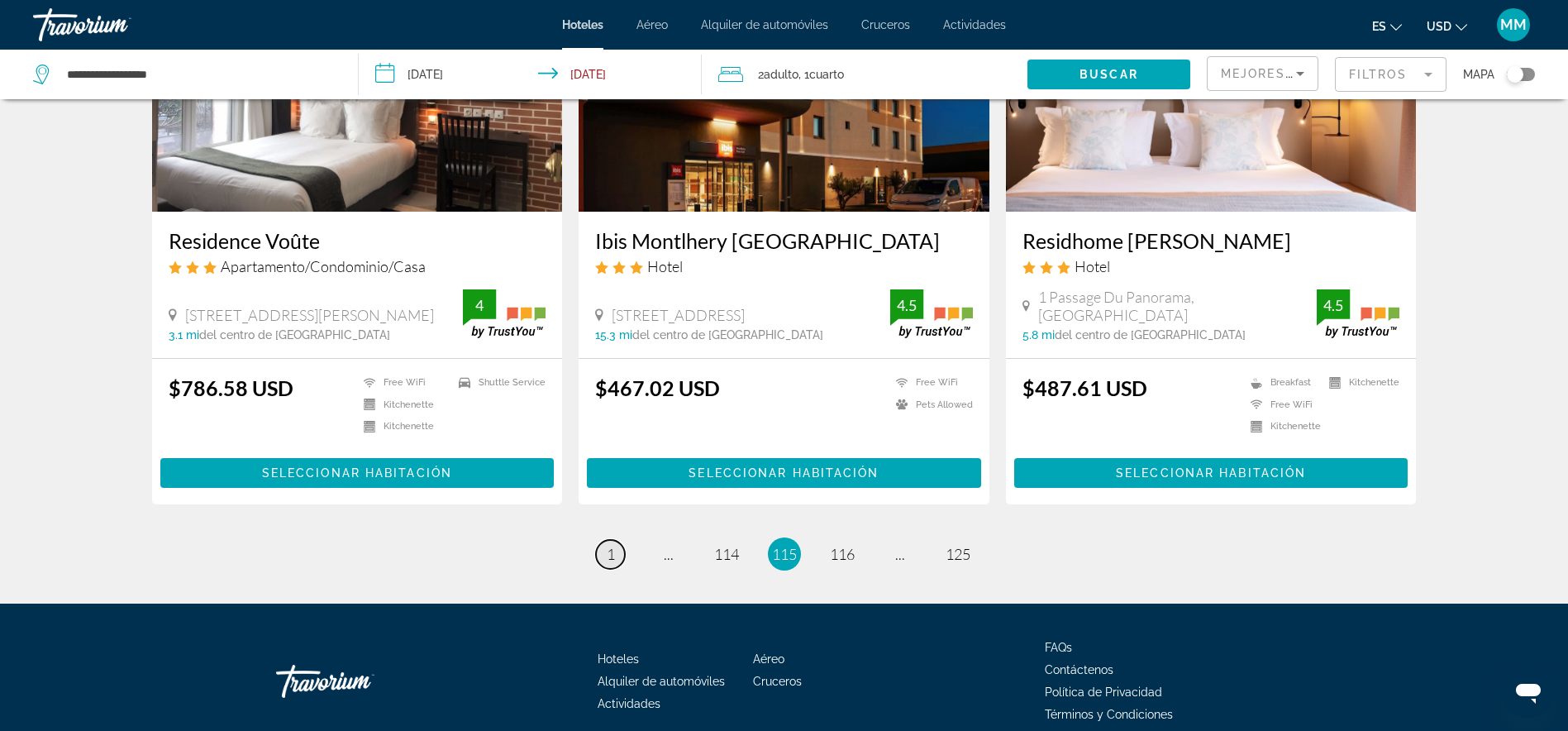
click at [613, 545] on span "1" at bounding box center [610, 554] width 8 height 18
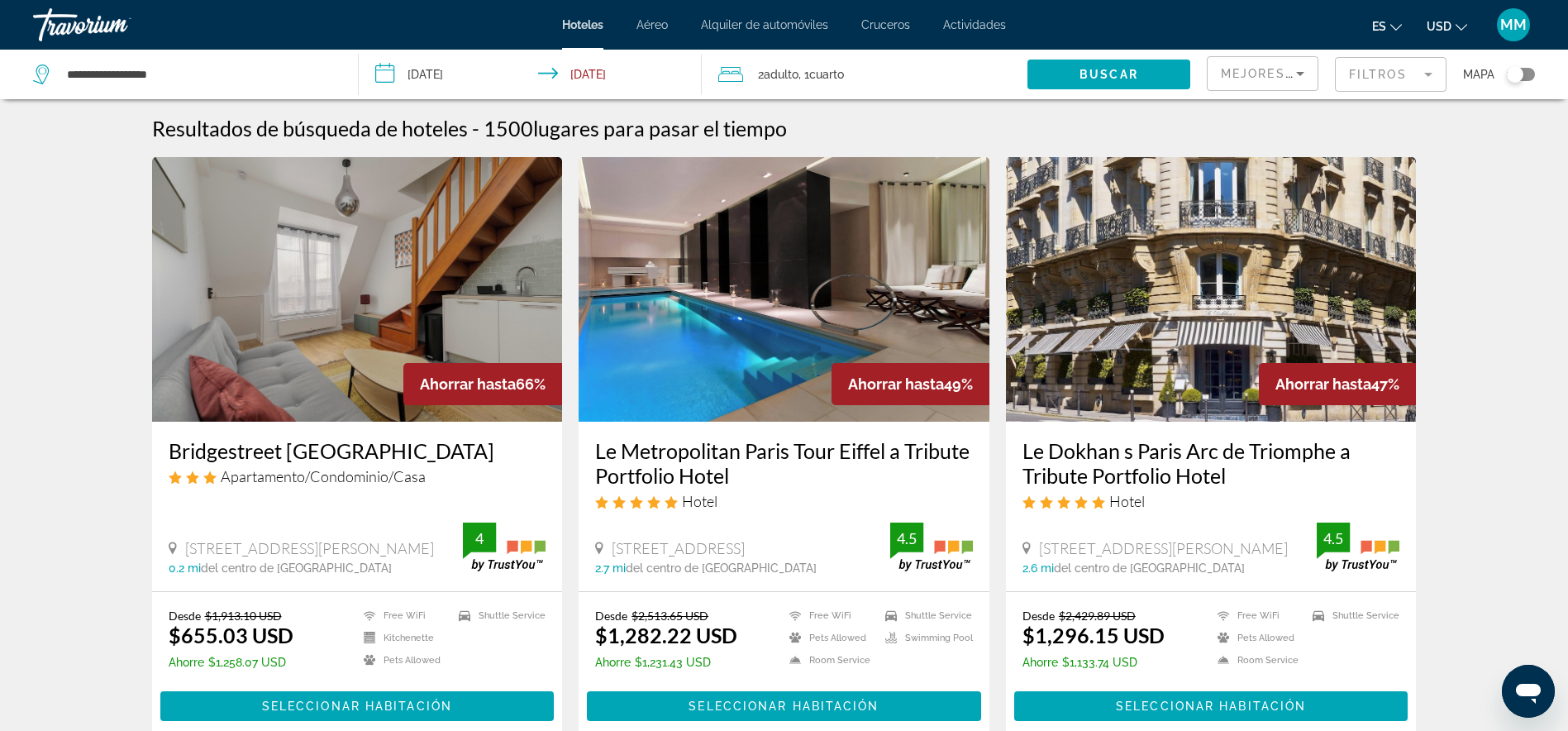
click at [663, 315] on img "Main content" at bounding box center [784, 289] width 410 height 265
